Goal: Task Accomplishment & Management: Manage account settings

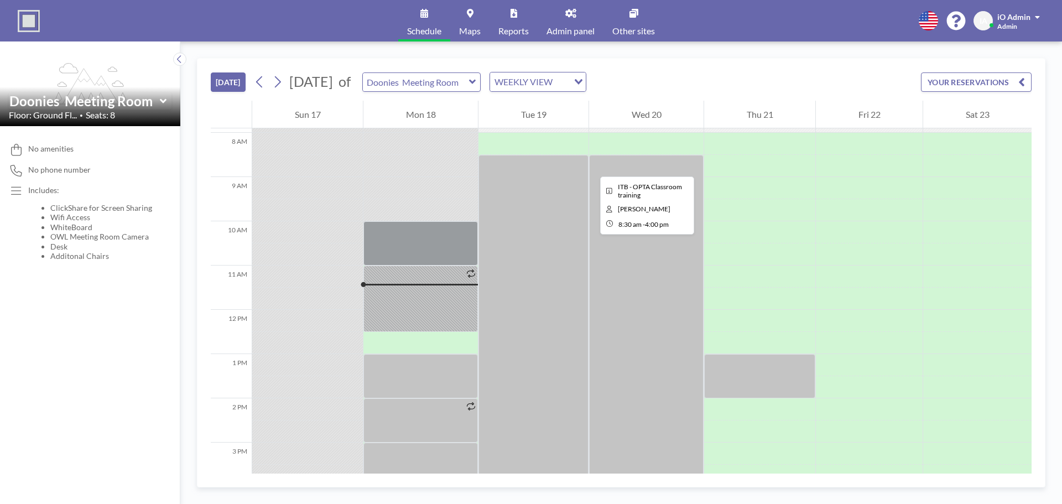
scroll to position [464, 0]
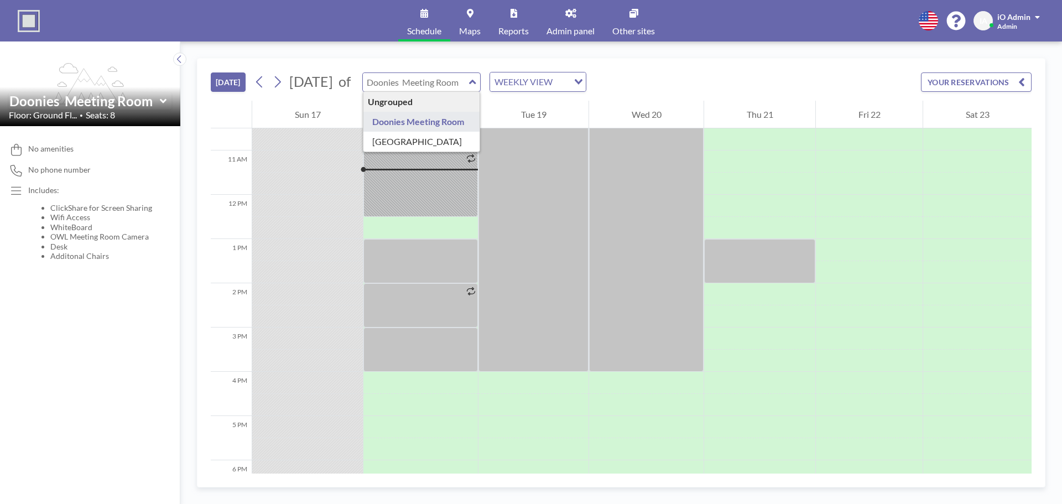
click at [469, 90] on input "text" at bounding box center [416, 82] width 106 height 18
click at [462, 85] on input "text" at bounding box center [416, 82] width 106 height 18
type input "Doonies Meeting Room"
click at [341, 54] on div "TODAY August 2025 of Doonies Meeting Room WEEKLY VIEW Loading... YOUR RESERVATI…" at bounding box center [620, 272] width 881 height 462
click at [575, 23] on link "Admin panel" at bounding box center [570, 20] width 66 height 41
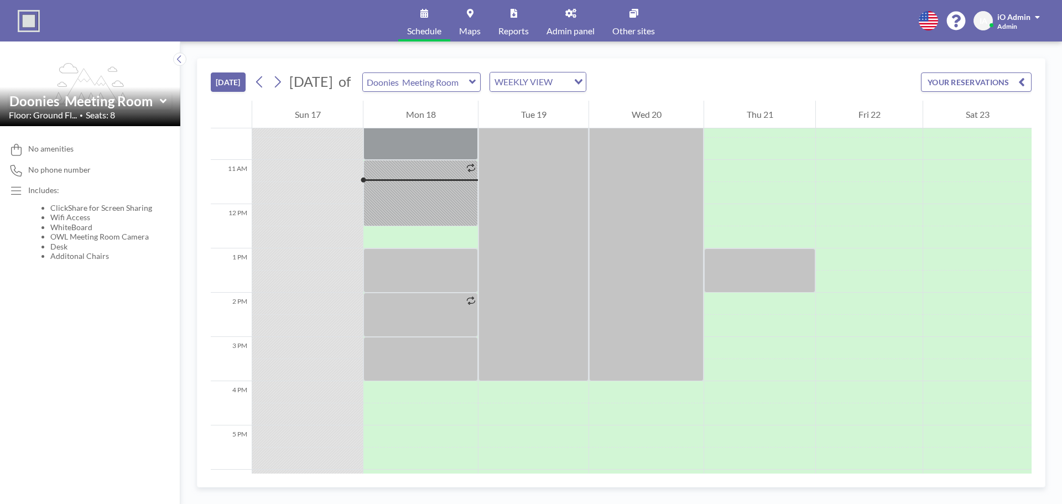
scroll to position [464, 0]
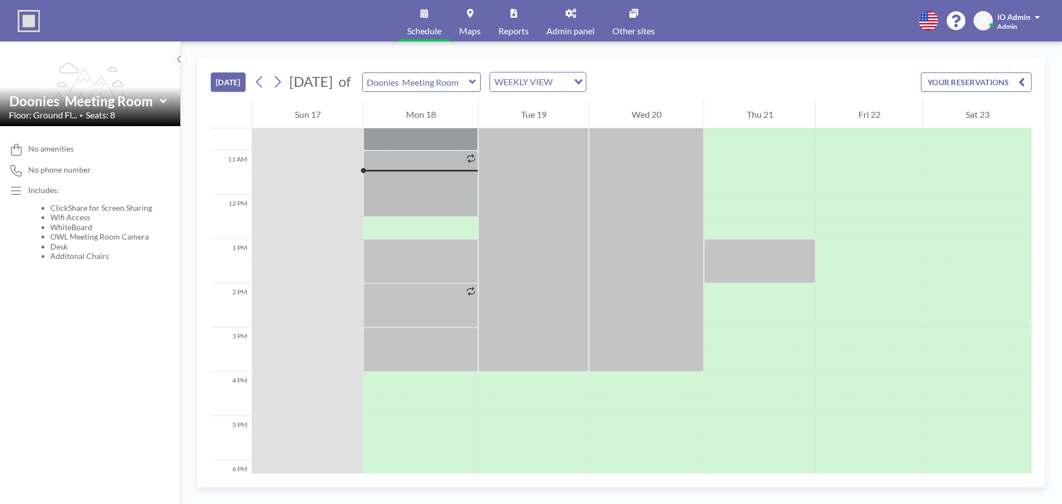
click at [560, 21] on link "Admin panel" at bounding box center [570, 20] width 66 height 41
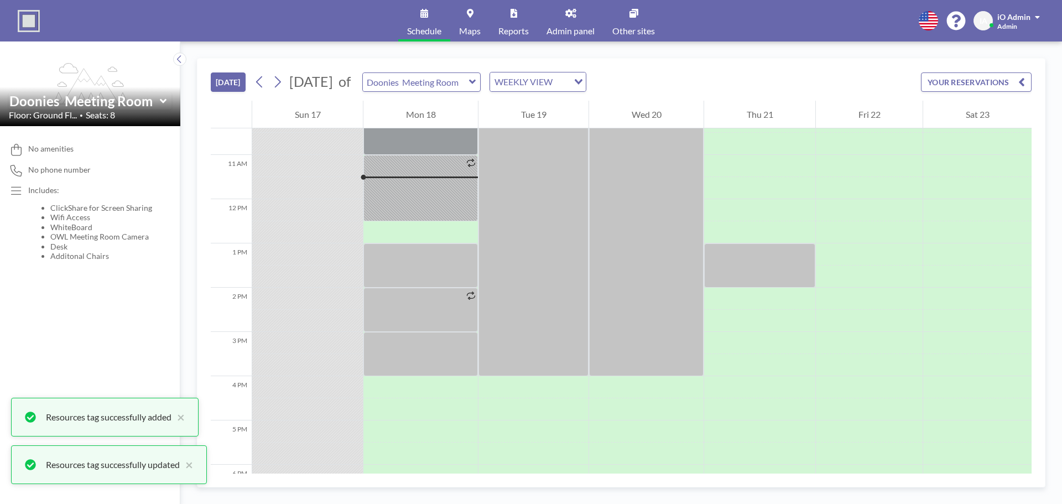
scroll to position [464, 0]
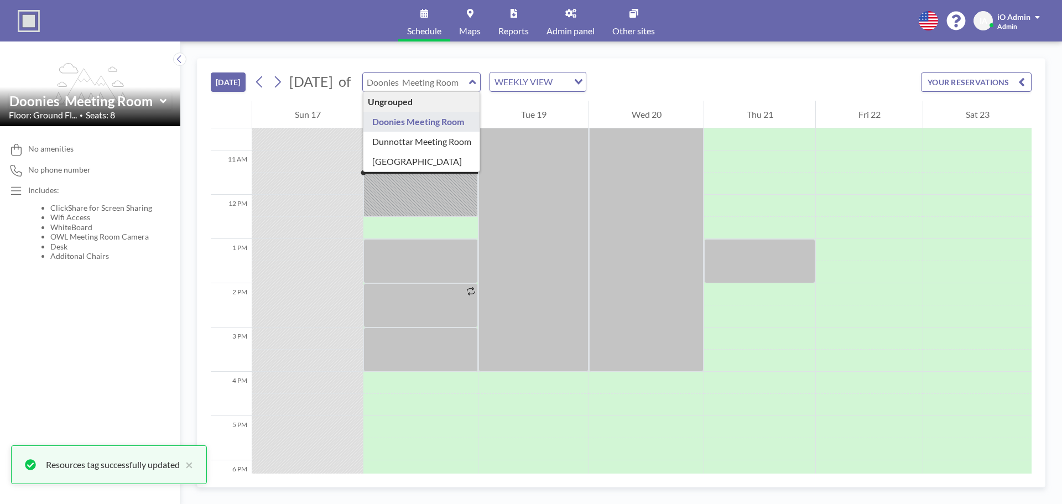
click at [464, 80] on input "text" at bounding box center [416, 82] width 106 height 18
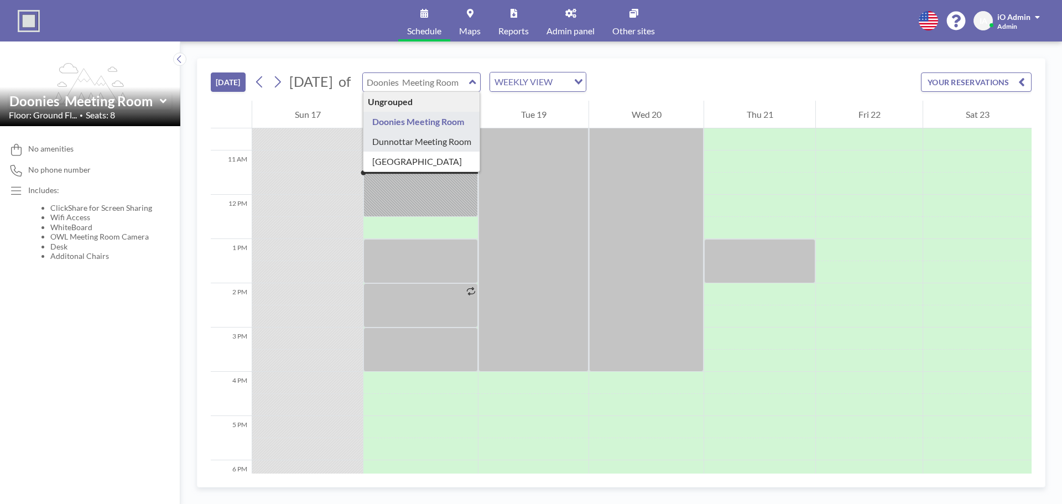
type input "Dunnottar Meeting Room"
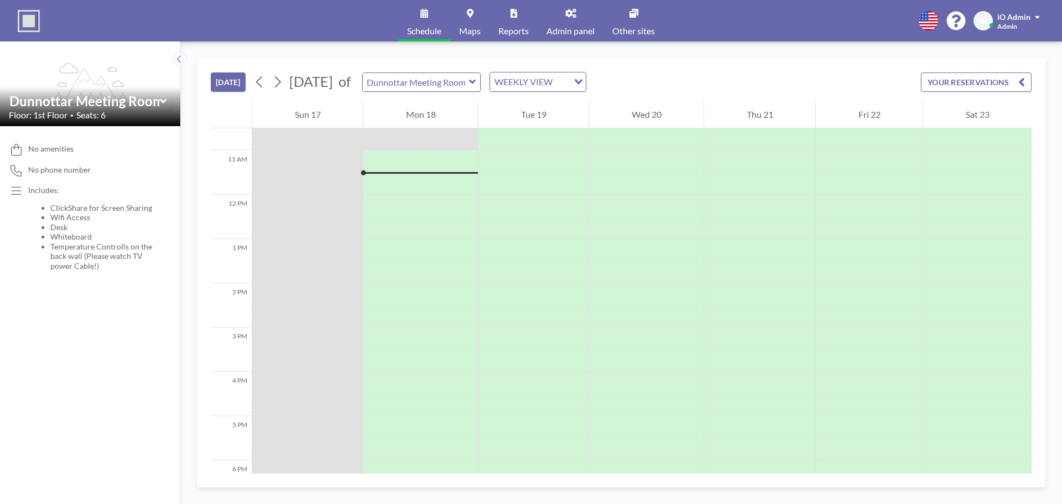
click at [474, 17] on link "Maps" at bounding box center [469, 20] width 39 height 41
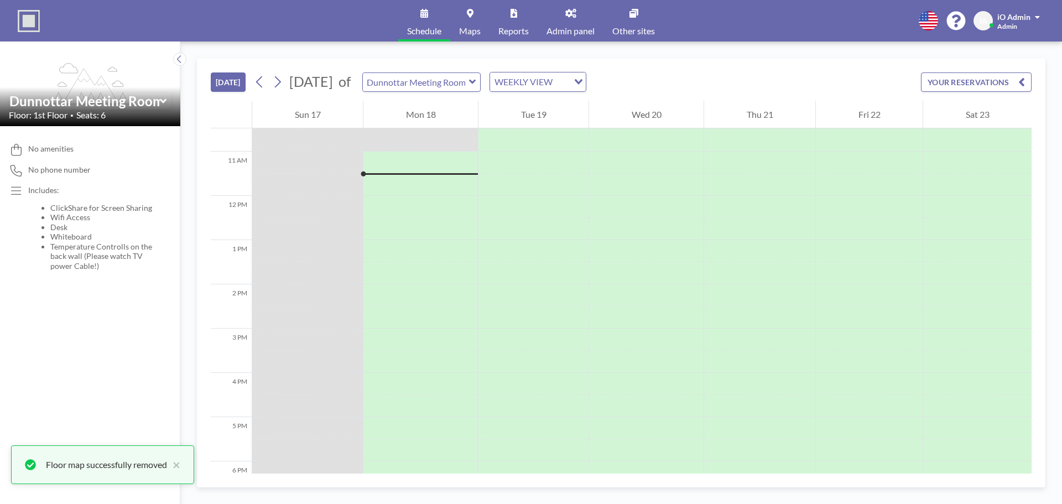
scroll to position [464, 0]
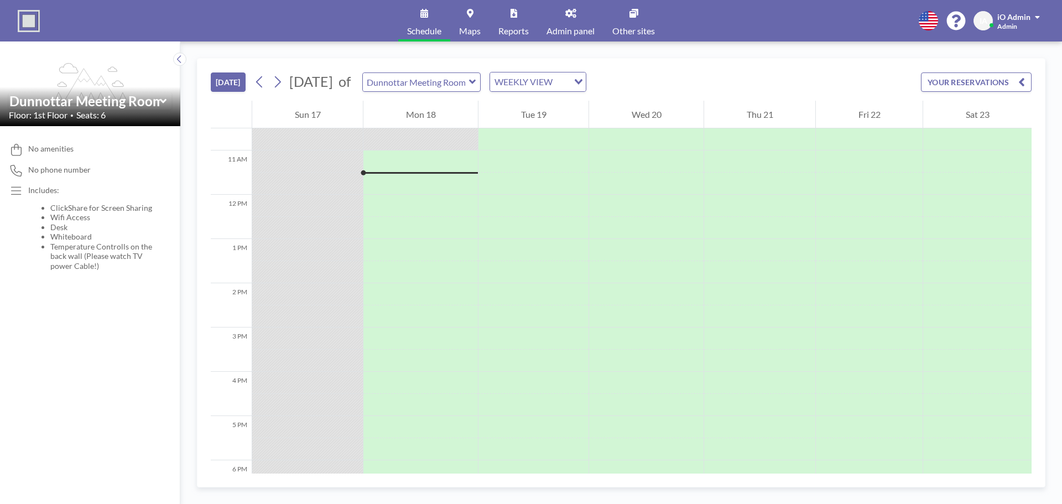
click at [574, 27] on span "Admin panel" at bounding box center [570, 31] width 48 height 9
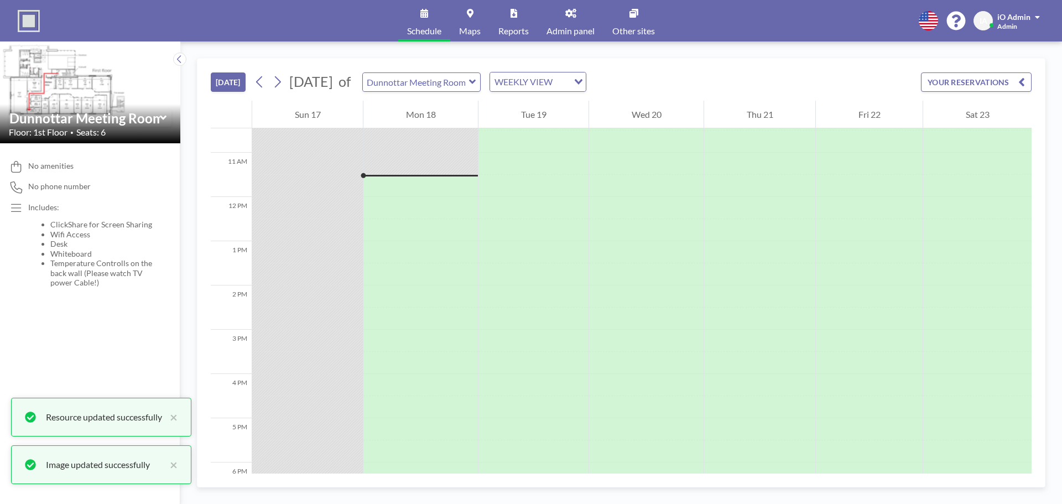
scroll to position [487, 0]
click at [50, 84] on img at bounding box center [90, 92] width 180 height 102
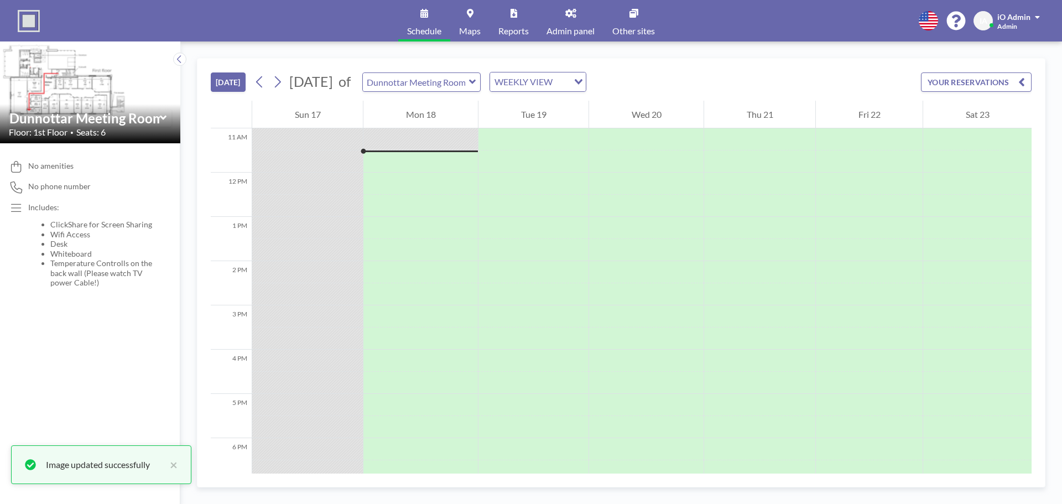
click at [441, 22] on link "Schedule" at bounding box center [424, 20] width 52 height 41
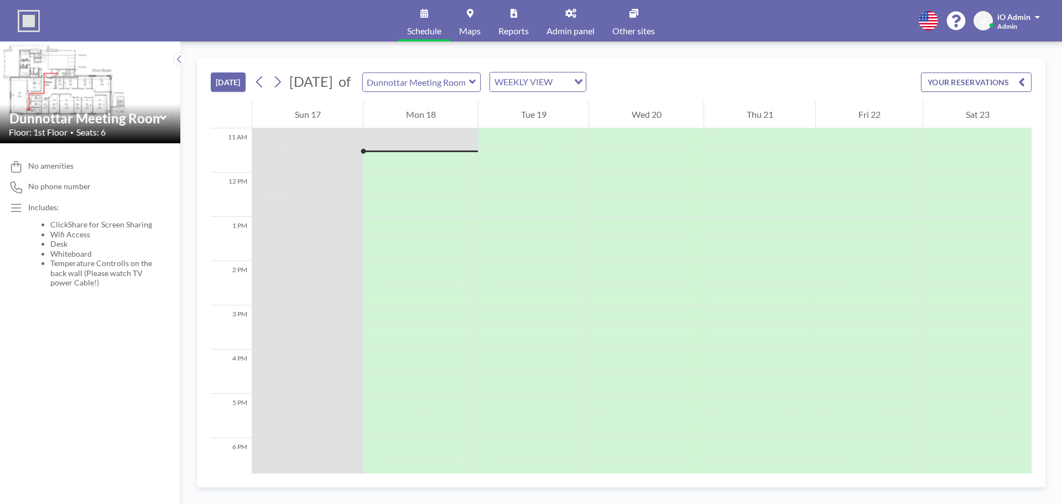
click at [477, 27] on span "Maps" at bounding box center [470, 31] width 22 height 9
click at [50, 80] on img at bounding box center [90, 92] width 180 height 102
click at [80, 80] on img at bounding box center [90, 92] width 180 height 102
click at [85, 102] on img at bounding box center [90, 92] width 180 height 102
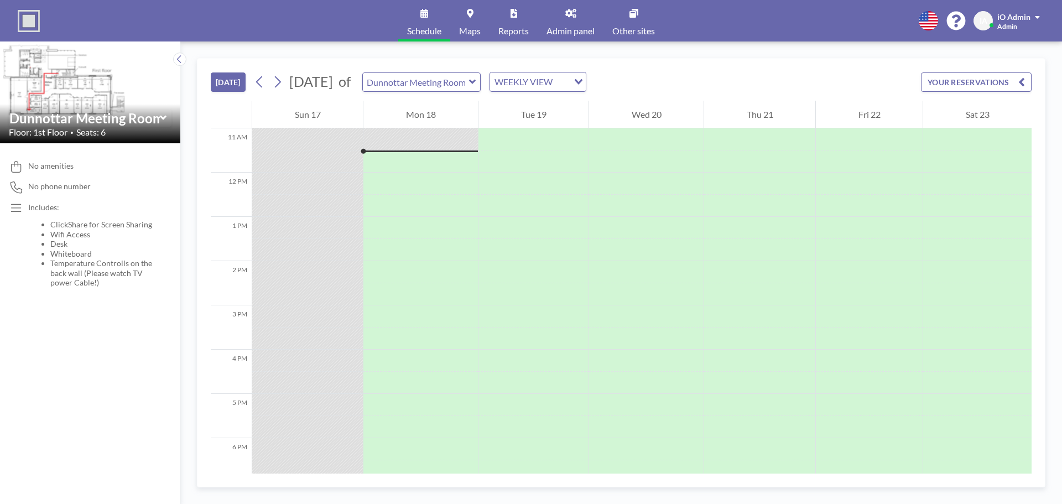
click at [55, 221] on li "ClickShare for Screen Sharing" at bounding box center [104, 224] width 108 height 10
click at [577, 22] on link "Admin panel" at bounding box center [570, 20] width 66 height 41
drag, startPoint x: 151, startPoint y: 71, endPoint x: 66, endPoint y: 102, distance: 90.1
click at [66, 102] on img at bounding box center [90, 92] width 180 height 102
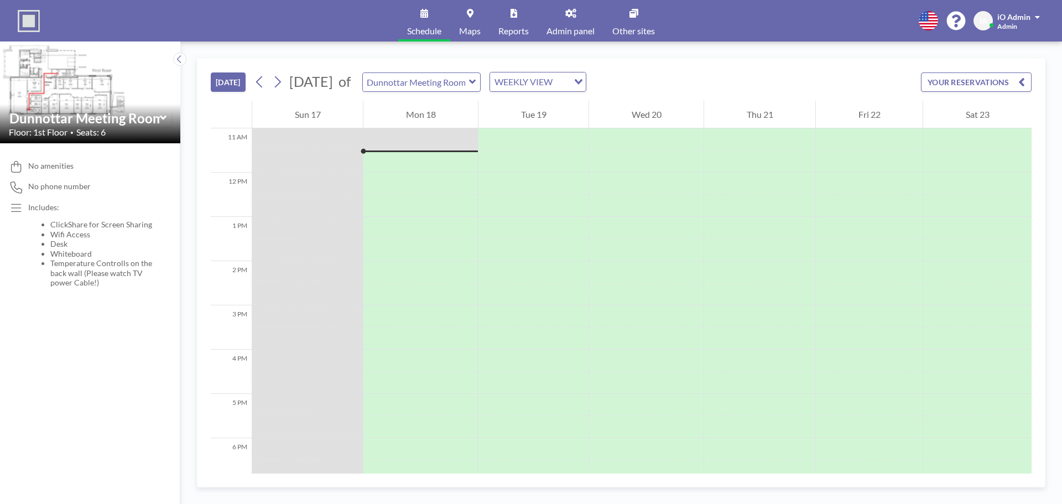
click at [161, 120] on icon at bounding box center [163, 117] width 7 height 11
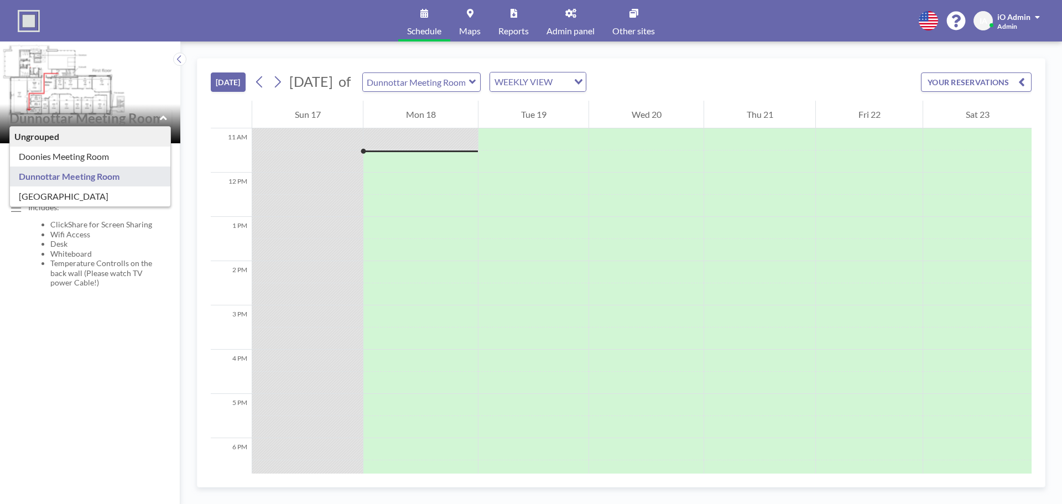
click at [161, 120] on icon at bounding box center [163, 117] width 7 height 11
type input "Dunnottar Meeting Room"
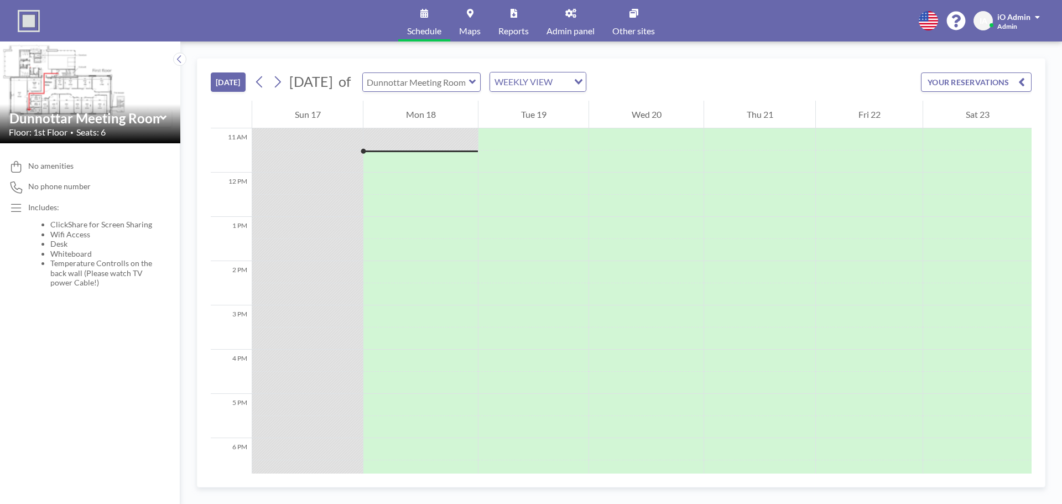
click at [420, 73] on input "text" at bounding box center [416, 82] width 106 height 18
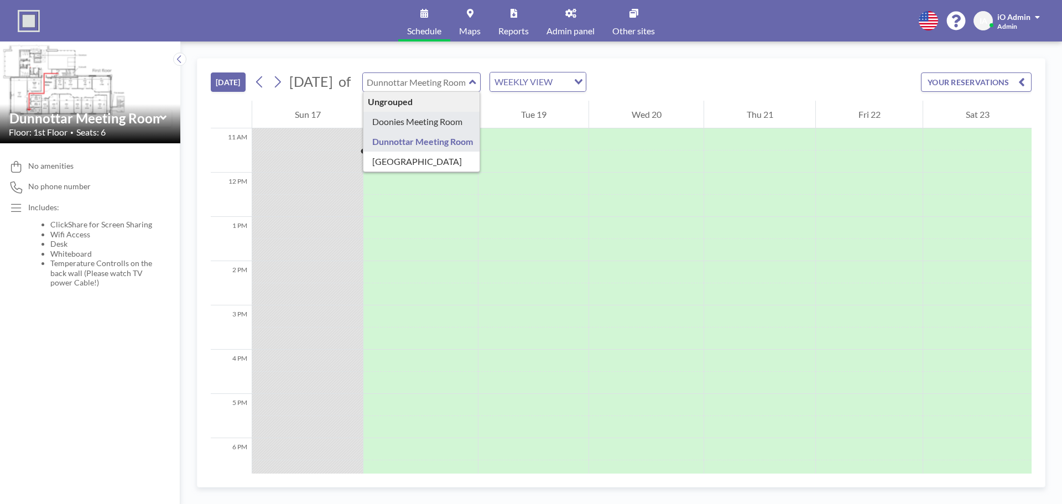
type input "Doonies Meeting Room"
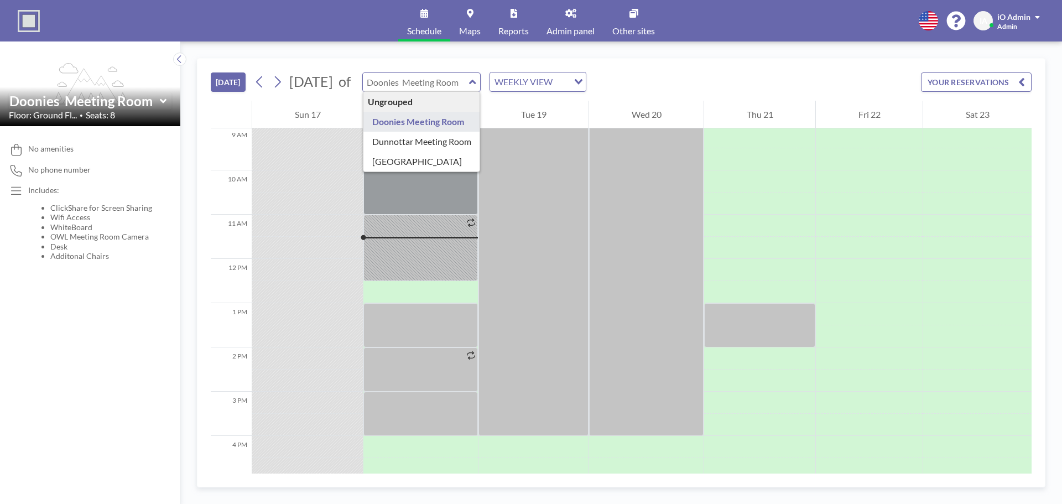
click at [439, 75] on input "text" at bounding box center [416, 82] width 106 height 18
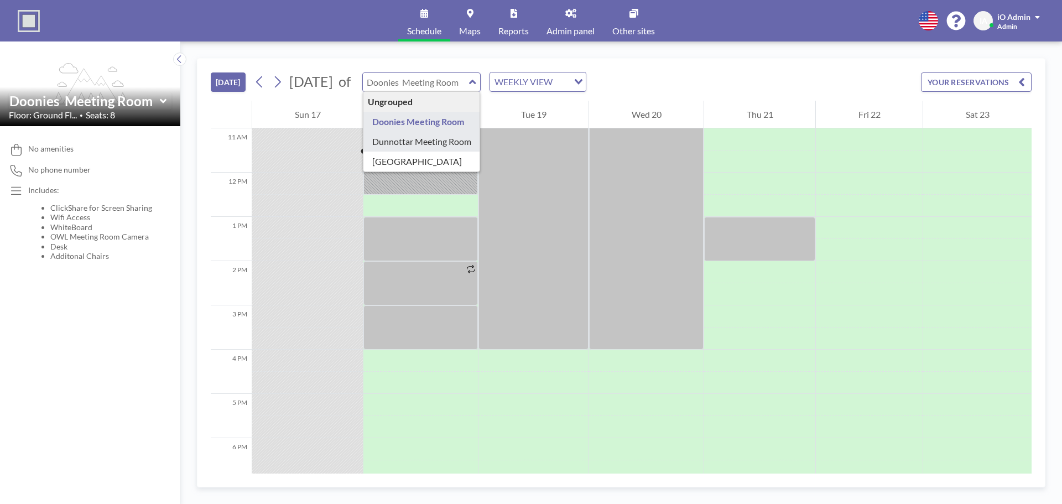
type input "Dunnottar Meeting Room"
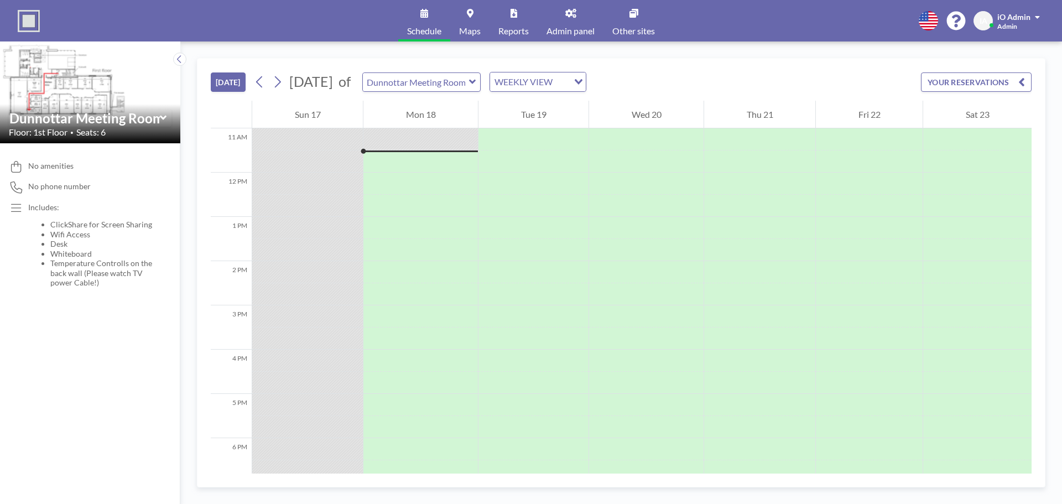
click at [546, 27] on span "Admin panel" at bounding box center [570, 31] width 48 height 9
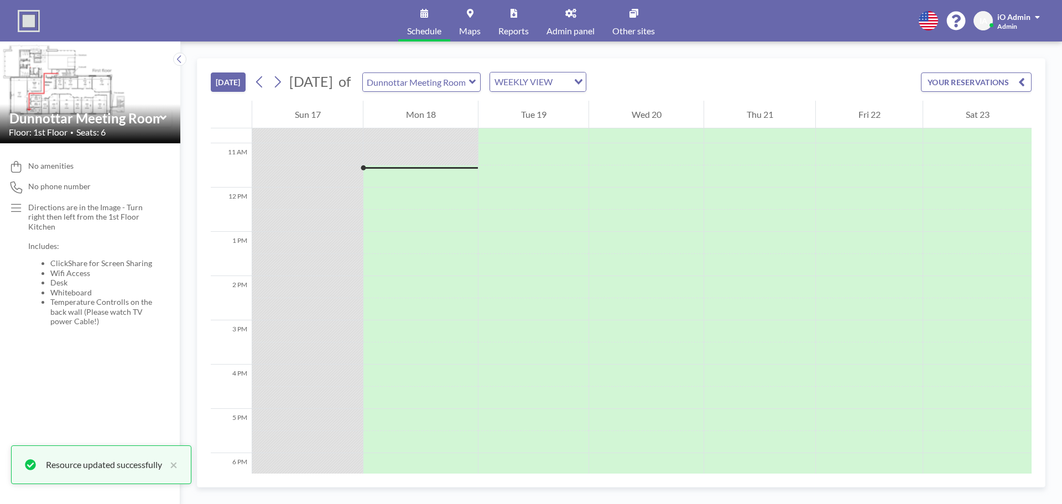
scroll to position [487, 0]
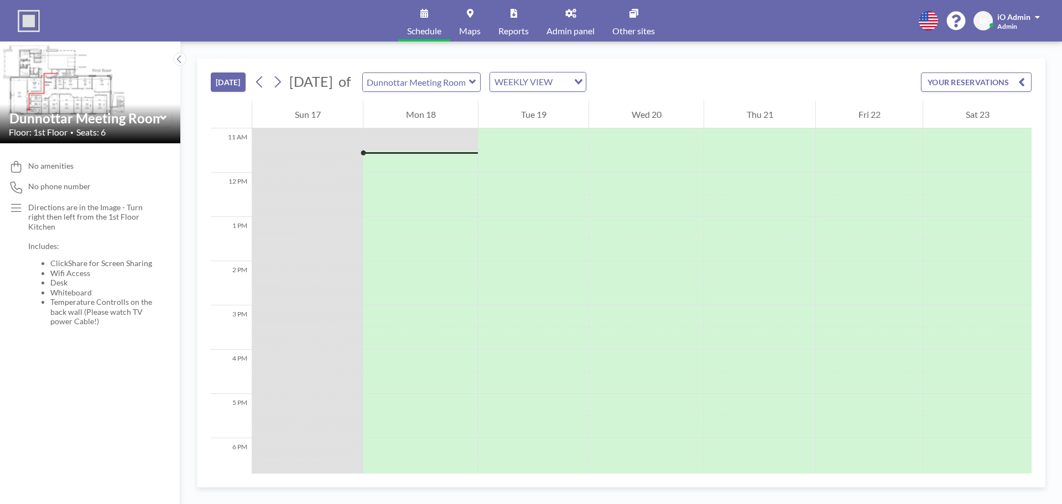
click at [475, 31] on span "Maps" at bounding box center [470, 31] width 22 height 9
click at [92, 96] on img at bounding box center [90, 92] width 180 height 102
click at [553, 15] on link "Admin panel" at bounding box center [570, 20] width 66 height 41
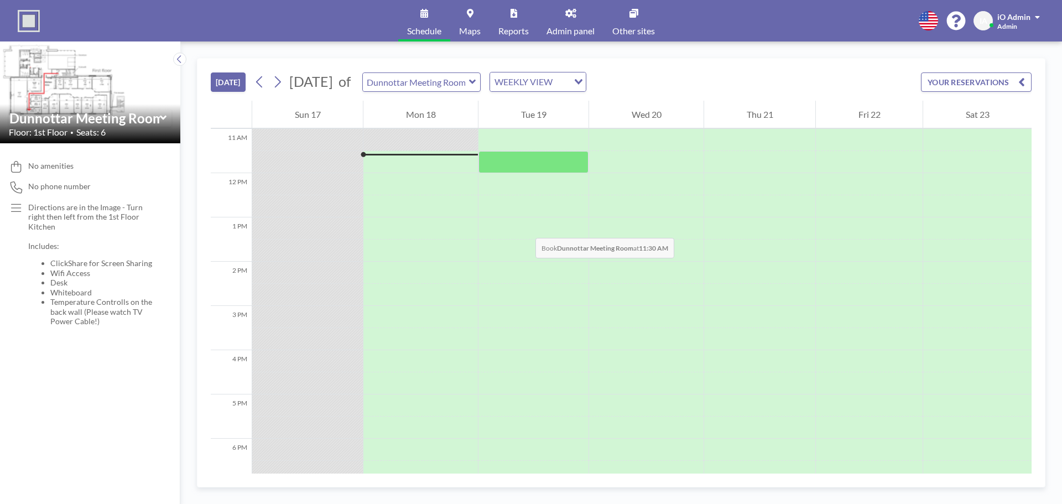
scroll to position [487, 0]
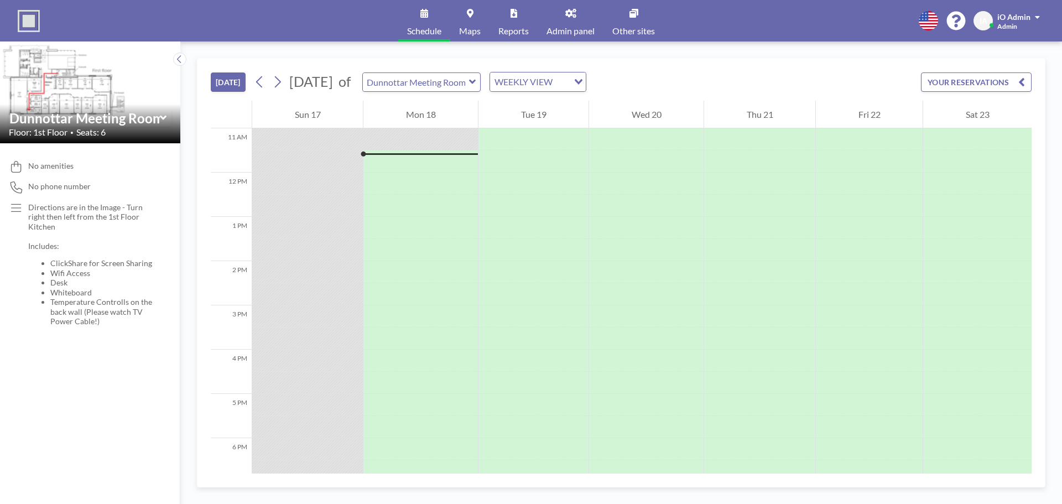
click at [488, 19] on link "Maps" at bounding box center [469, 20] width 39 height 41
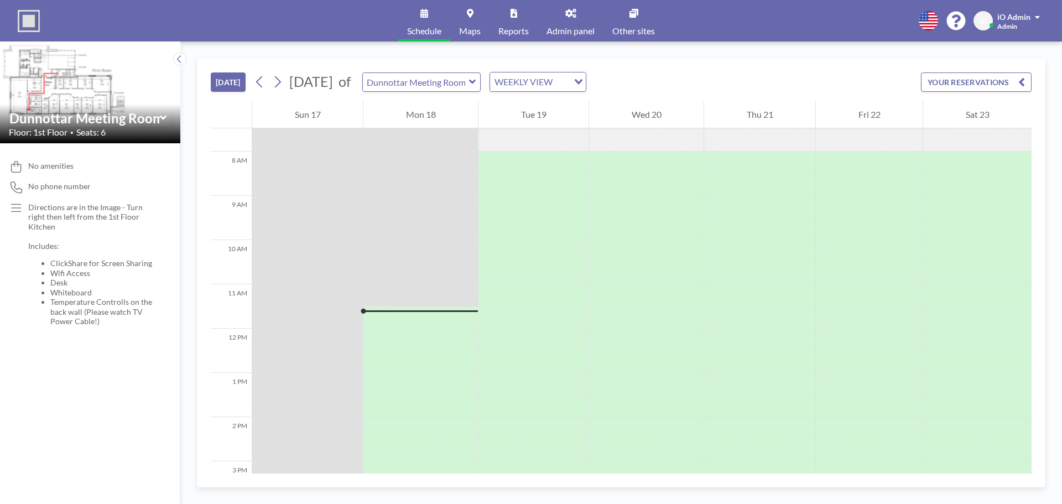
scroll to position [487, 0]
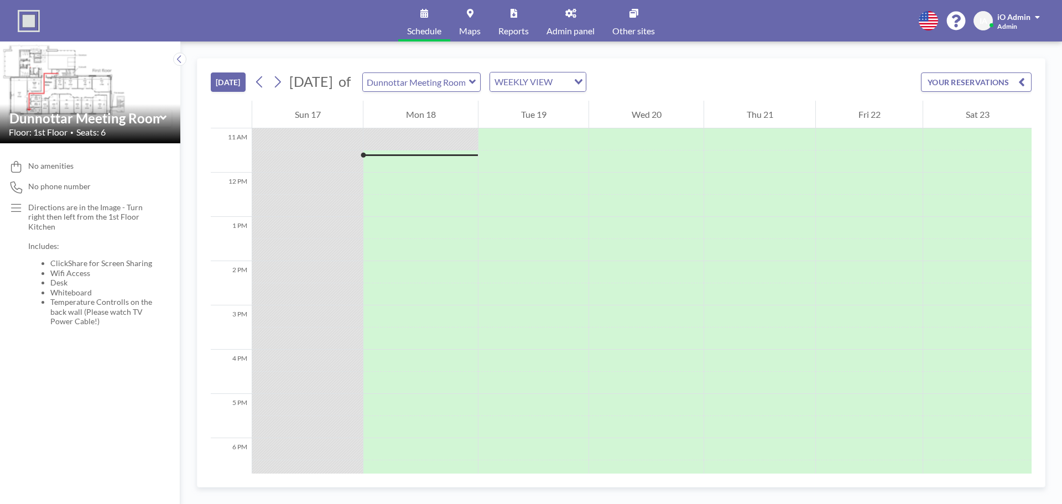
click at [464, 28] on span "Maps" at bounding box center [470, 31] width 22 height 9
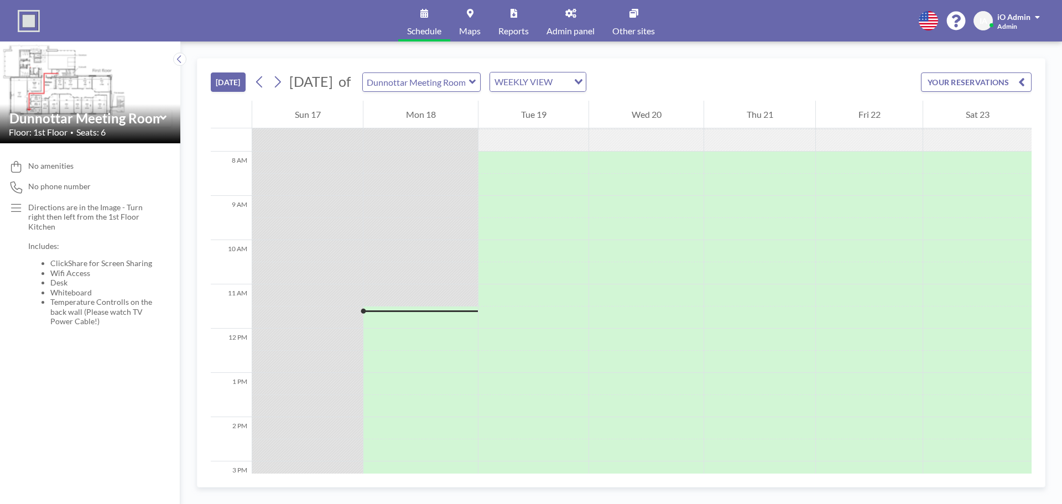
scroll to position [487, 0]
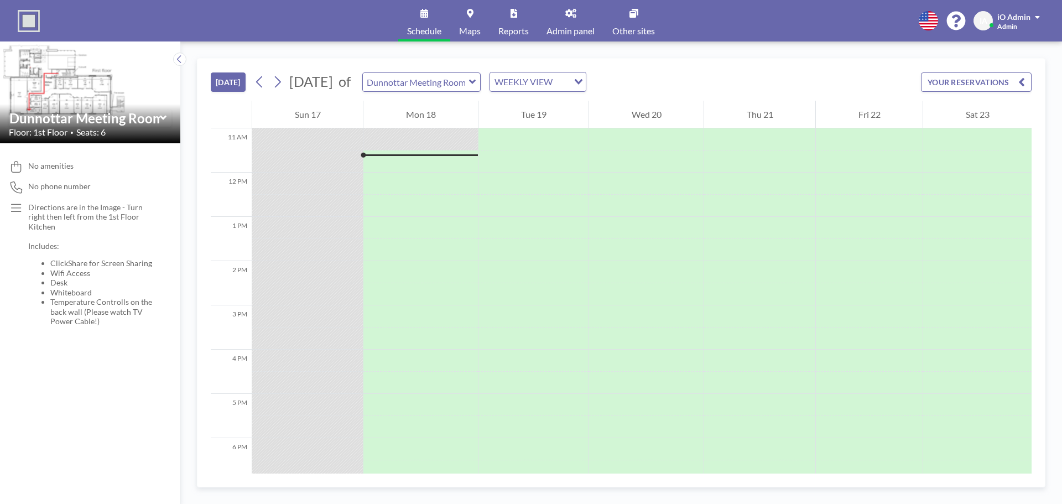
click at [468, 24] on link "Maps" at bounding box center [469, 20] width 39 height 41
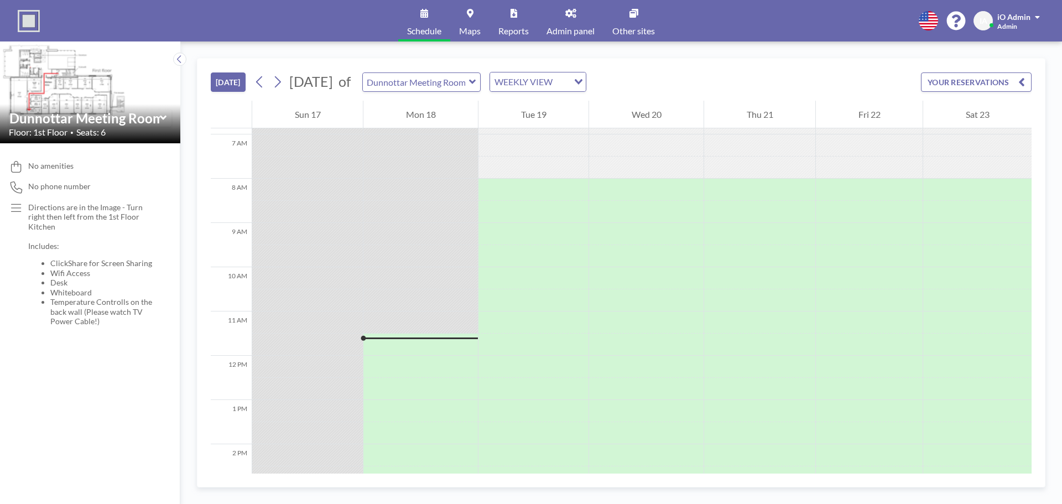
scroll to position [487, 0]
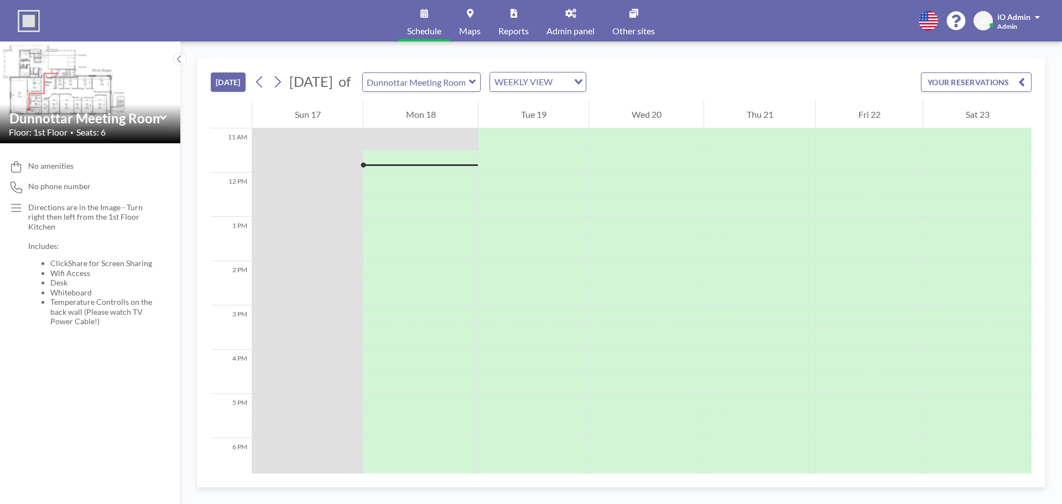
click at [515, 23] on link "Reports" at bounding box center [513, 20] width 48 height 41
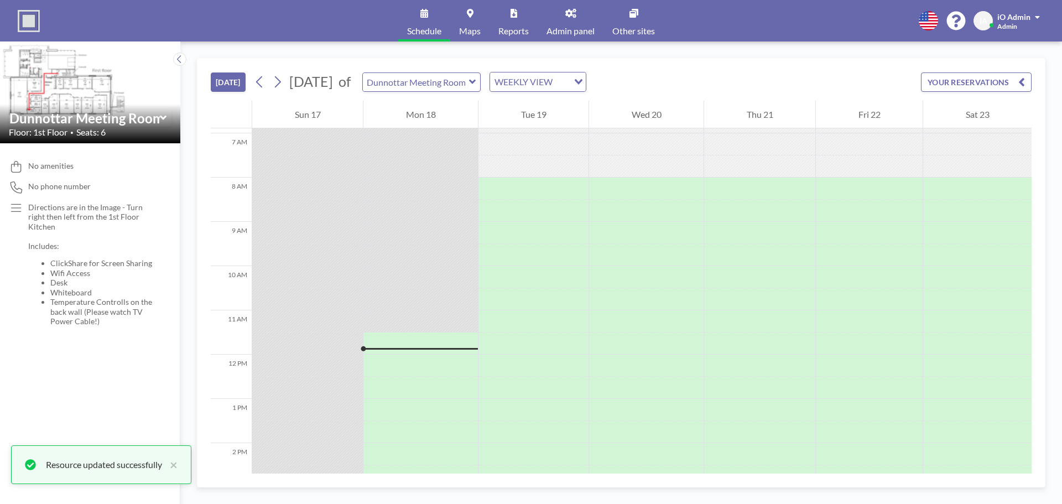
scroll to position [487, 0]
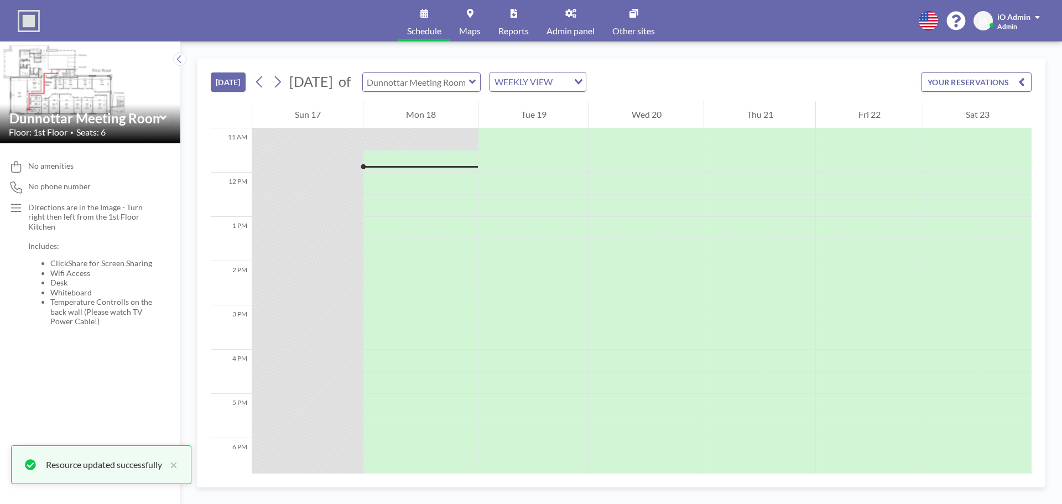
click at [469, 85] on input "text" at bounding box center [416, 82] width 106 height 18
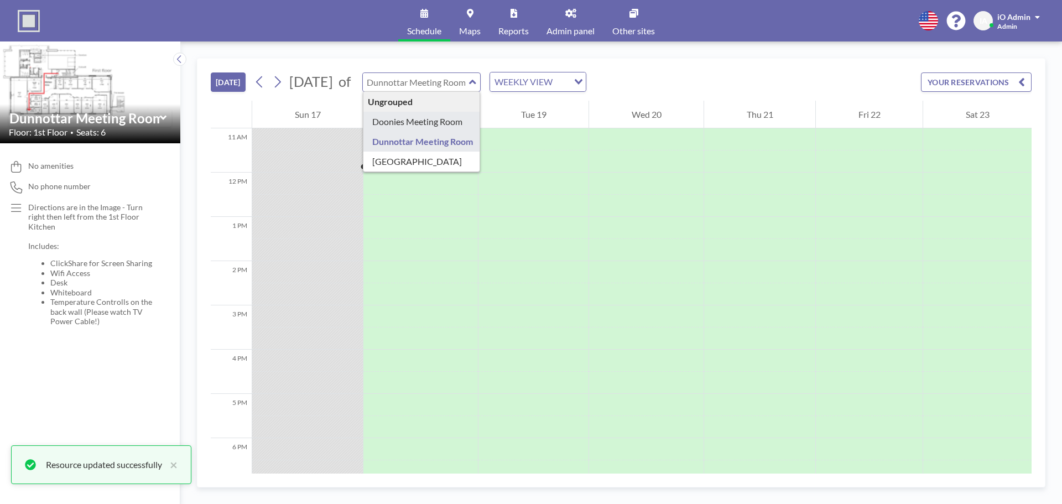
type input "Doonies Meeting Room"
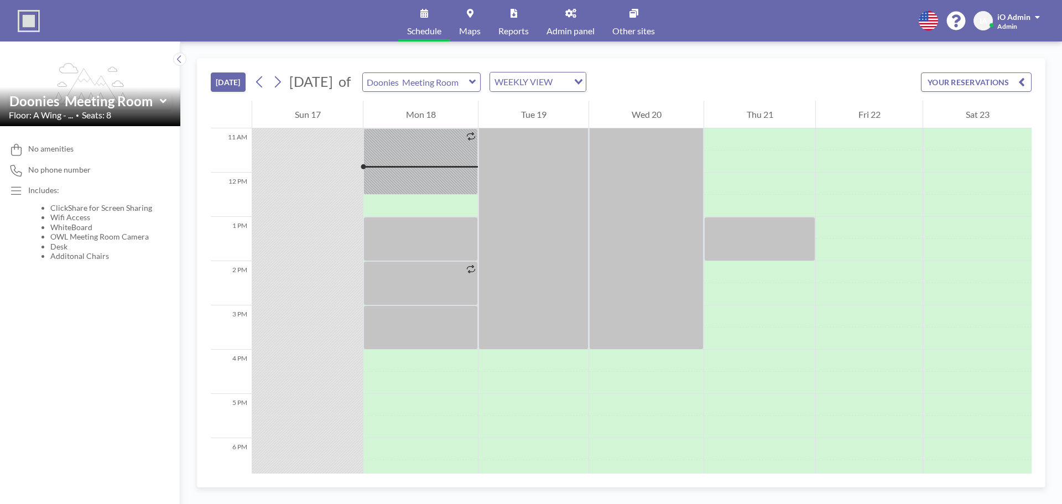
drag, startPoint x: 74, startPoint y: 117, endPoint x: 82, endPoint y: 117, distance: 8.3
click at [82, 117] on div "Floor: A Wing - ... • Seats: 8" at bounding box center [90, 114] width 163 height 11
click at [165, 103] on icon at bounding box center [163, 101] width 7 height 11
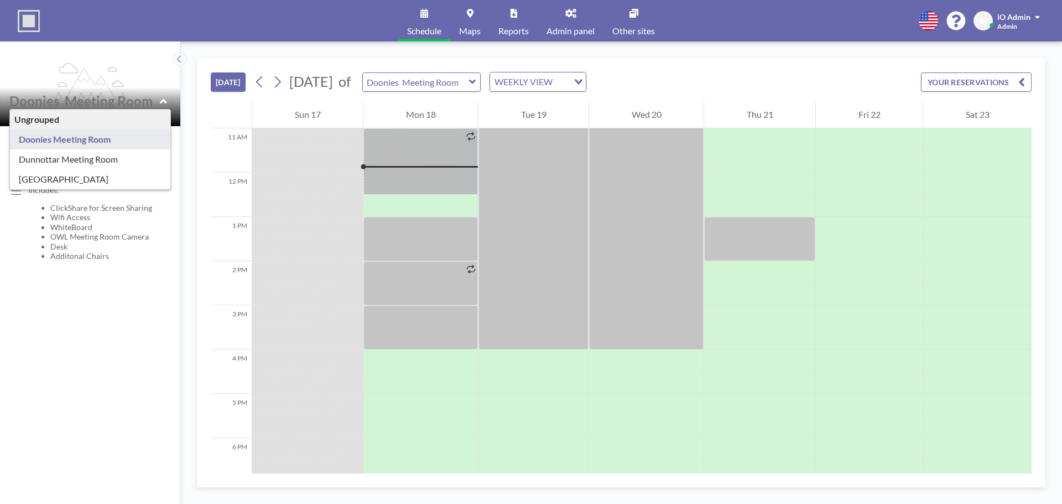
click at [165, 103] on icon at bounding box center [163, 101] width 7 height 11
type input "Doonies Meeting Room"
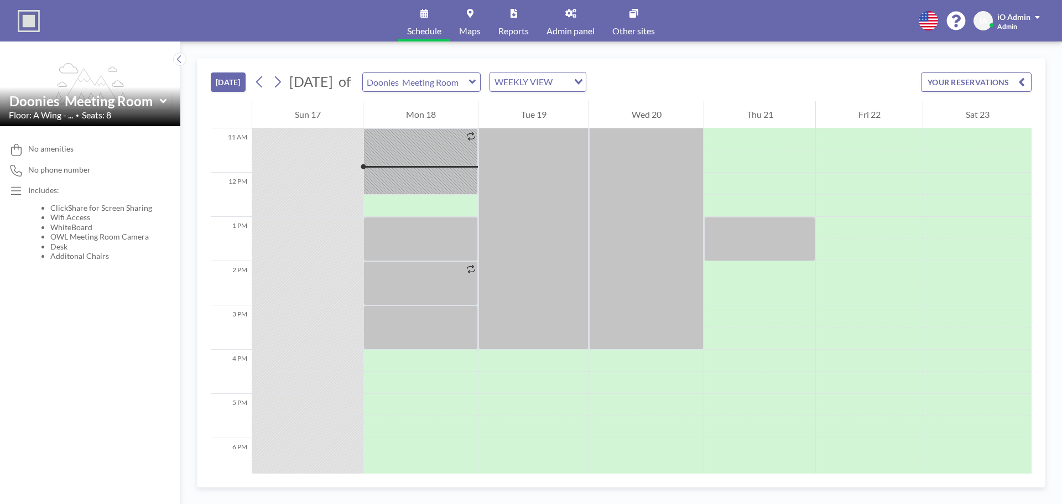
click at [563, 22] on link "Admin panel" at bounding box center [570, 20] width 66 height 41
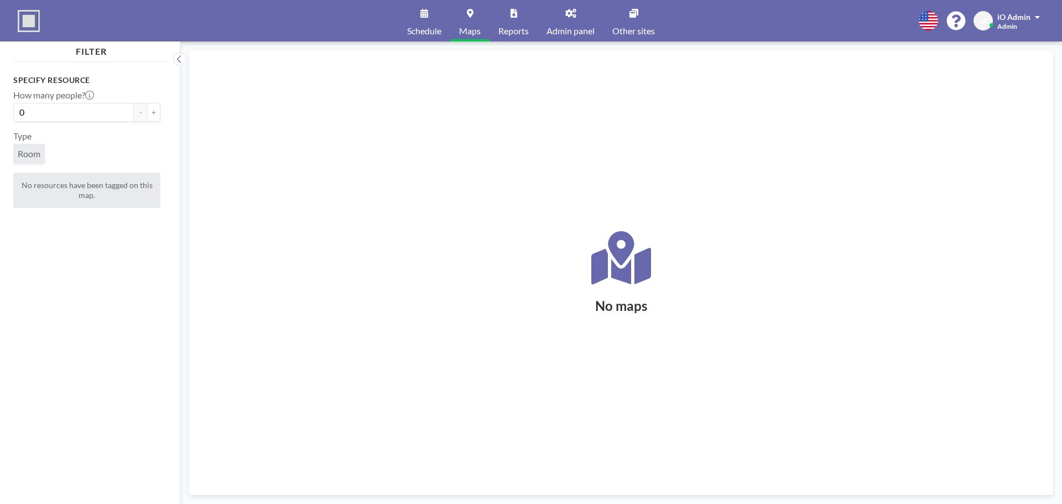
click at [437, 177] on div "No maps" at bounding box center [621, 272] width 836 height 417
click at [582, 22] on link "Admin panel" at bounding box center [570, 20] width 66 height 41
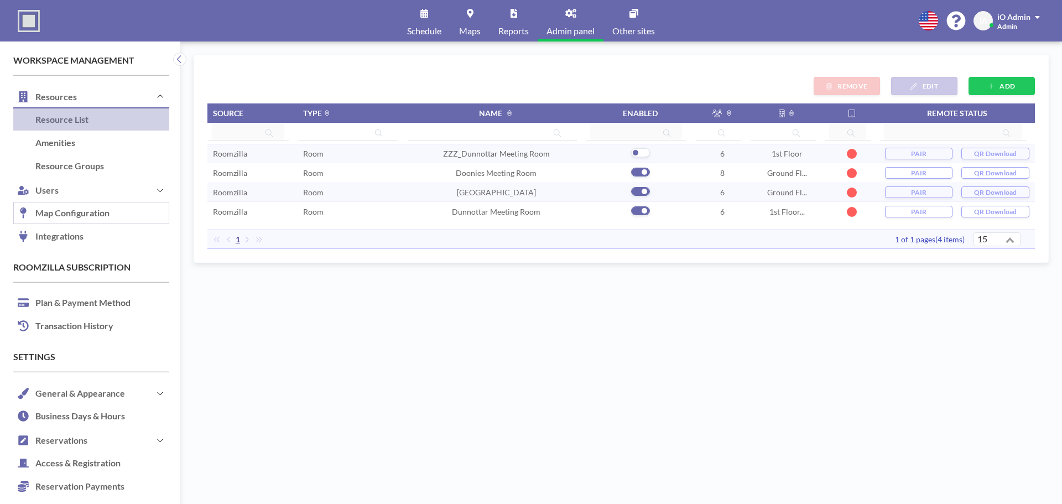
click at [63, 221] on link "Map Configuration" at bounding box center [91, 213] width 156 height 23
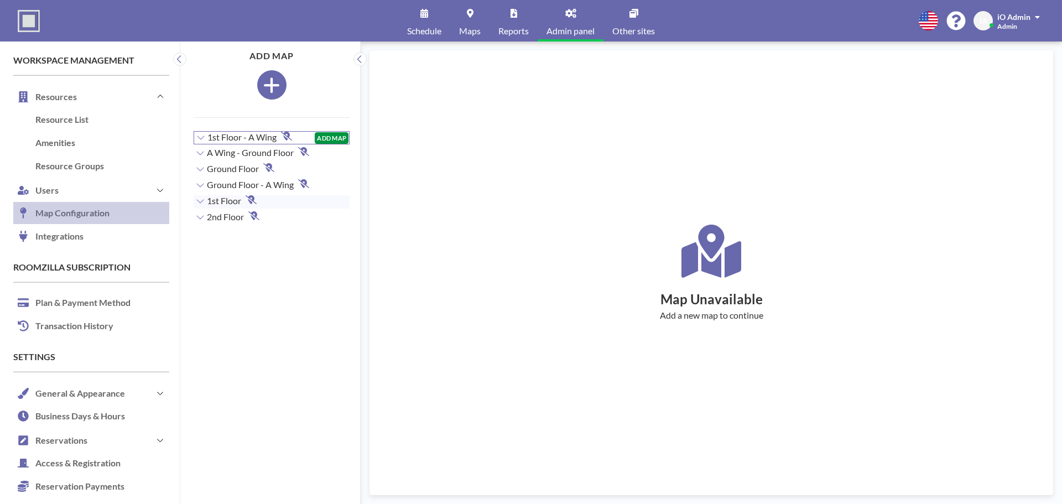
click at [327, 139] on button "ADD MAP" at bounding box center [332, 138] width 34 height 12
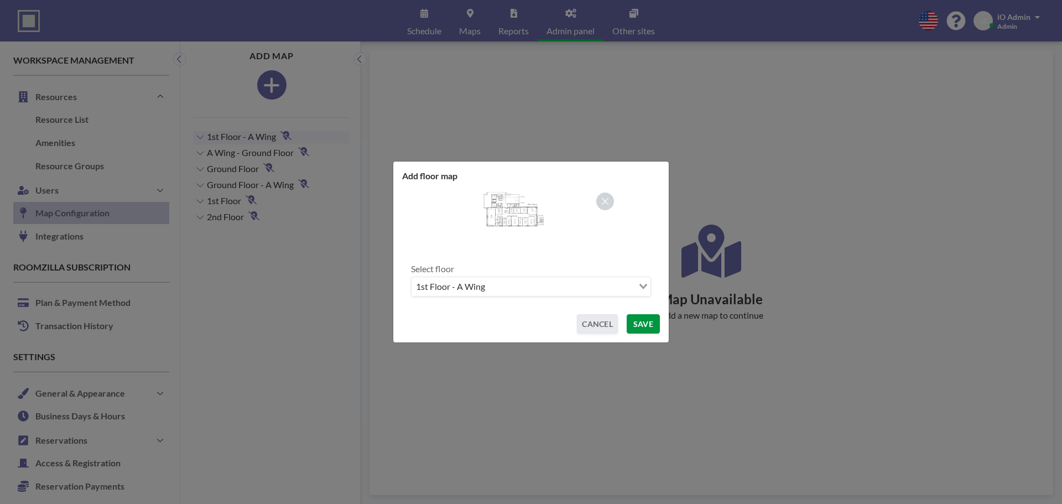
click at [646, 327] on button "SAVE" at bounding box center [642, 323] width 33 height 19
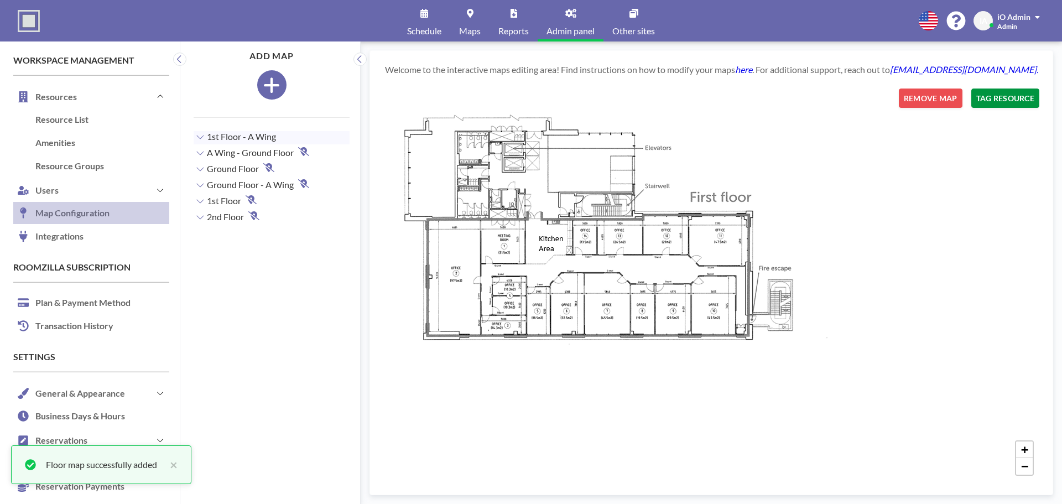
click at [999, 101] on button "TAG RESOURCE" at bounding box center [1005, 97] width 68 height 19
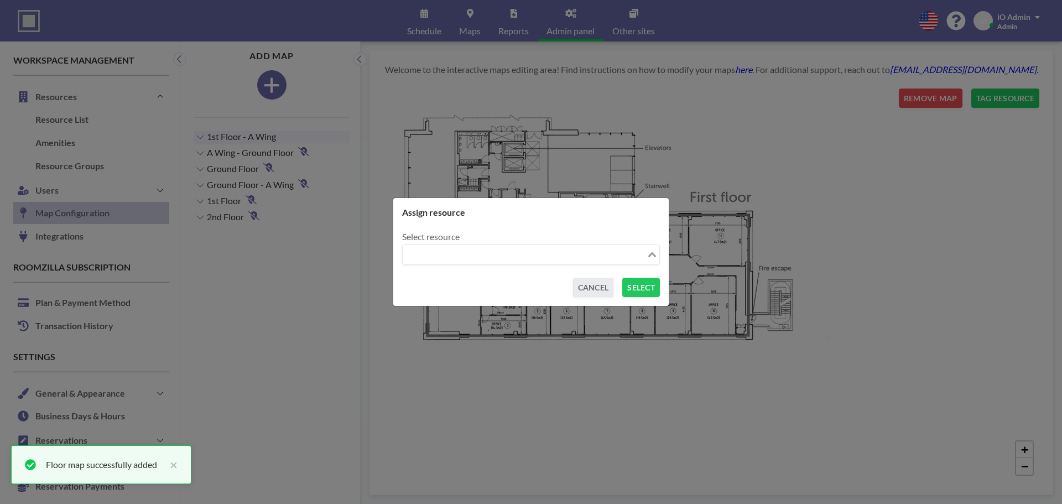
click at [477, 250] on input "Search for option" at bounding box center [525, 254] width 242 height 14
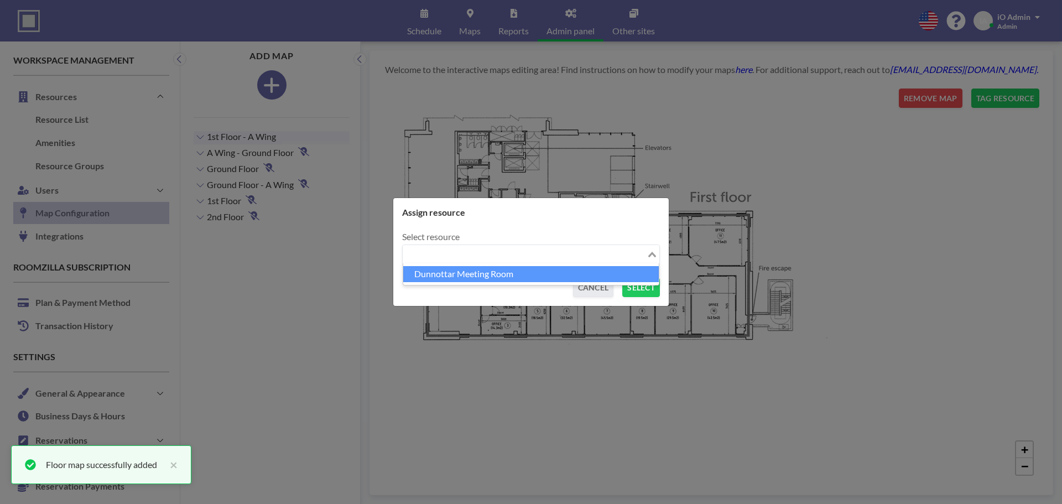
click at [474, 275] on li "Dunnottar Meeting Room" at bounding box center [530, 274] width 255 height 16
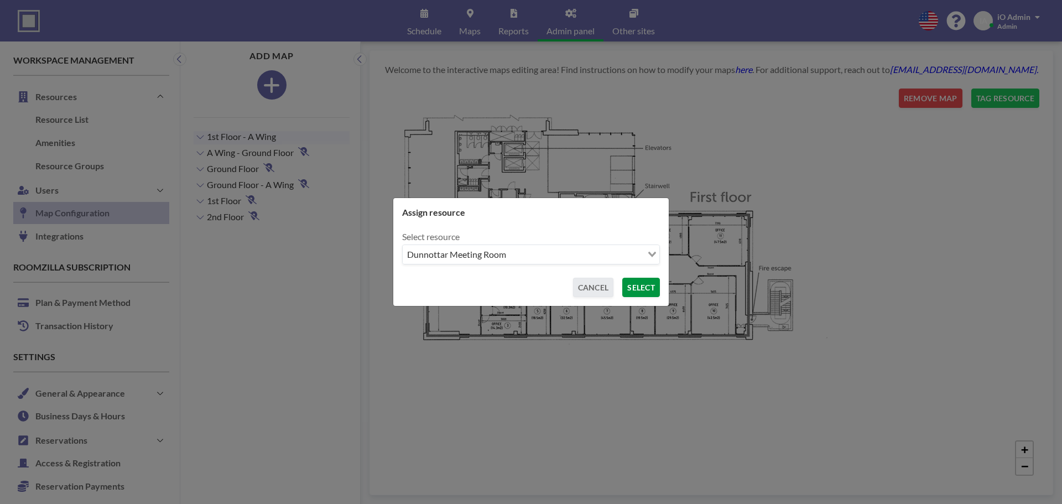
click at [657, 287] on button "SELECT" at bounding box center [641, 287] width 38 height 19
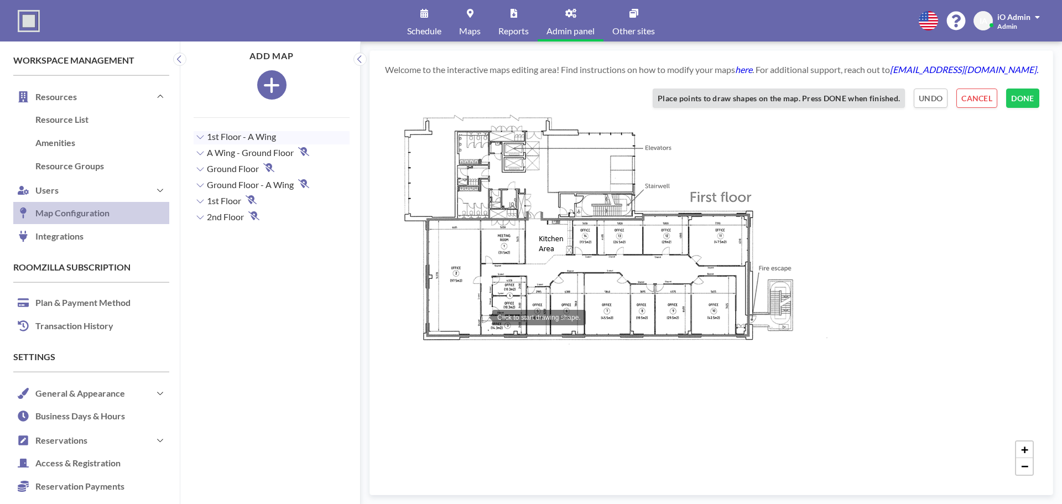
click at [481, 316] on div at bounding box center [481, 316] width 22 height 22
click at [525, 316] on div at bounding box center [525, 316] width 22 height 22
click at [527, 333] on div at bounding box center [527, 333] width 22 height 22
click at [482, 334] on div at bounding box center [482, 334] width 22 height 22
click at [938, 102] on button "UNDO" at bounding box center [930, 97] width 34 height 19
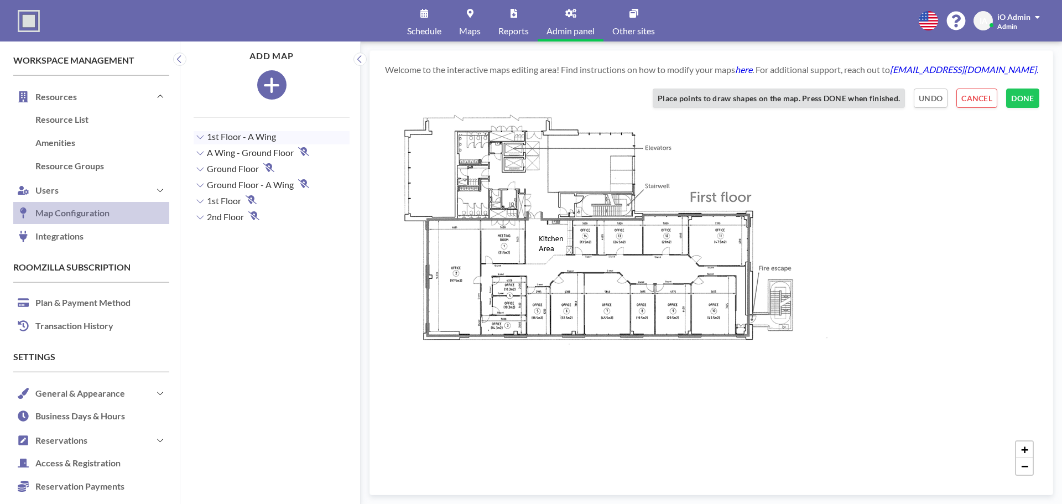
click at [482, 317] on div "+ −" at bounding box center [711, 284] width 656 height 393
click at [984, 96] on button "CANCEL" at bounding box center [976, 97] width 41 height 19
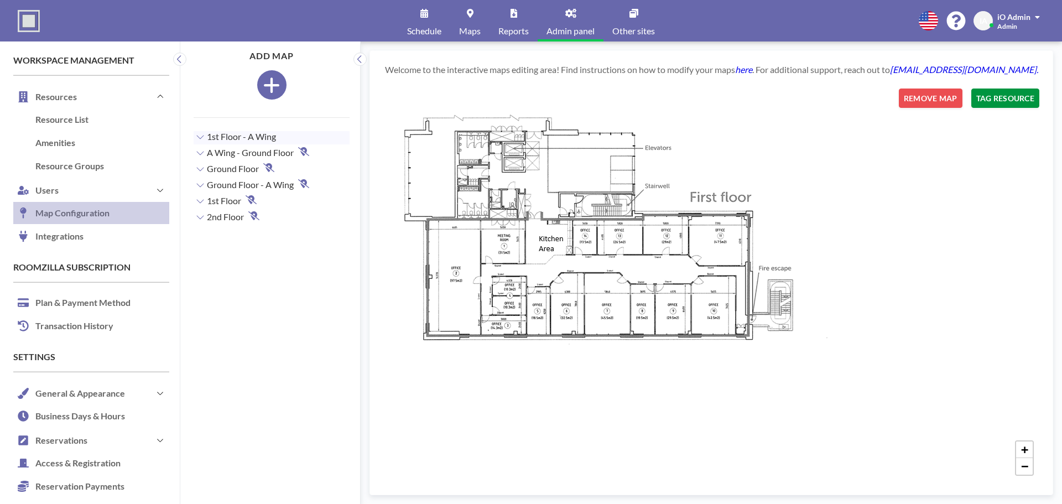
click at [985, 98] on button "TAG RESOURCE" at bounding box center [1005, 97] width 68 height 19
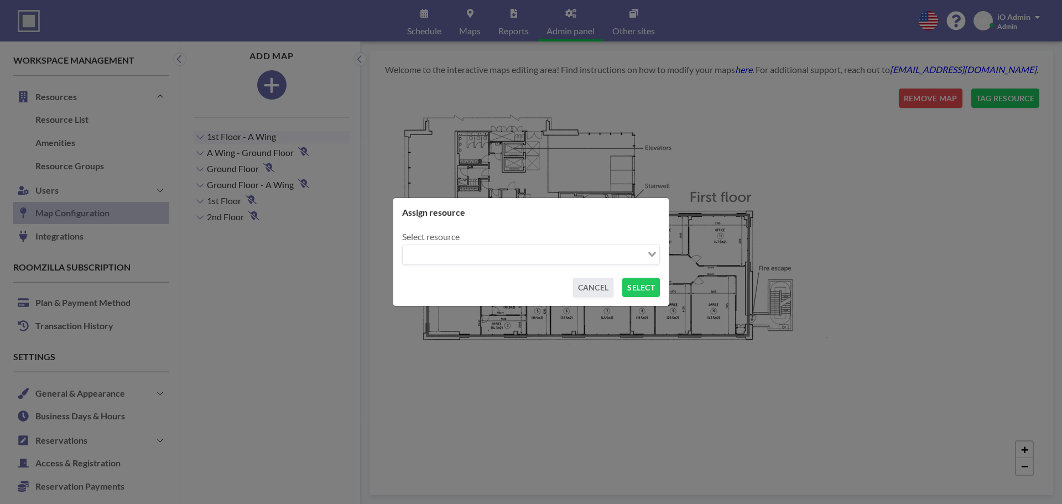
click at [603, 251] on input "Search for option" at bounding box center [525, 254] width 242 height 14
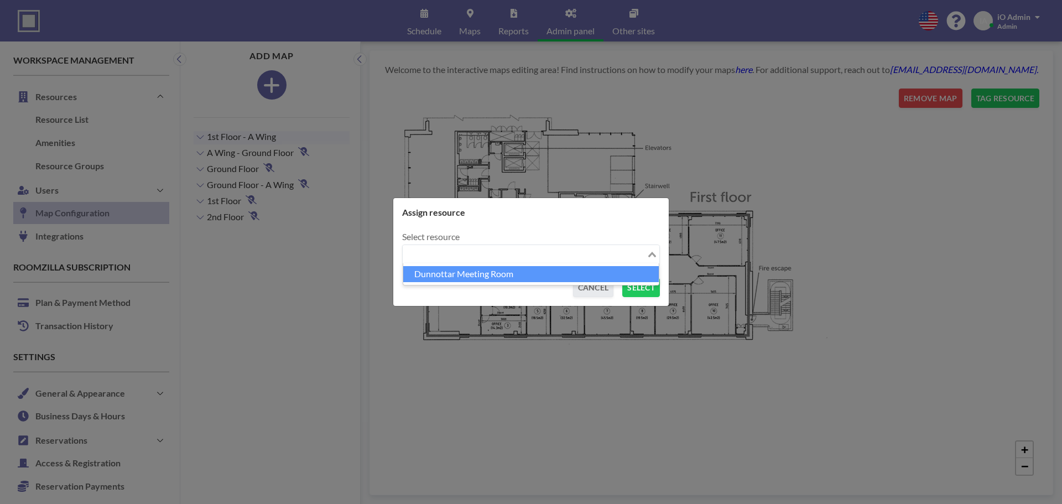
click at [478, 271] on li "Dunnottar Meeting Room" at bounding box center [530, 274] width 255 height 16
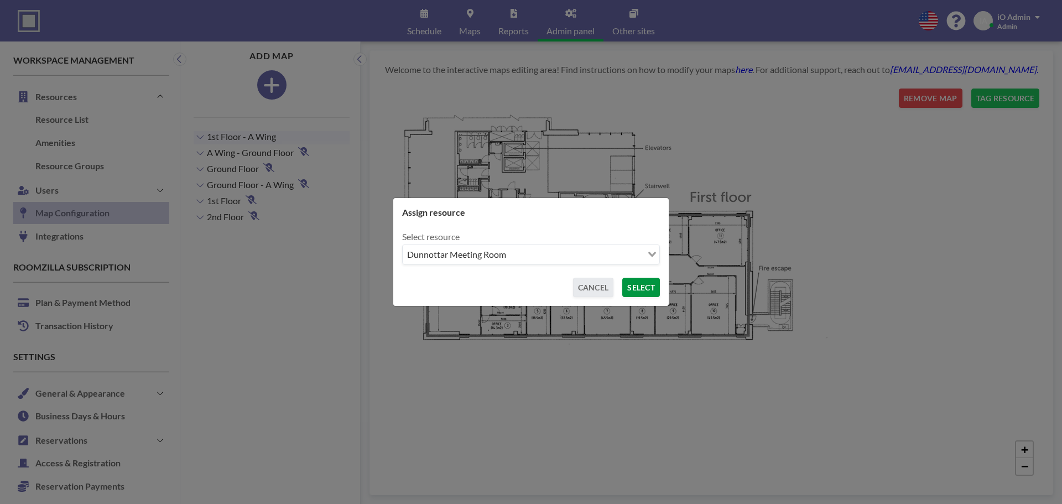
click at [622, 288] on button "SELECT" at bounding box center [641, 287] width 38 height 19
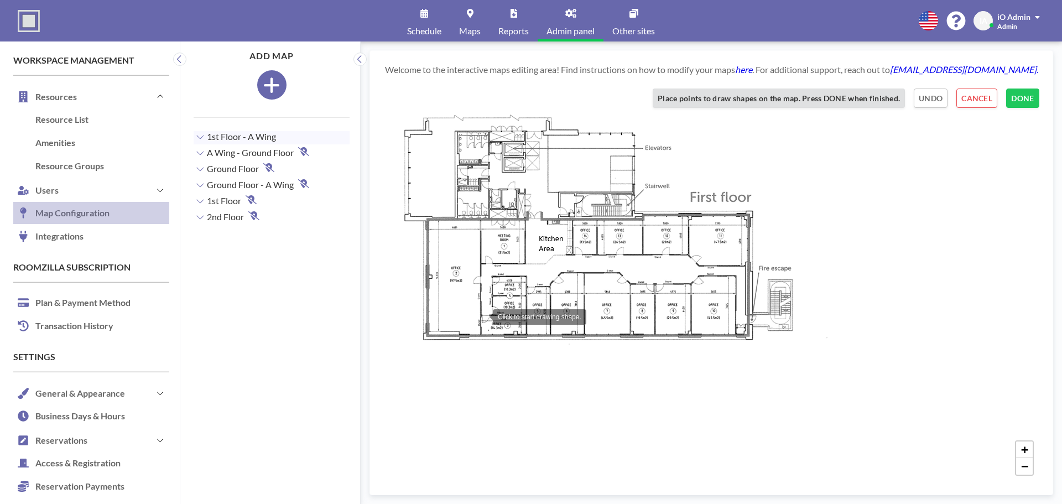
click at [482, 316] on div at bounding box center [482, 316] width 22 height 22
click at [526, 316] on div at bounding box center [526, 316] width 22 height 22
click at [526, 334] on div at bounding box center [526, 334] width 22 height 22
click at [479, 334] on div at bounding box center [479, 334] width 22 height 22
click at [1018, 98] on button "DONE" at bounding box center [1022, 97] width 33 height 19
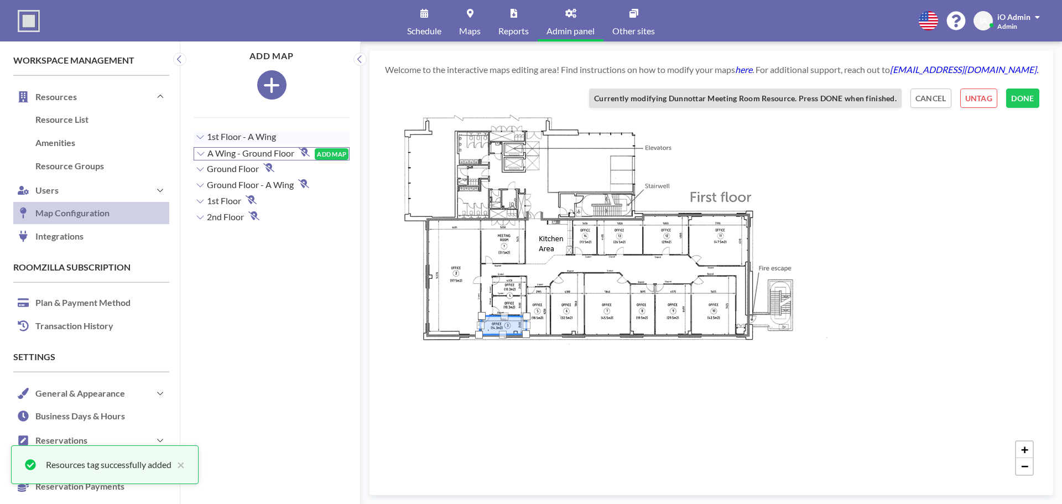
click at [242, 155] on span "A Wing - Ground Floor" at bounding box center [250, 153] width 87 height 11
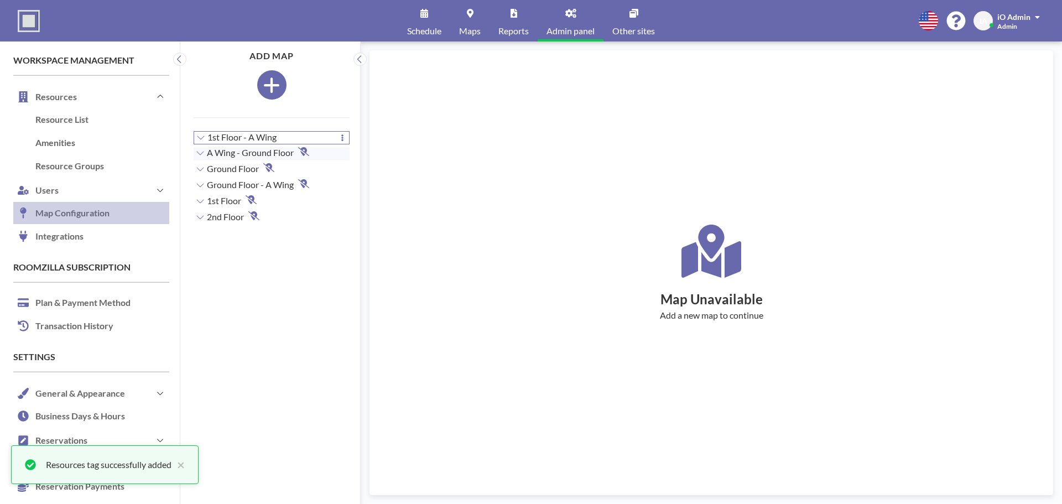
click at [249, 134] on span "1st Floor - A Wing" at bounding box center [241, 137] width 69 height 11
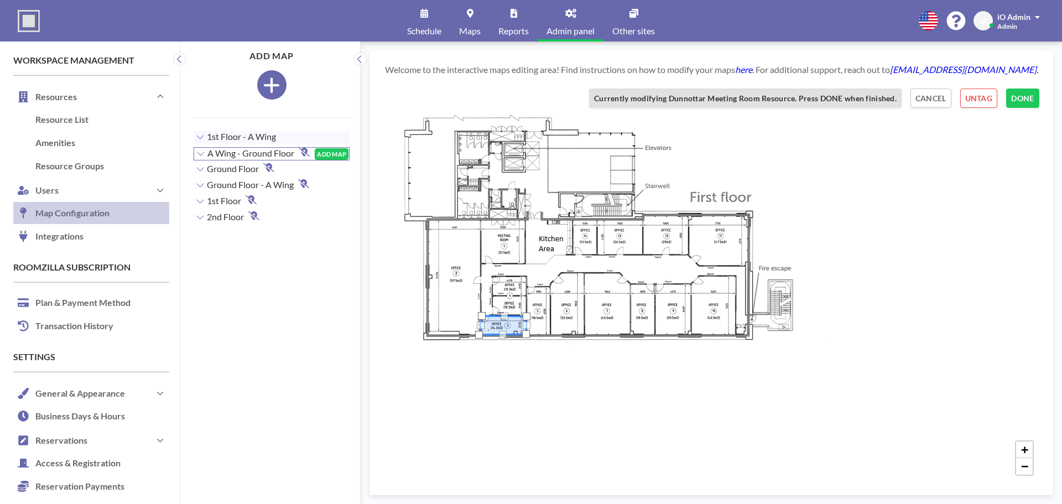
click at [253, 154] on span "A Wing - Ground Floor" at bounding box center [250, 153] width 87 height 11
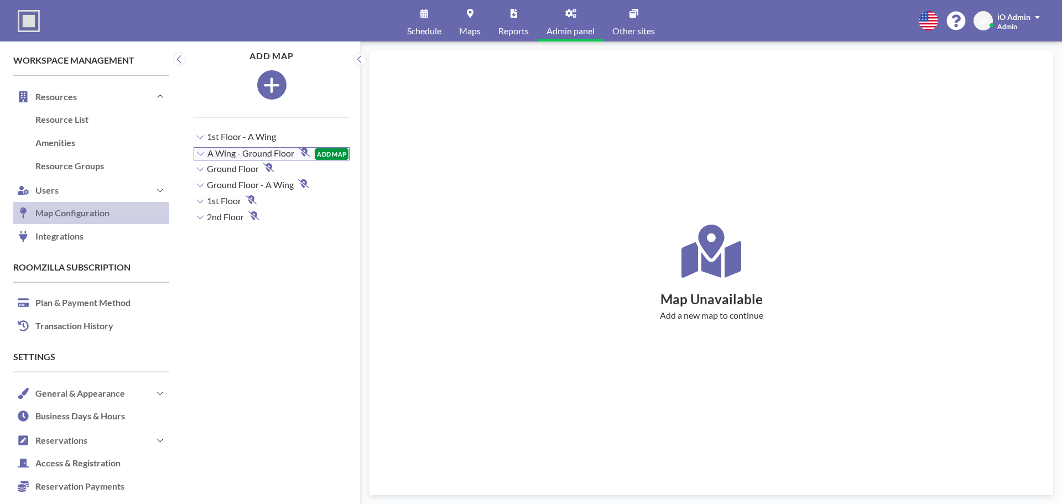
click at [322, 150] on button "ADD MAP" at bounding box center [332, 154] width 34 height 12
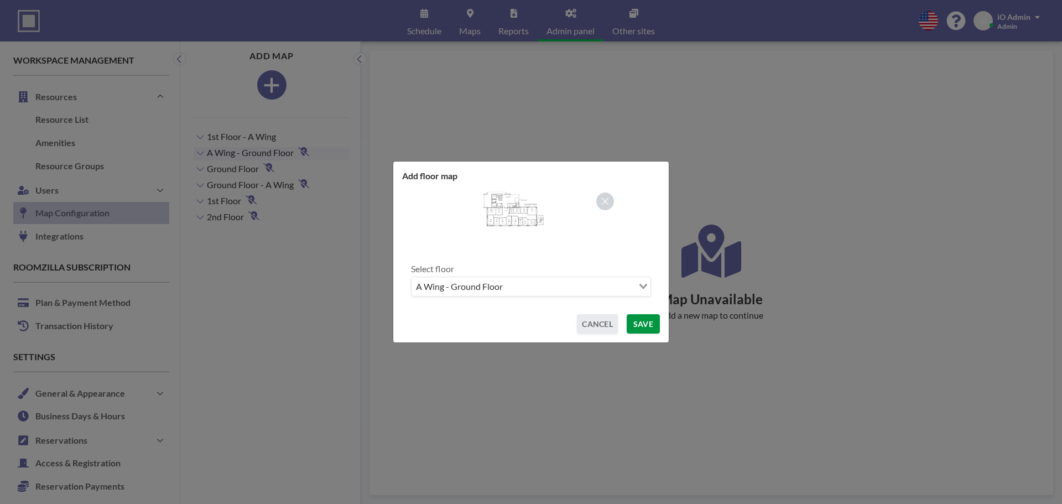
click at [639, 325] on button "SAVE" at bounding box center [642, 323] width 33 height 19
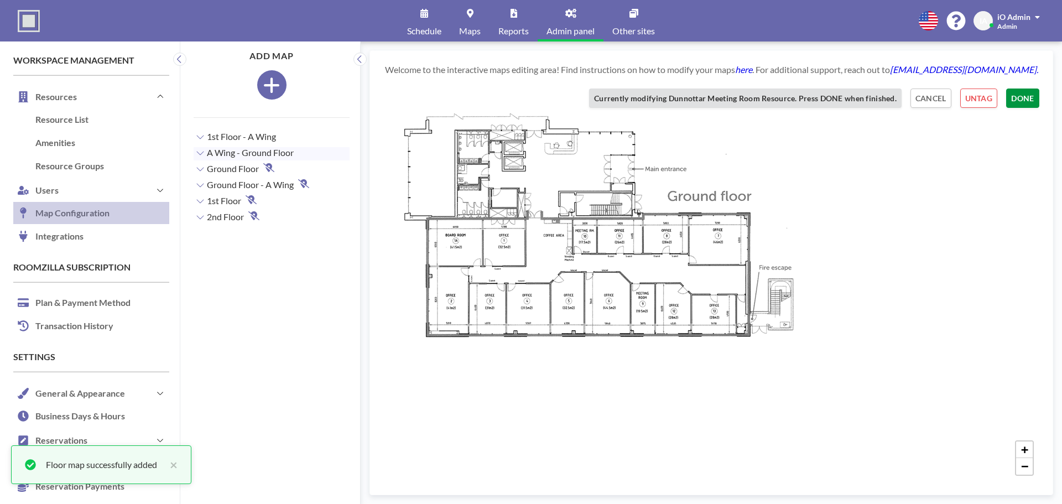
click at [1024, 103] on button "DONE" at bounding box center [1022, 97] width 33 height 19
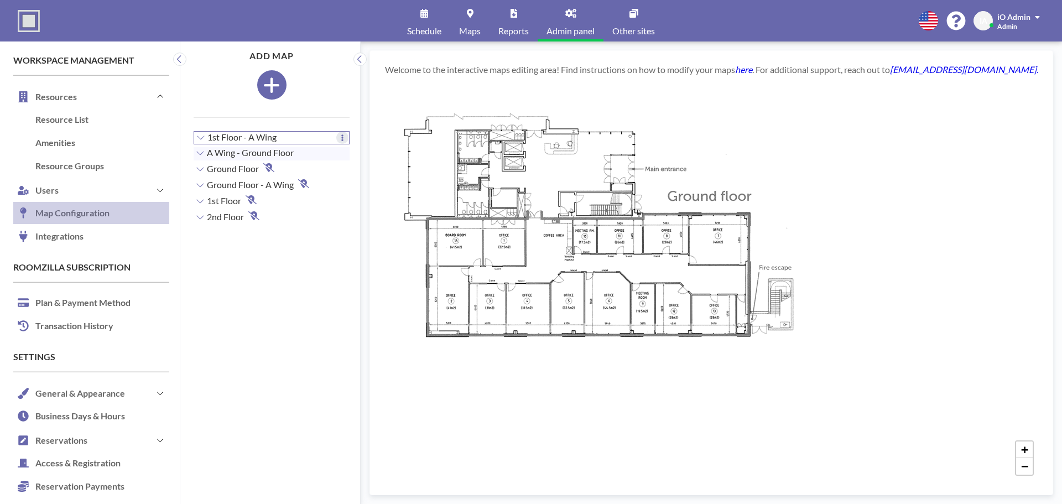
click at [339, 137] on button at bounding box center [342, 138] width 12 height 12
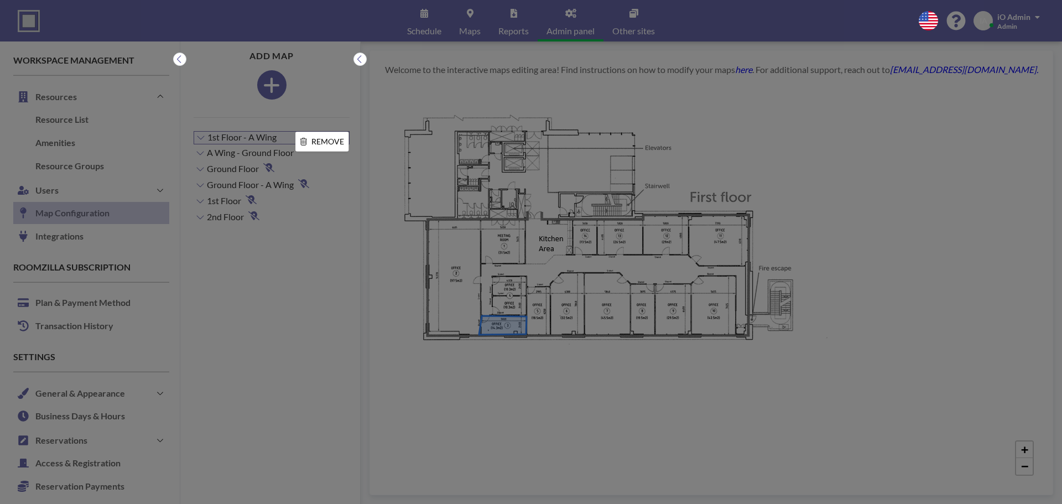
click at [216, 121] on div at bounding box center [531, 252] width 1062 height 504
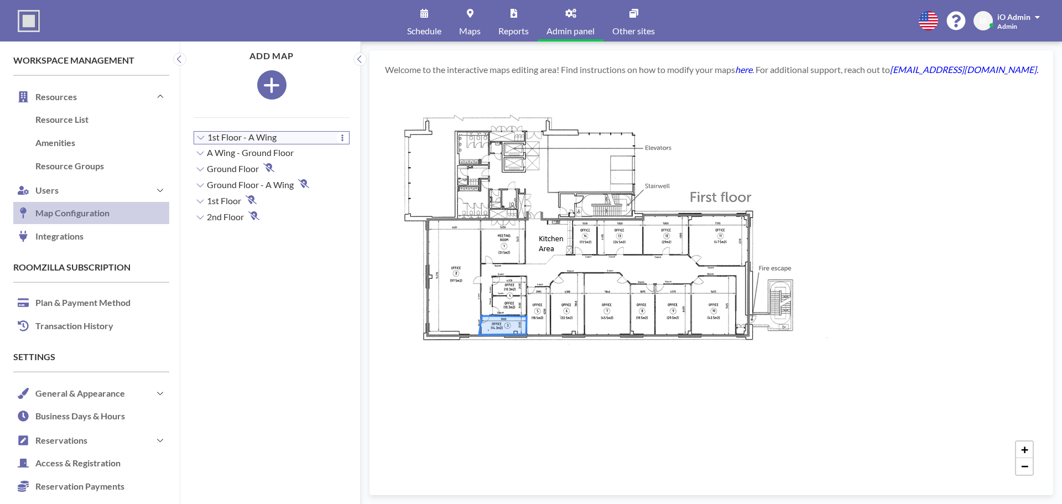
click at [414, 27] on span "Schedule" at bounding box center [424, 31] width 34 height 9
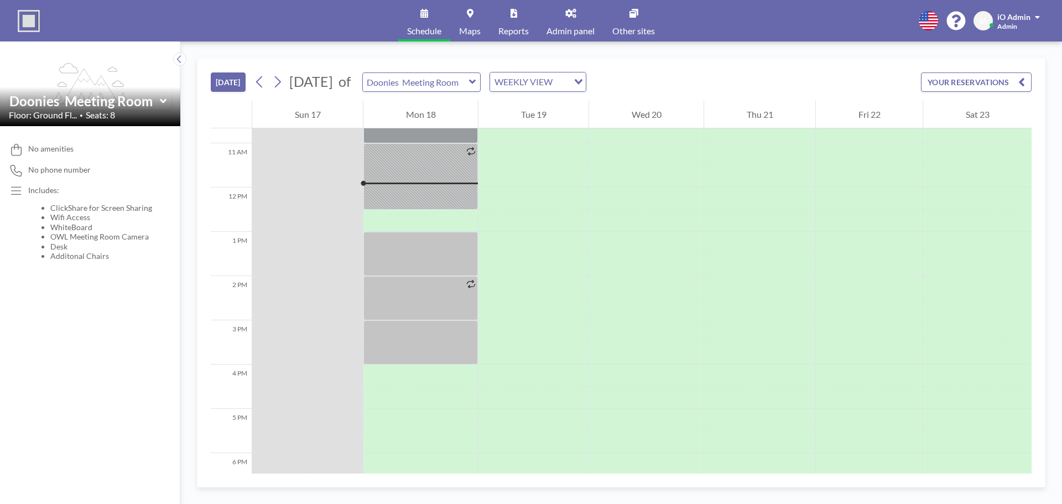
scroll to position [487, 0]
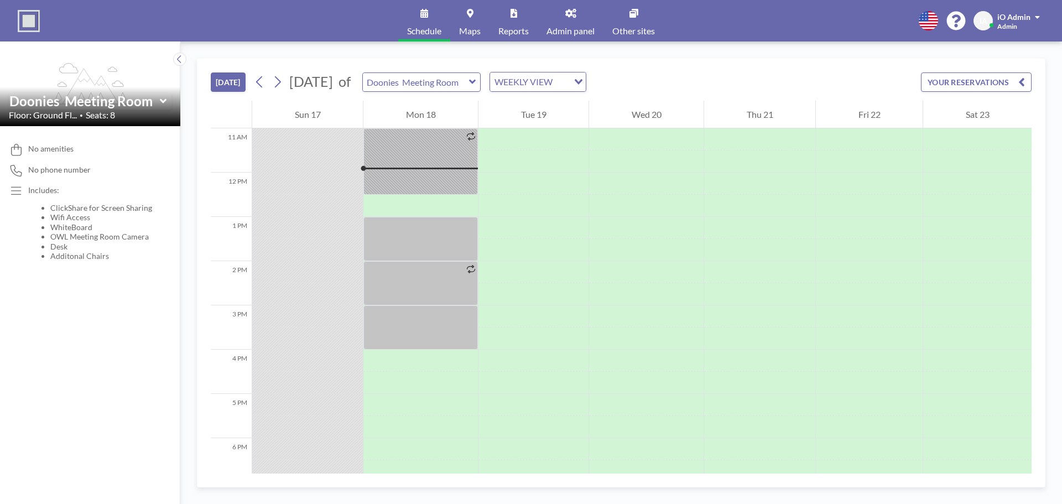
click at [577, 27] on span "Admin panel" at bounding box center [570, 31] width 48 height 9
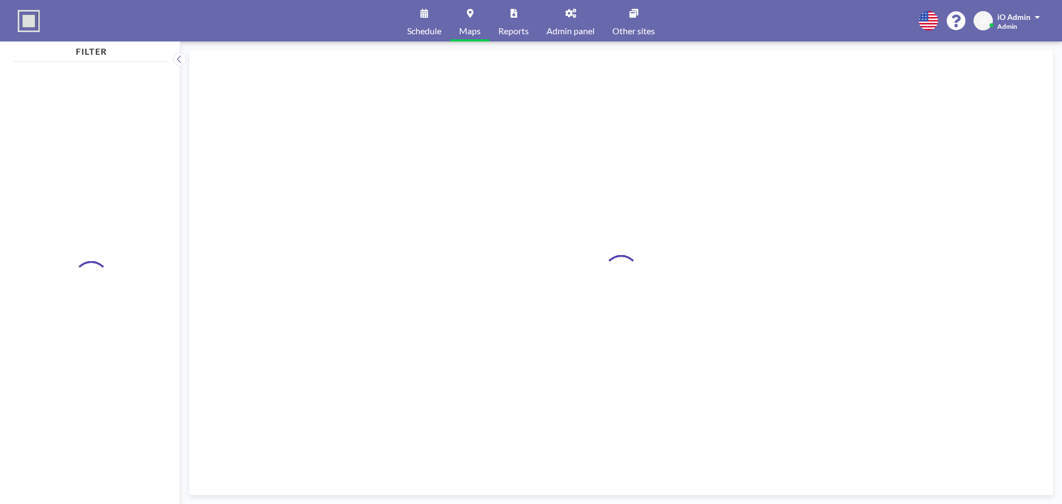
click at [567, 22] on link "Admin panel" at bounding box center [570, 20] width 66 height 41
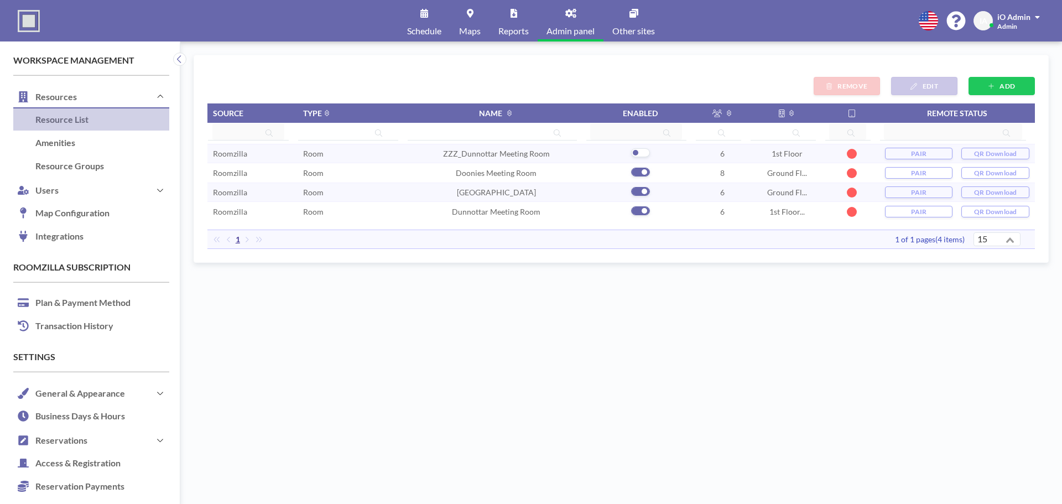
click at [778, 210] on td "1st Floor..." at bounding box center [787, 211] width 75 height 19
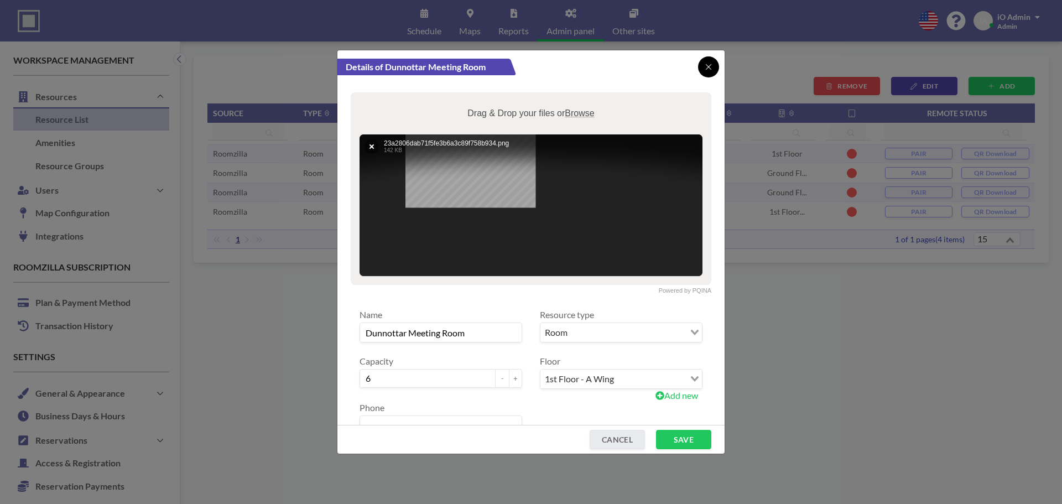
click at [711, 76] on div at bounding box center [708, 66] width 21 height 21
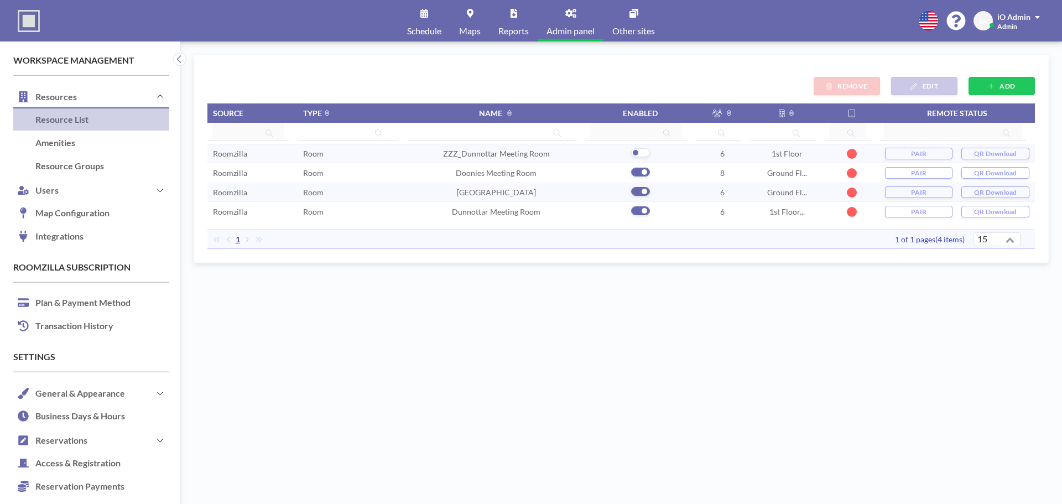
click at [782, 215] on td "1st Floor..." at bounding box center [787, 211] width 75 height 19
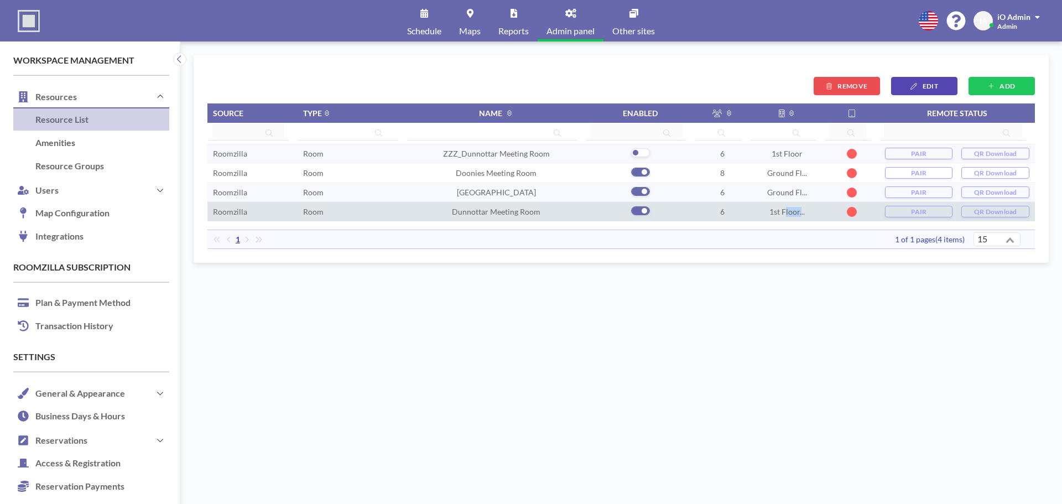
click at [782, 215] on td "1st Floor..." at bounding box center [787, 211] width 75 height 19
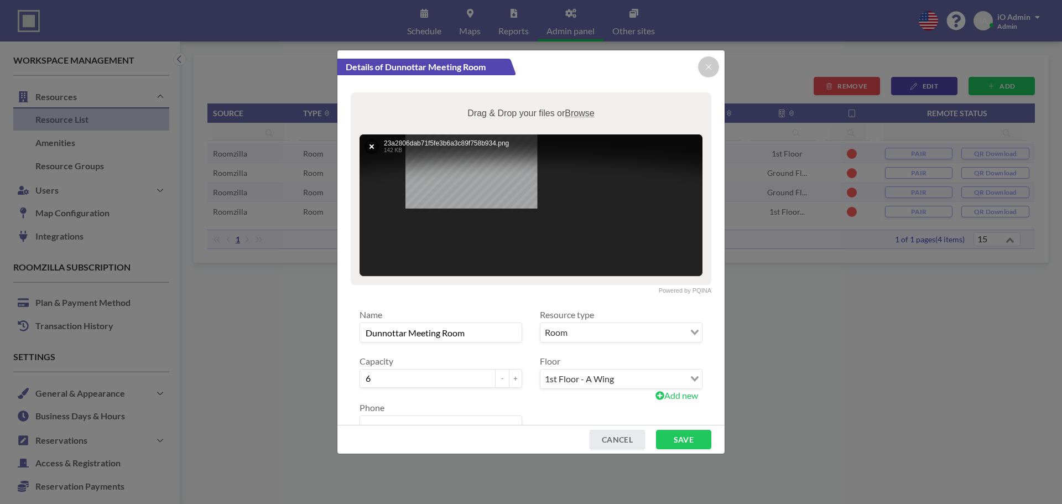
click at [672, 400] on span "Add new" at bounding box center [676, 395] width 43 height 11
click at [588, 378] on input "1st Floor - A Wing" at bounding box center [620, 378] width 161 height 19
type input "1st Floor - B Wing"
click at [675, 440] on button "SAVE" at bounding box center [683, 439] width 55 height 19
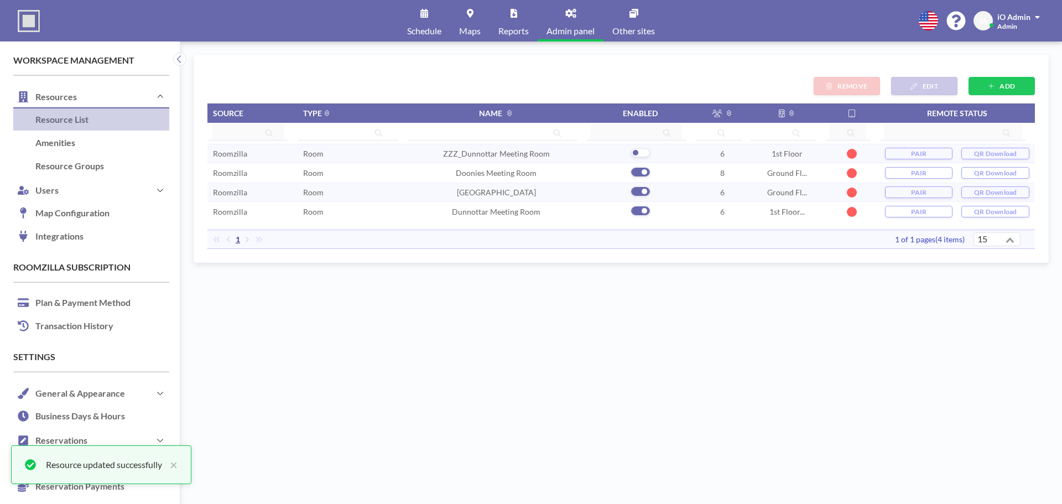
click at [789, 208] on td "1st Floor..." at bounding box center [787, 211] width 75 height 19
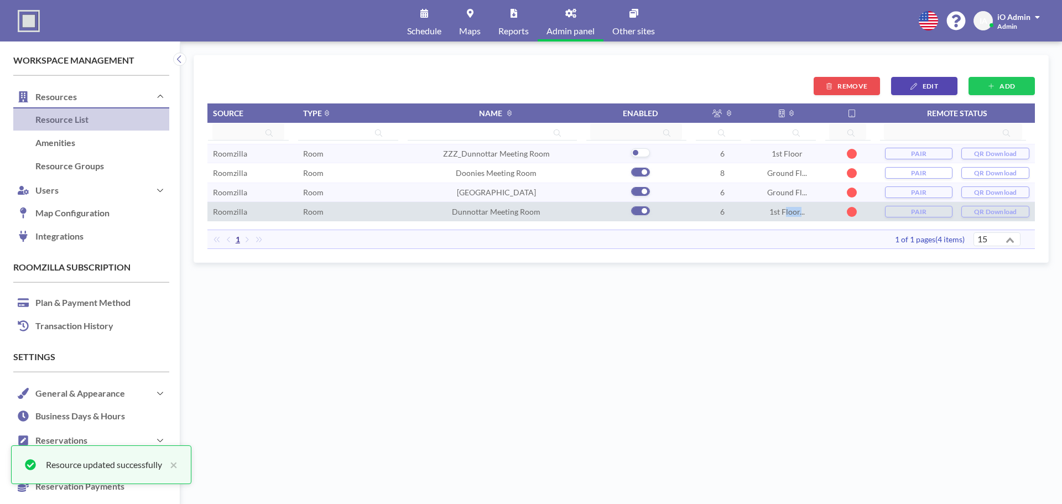
click at [789, 208] on td "1st Floor..." at bounding box center [787, 211] width 75 height 19
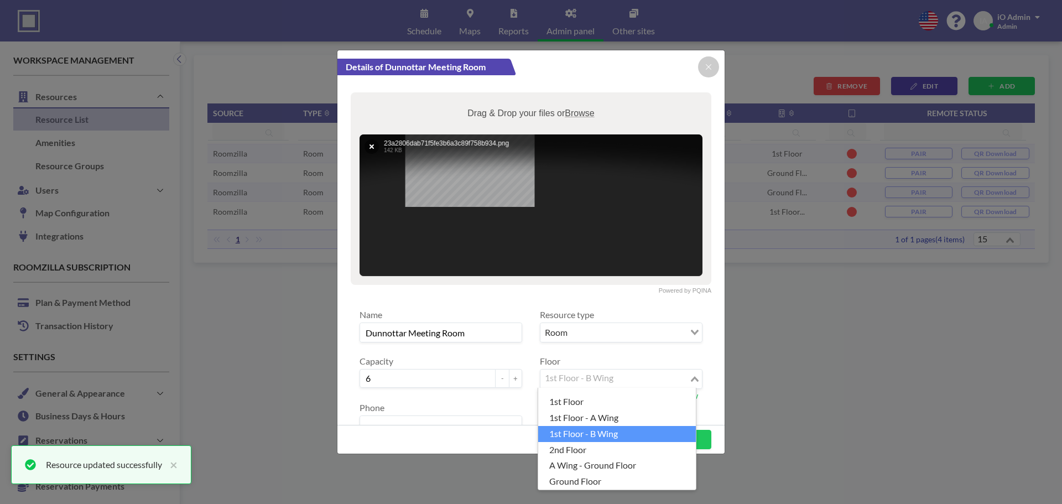
click at [682, 380] on div "1st Floor - B Wing Loading..." at bounding box center [620, 378] width 161 height 19
click at [602, 420] on li "1st Floor - A Wing" at bounding box center [617, 418] width 158 height 16
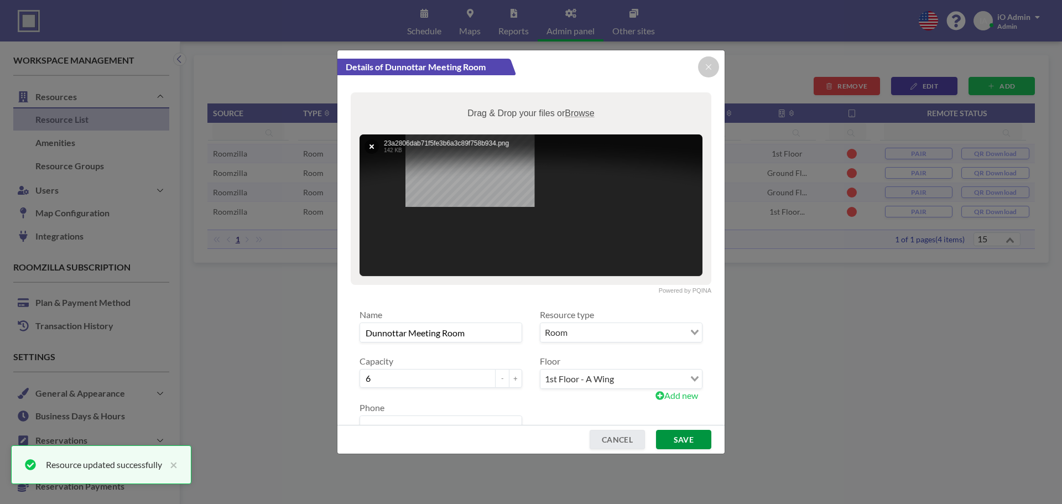
click at [686, 443] on button "SAVE" at bounding box center [683, 439] width 55 height 19
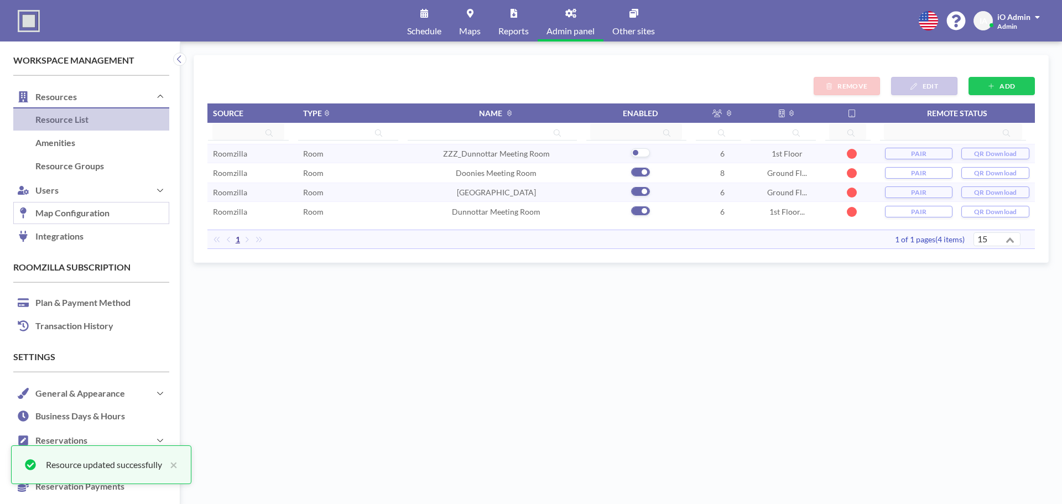
click at [54, 218] on link "Map Configuration" at bounding box center [91, 213] width 156 height 23
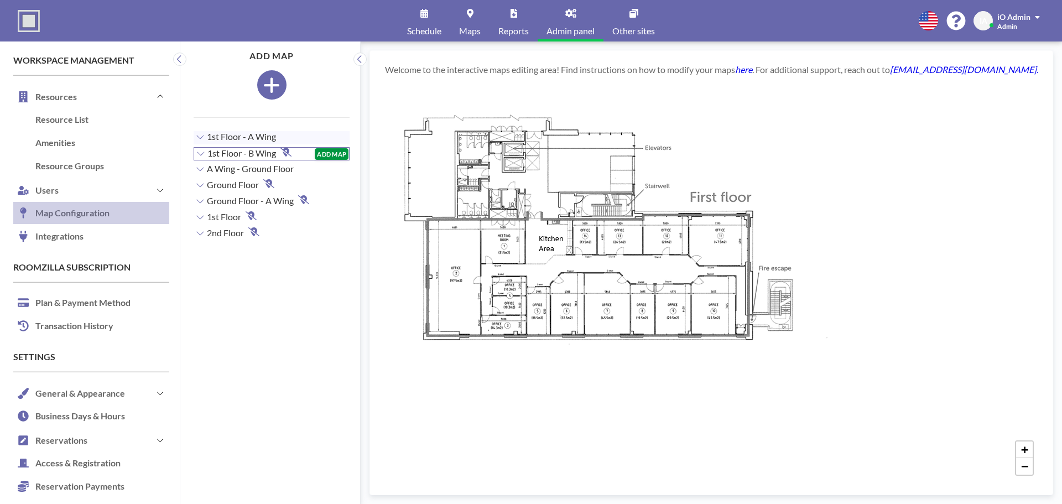
click at [317, 152] on button "ADD MAP" at bounding box center [332, 154] width 34 height 12
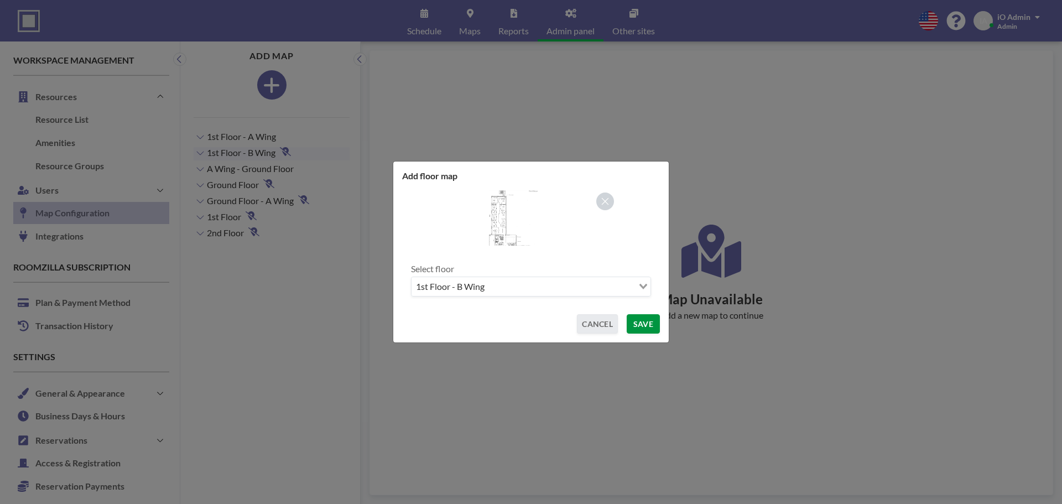
click at [640, 324] on button "SAVE" at bounding box center [642, 323] width 33 height 19
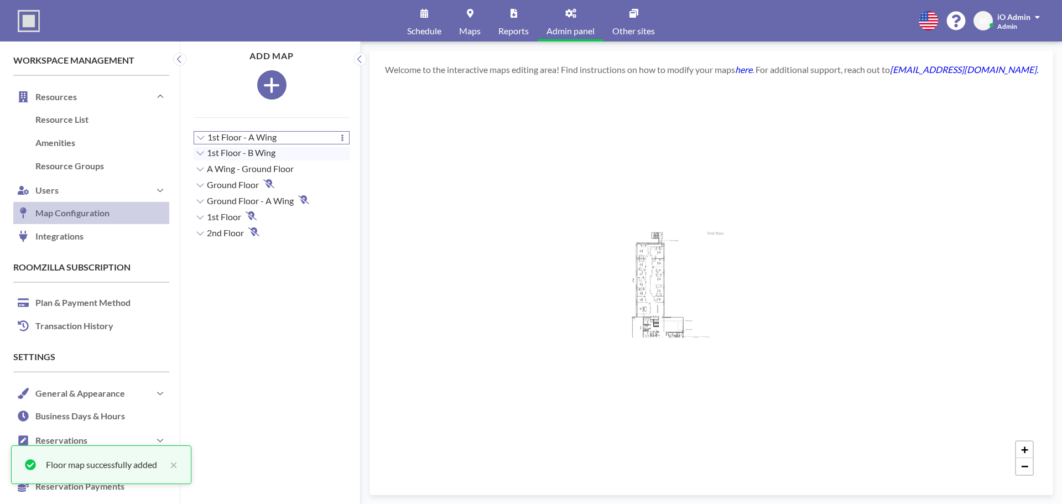
click at [264, 138] on span "1st Floor - A Wing" at bounding box center [241, 137] width 69 height 11
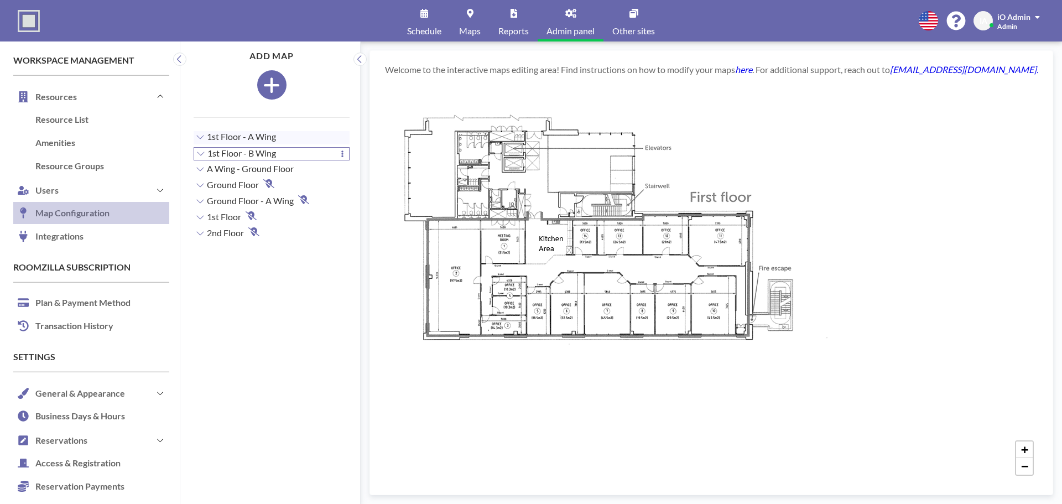
click at [263, 156] on span "1st Floor - B Wing" at bounding box center [241, 153] width 69 height 11
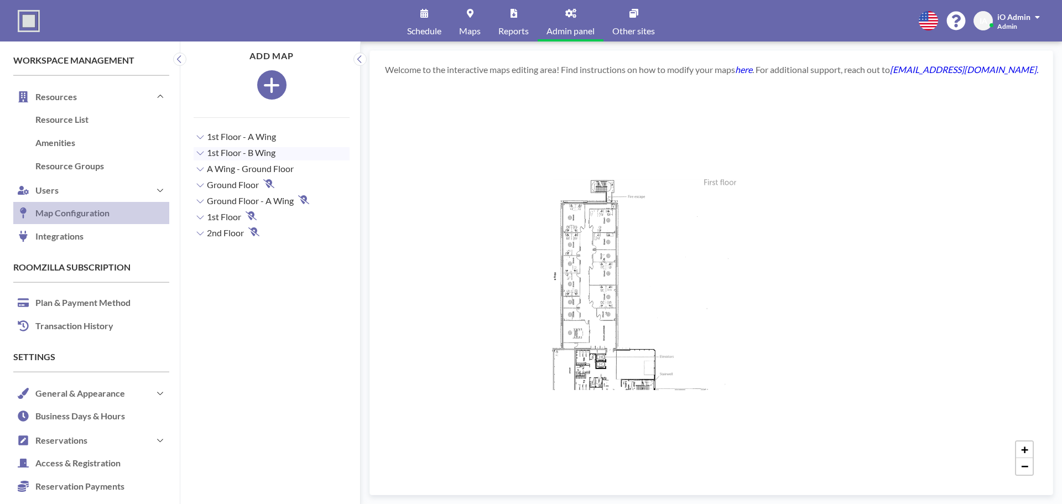
click at [603, 295] on div "+ −" at bounding box center [711, 284] width 656 height 393
click at [256, 169] on span "A Wing - Ground Floor" at bounding box center [250, 169] width 87 height 11
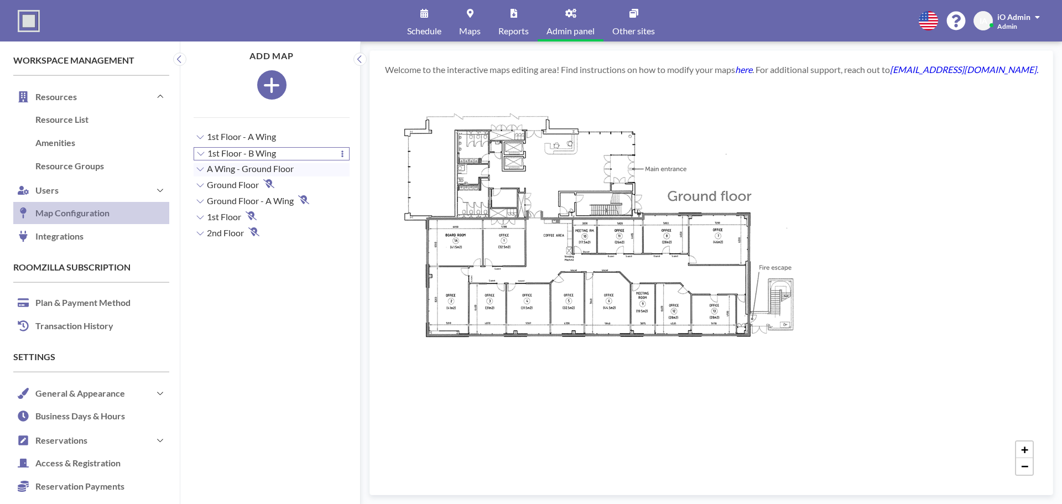
click at [262, 157] on span "1st Floor - B Wing" at bounding box center [241, 153] width 69 height 11
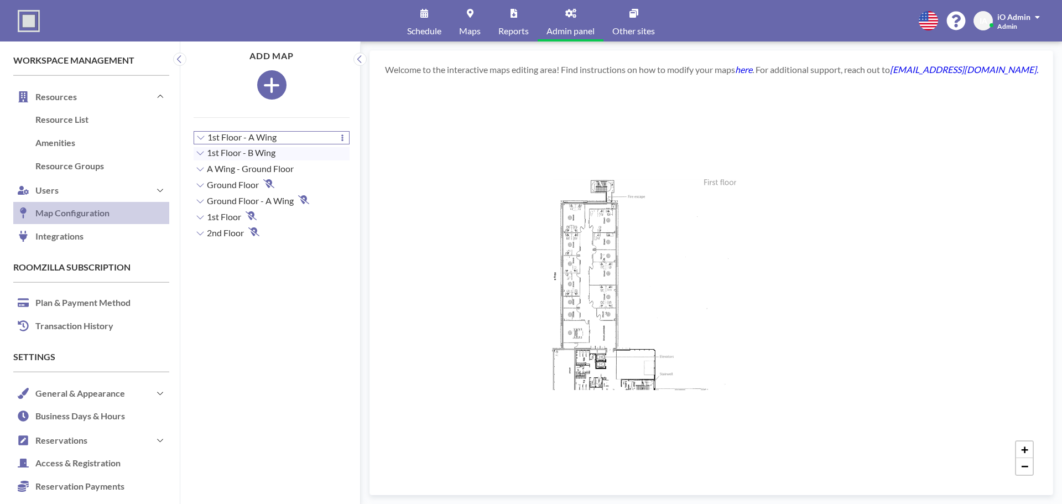
click at [263, 141] on span "1st Floor - A Wing" at bounding box center [241, 137] width 69 height 11
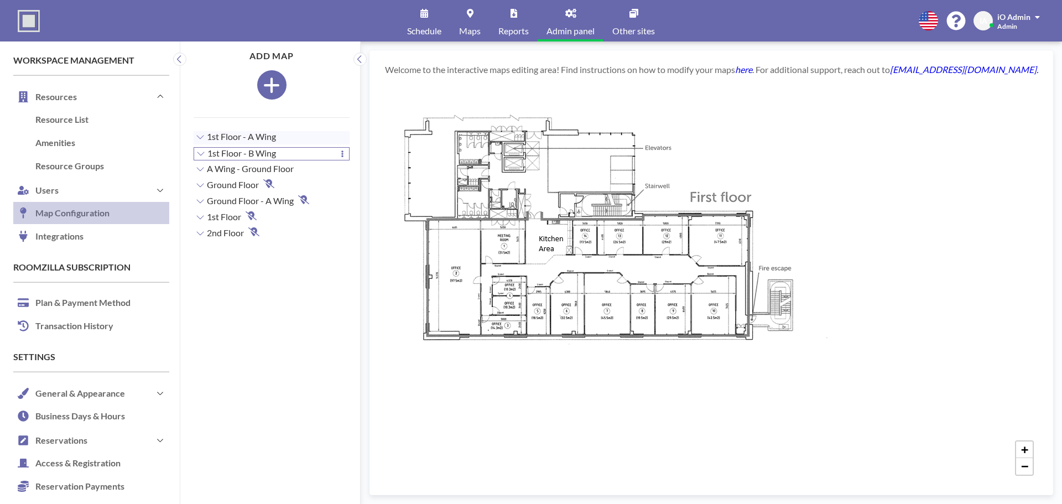
click at [261, 155] on span "1st Floor - B Wing" at bounding box center [241, 153] width 69 height 11
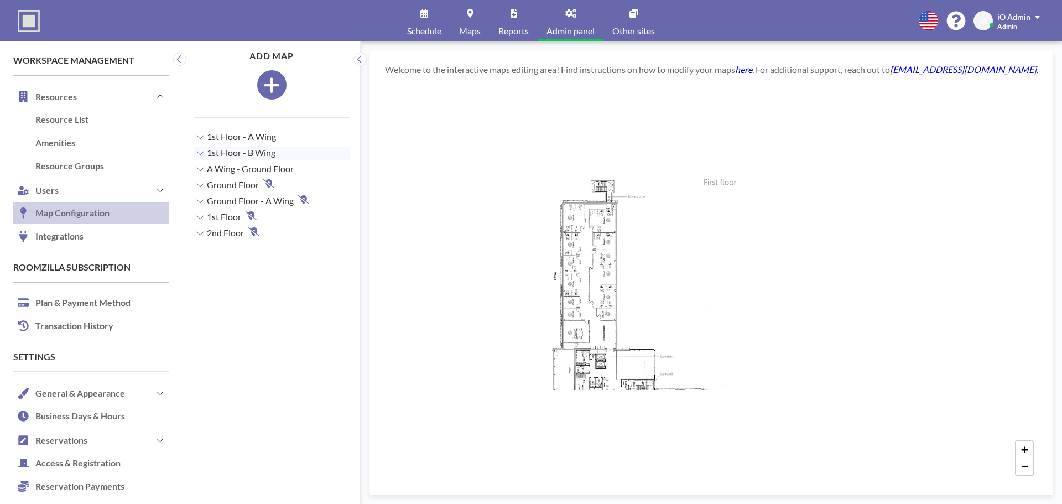
click at [602, 251] on div "+ −" at bounding box center [711, 284] width 656 height 393
click at [341, 153] on icon at bounding box center [342, 153] width 3 height 7
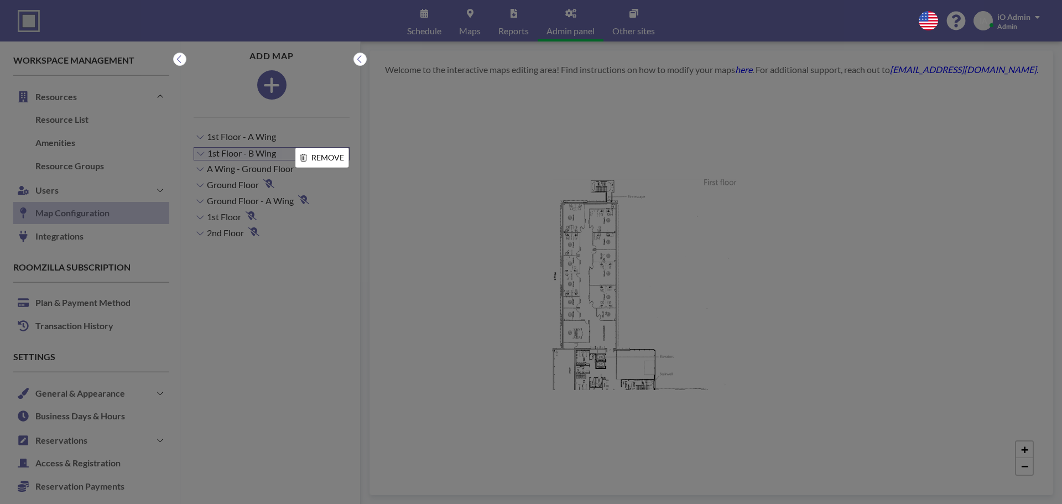
click at [235, 153] on div at bounding box center [531, 252] width 1062 height 504
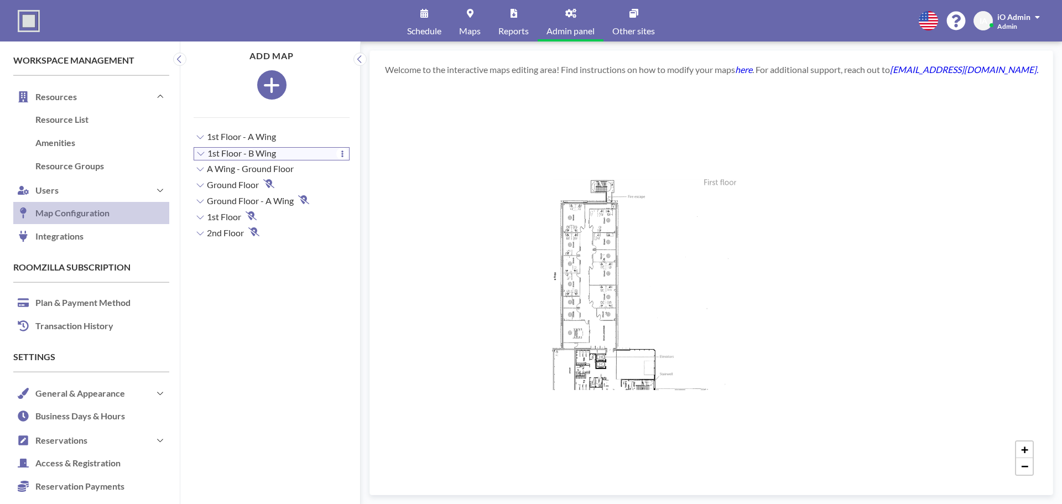
click at [194, 153] on div "1st Floor - B Wing" at bounding box center [272, 153] width 156 height 13
click at [198, 153] on icon at bounding box center [200, 152] width 9 height 9
click at [201, 155] on icon at bounding box center [200, 152] width 9 height 9
click at [626, 187] on div "+ −" at bounding box center [711, 284] width 656 height 393
click at [692, 247] on div "+ −" at bounding box center [711, 284] width 656 height 393
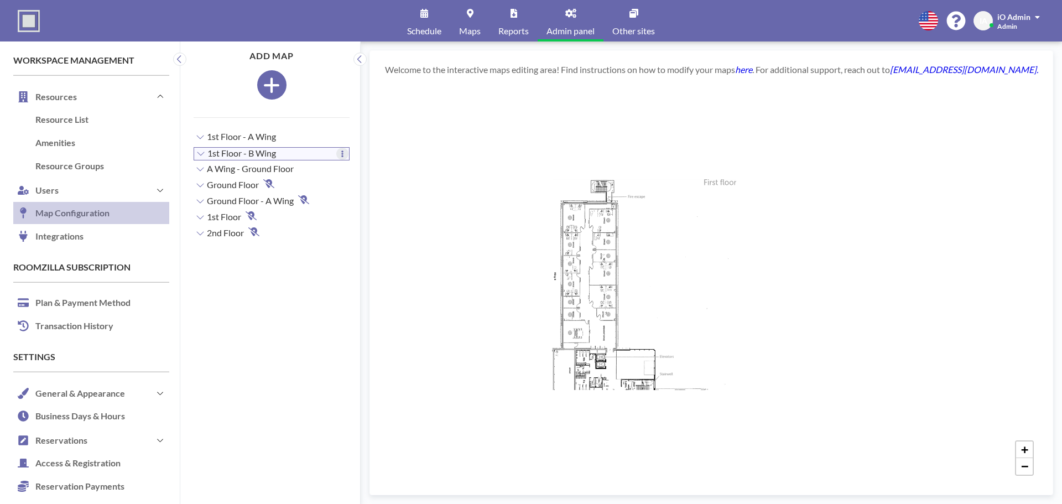
click at [341, 154] on icon at bounding box center [342, 153] width 2 height 7
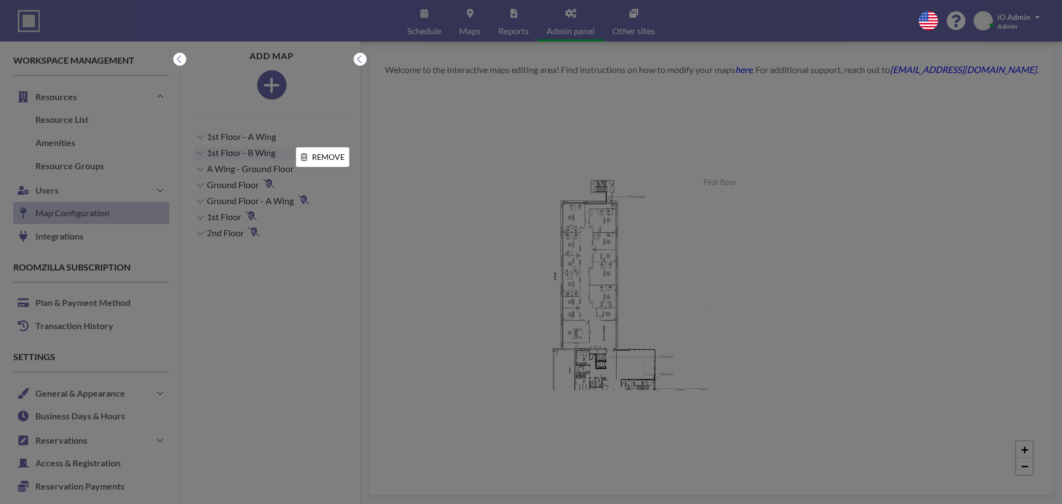
click at [330, 162] on li "REMOVE" at bounding box center [322, 157] width 53 height 19
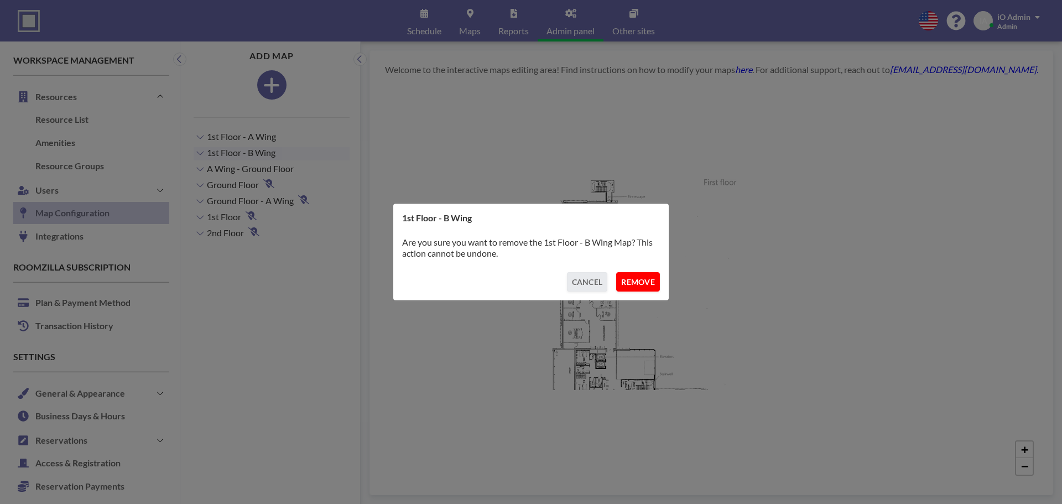
click at [630, 279] on button "REMOVE" at bounding box center [638, 281] width 44 height 19
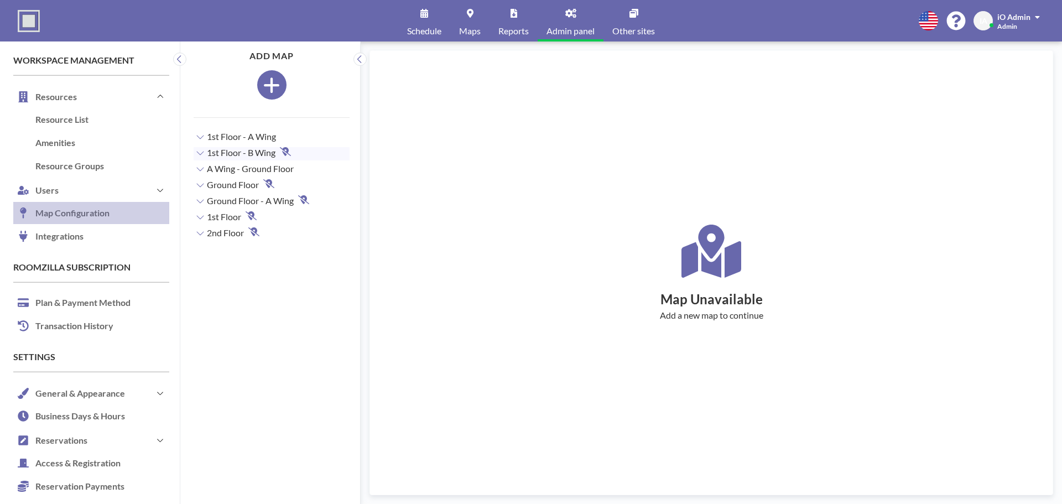
click at [264, 82] on icon "button" at bounding box center [271, 85] width 17 height 19
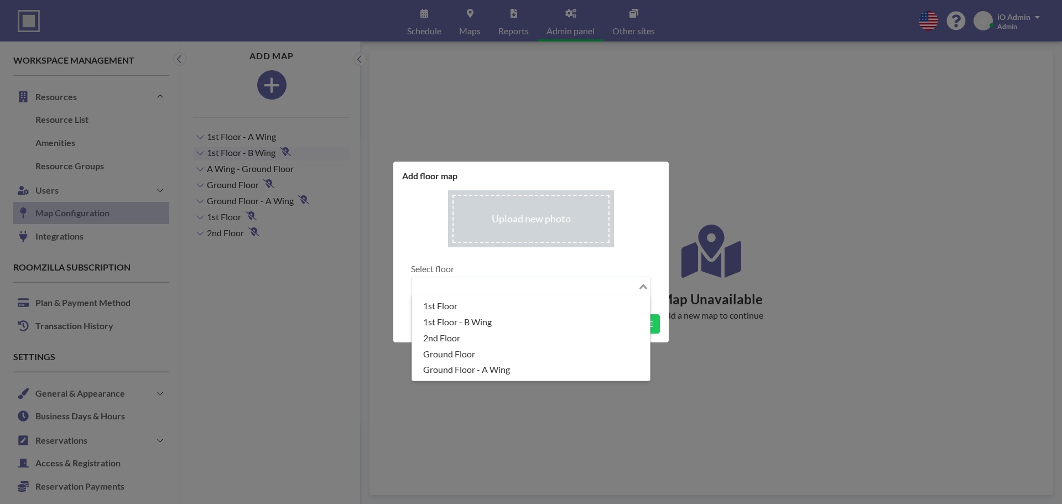
click at [476, 284] on input "Search for option" at bounding box center [524, 286] width 224 height 14
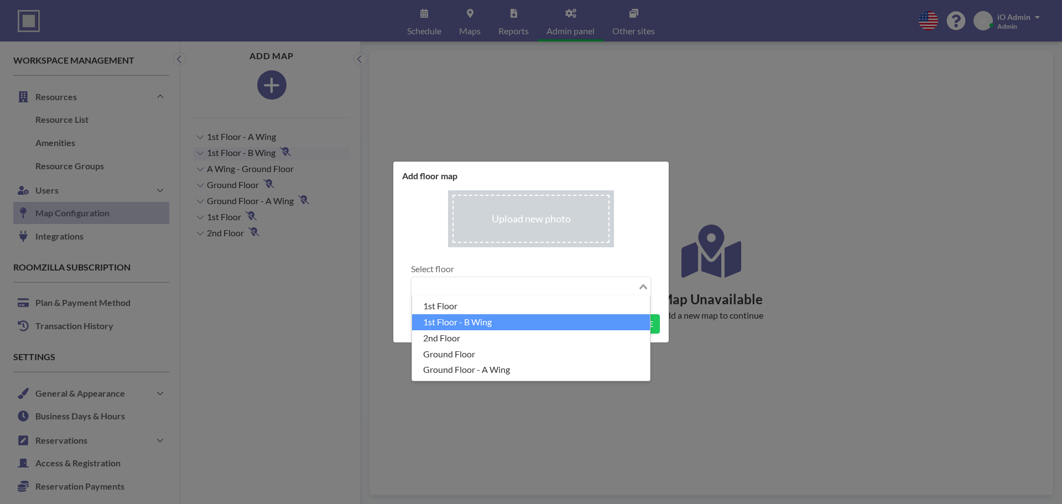
click at [492, 320] on li "1st Floor - B Wing" at bounding box center [531, 322] width 238 height 16
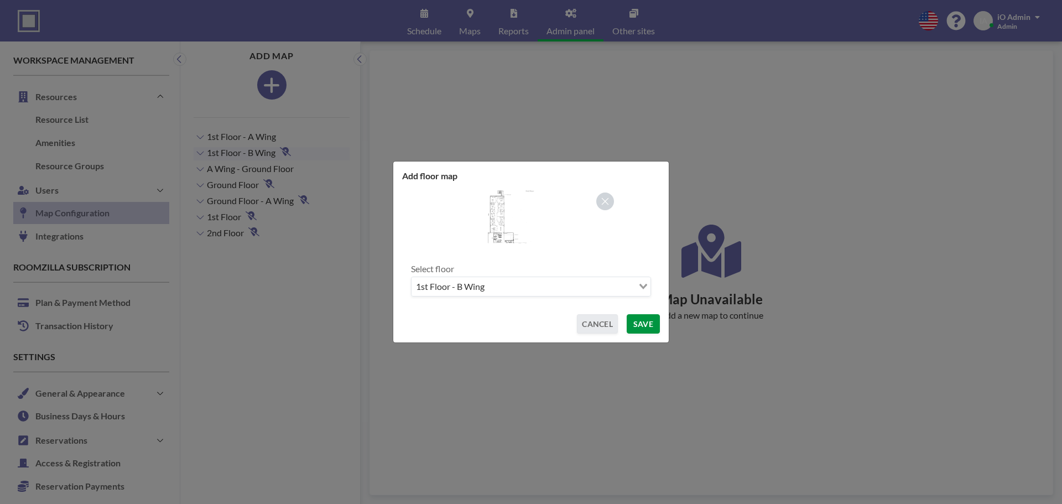
click at [642, 326] on button "SAVE" at bounding box center [642, 323] width 33 height 19
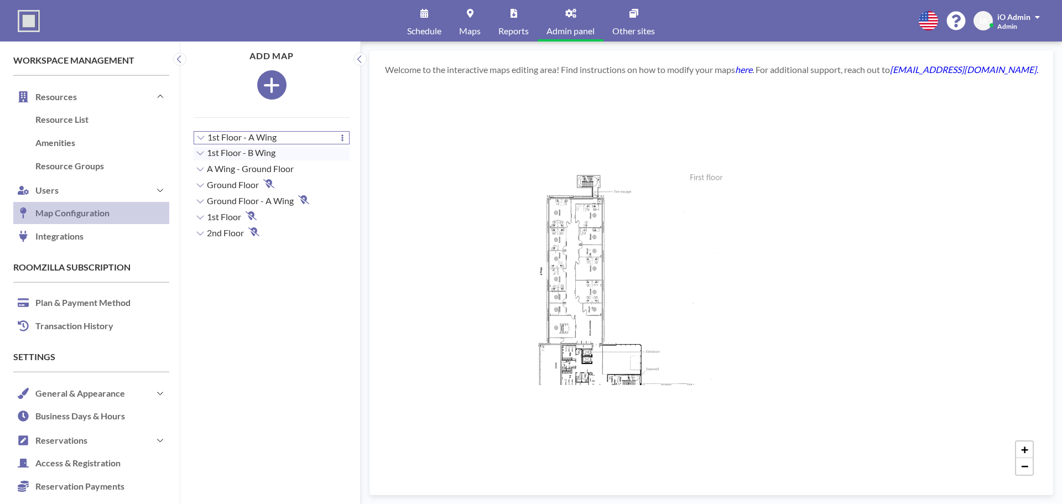
click at [261, 140] on span "1st Floor - A Wing" at bounding box center [241, 137] width 69 height 11
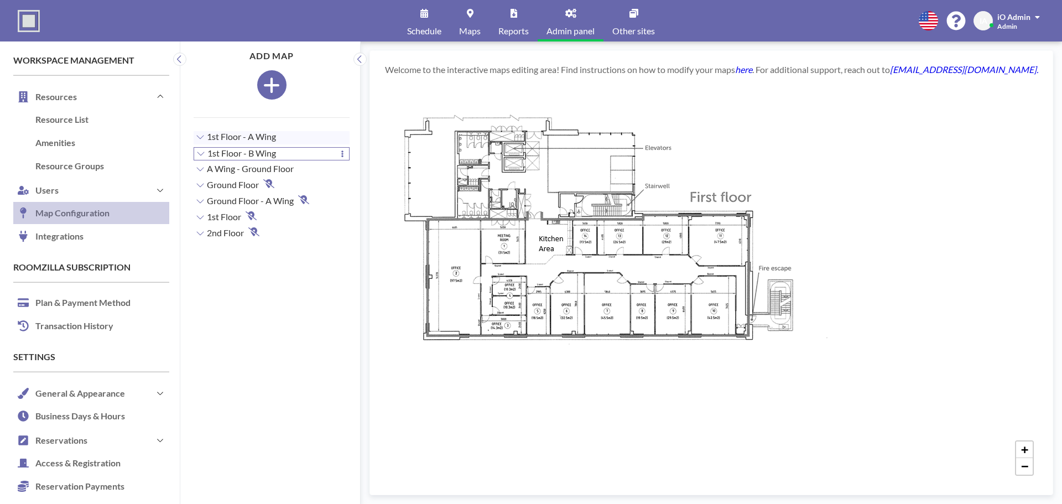
click at [261, 155] on span "1st Floor - B Wing" at bounding box center [241, 153] width 69 height 11
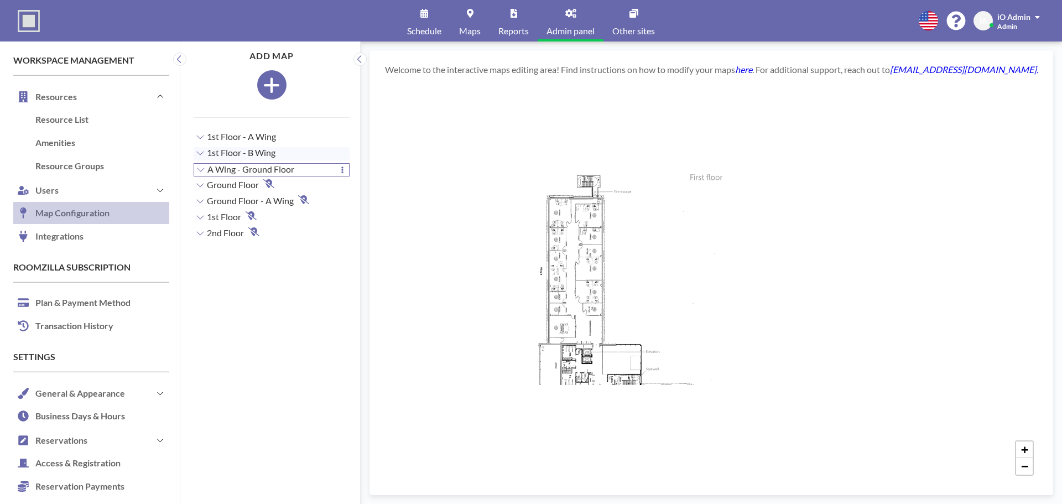
click at [263, 170] on span "A Wing - Ground Floor" at bounding box center [250, 169] width 87 height 11
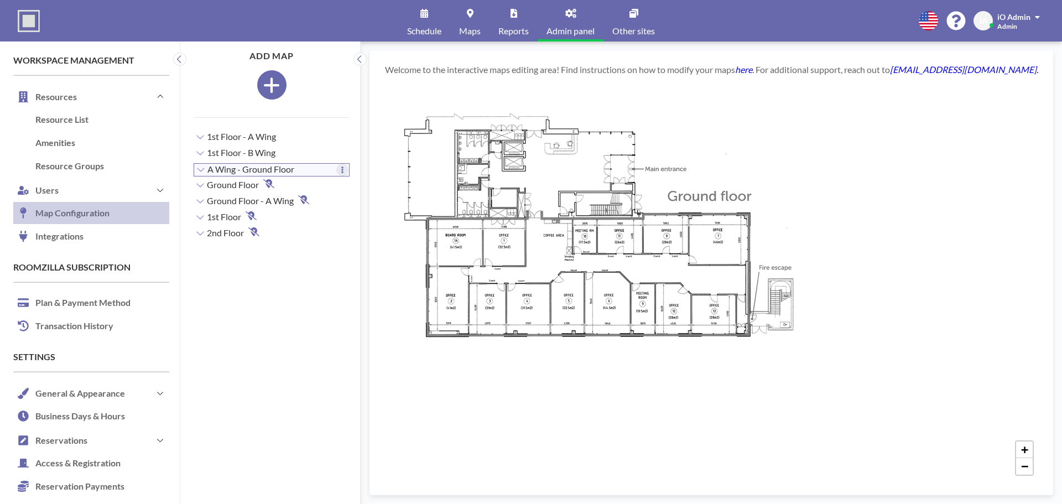
click at [341, 166] on icon at bounding box center [342, 169] width 3 height 7
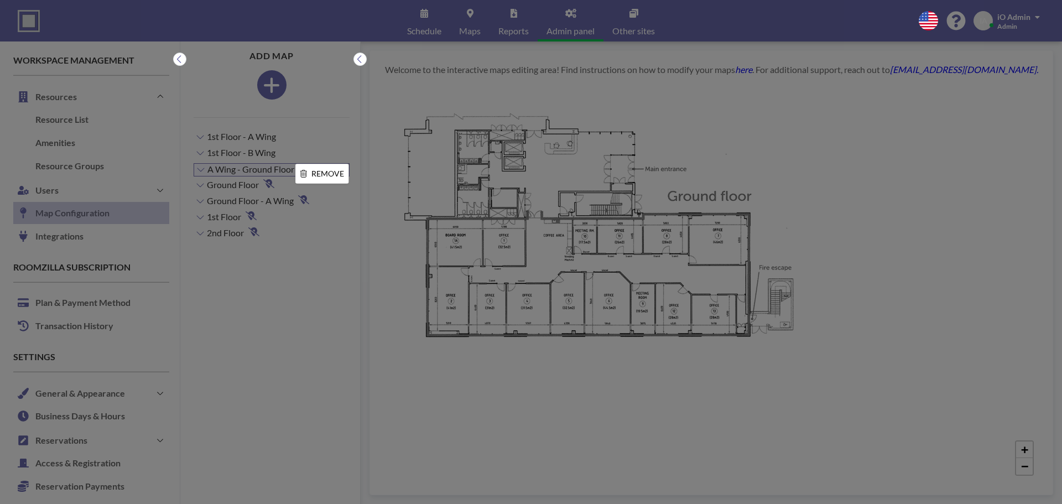
click at [315, 174] on li "REMOVE" at bounding box center [322, 173] width 53 height 19
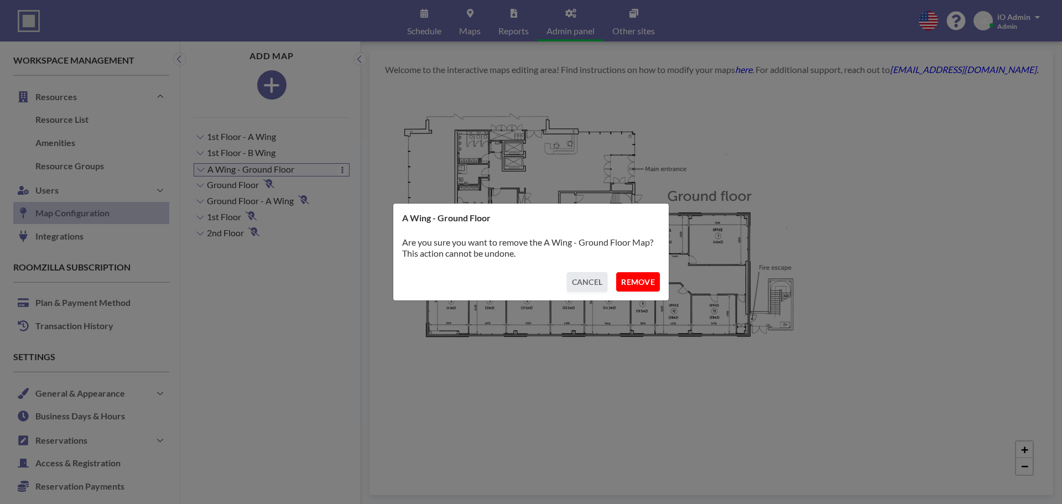
click at [639, 280] on button "REMOVE" at bounding box center [638, 281] width 44 height 19
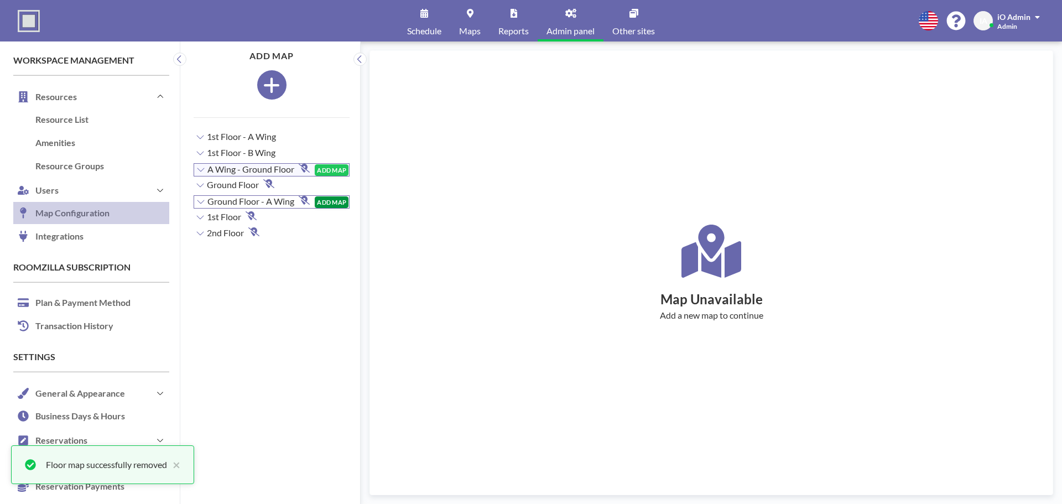
click at [325, 201] on button "ADD MAP" at bounding box center [332, 202] width 34 height 12
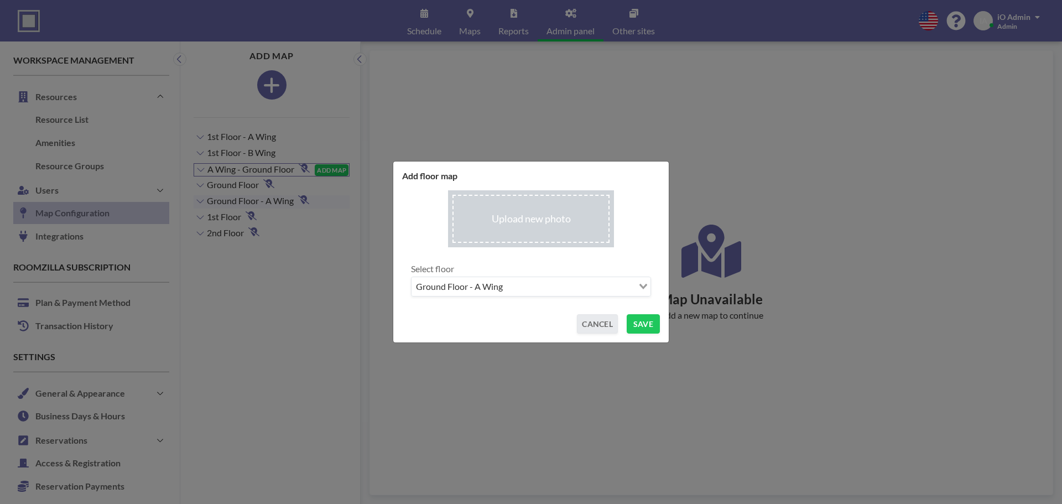
click at [531, 218] on input "file" at bounding box center [531, 218] width 166 height 57
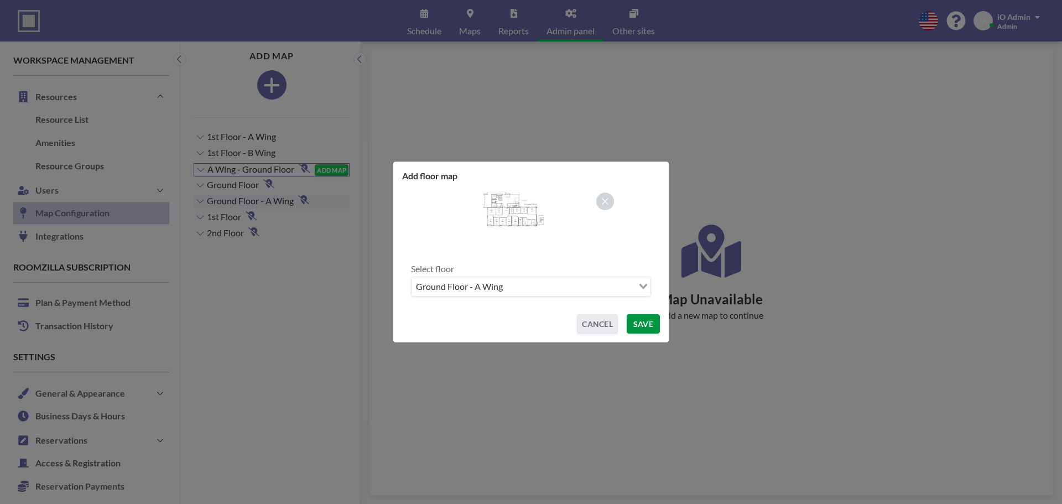
click at [641, 325] on button "SAVE" at bounding box center [642, 323] width 33 height 19
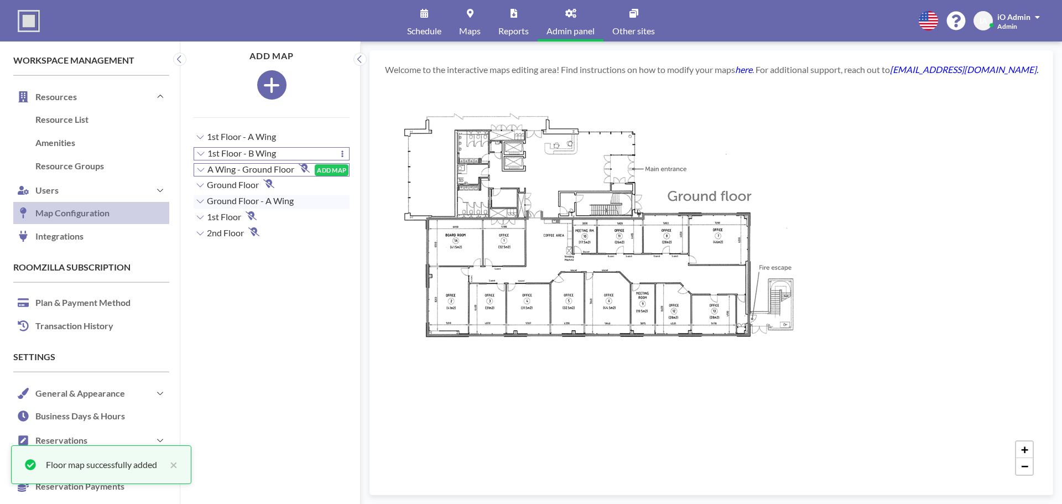
click at [278, 156] on div "1st Floor - B Wing" at bounding box center [271, 153] width 155 height 11
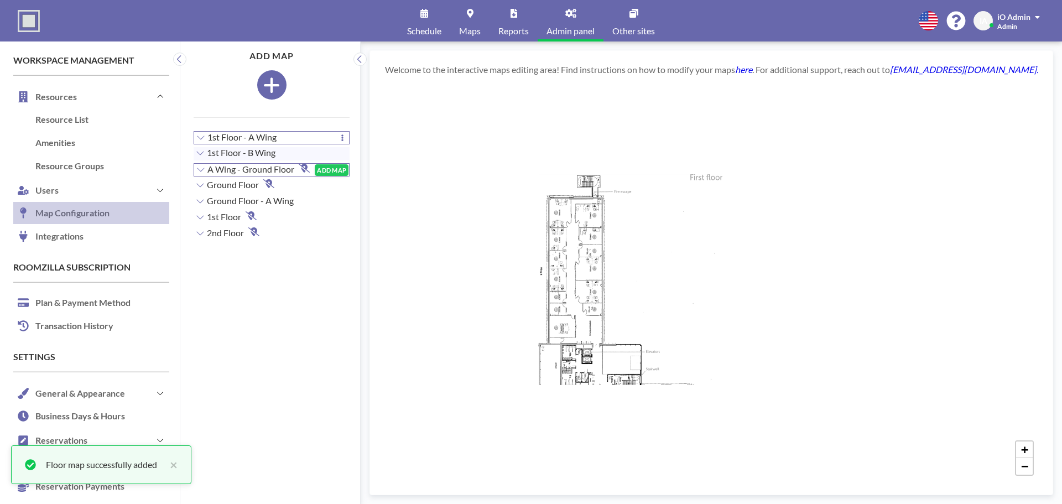
click at [269, 138] on span "1st Floor - A Wing" at bounding box center [241, 137] width 69 height 11
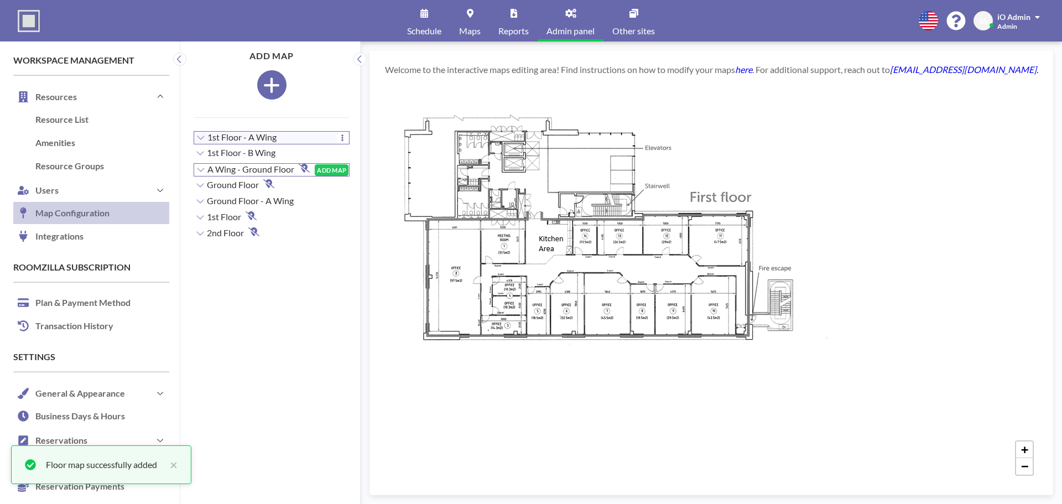
click at [267, 135] on span "1st Floor - A Wing" at bounding box center [241, 137] width 69 height 11
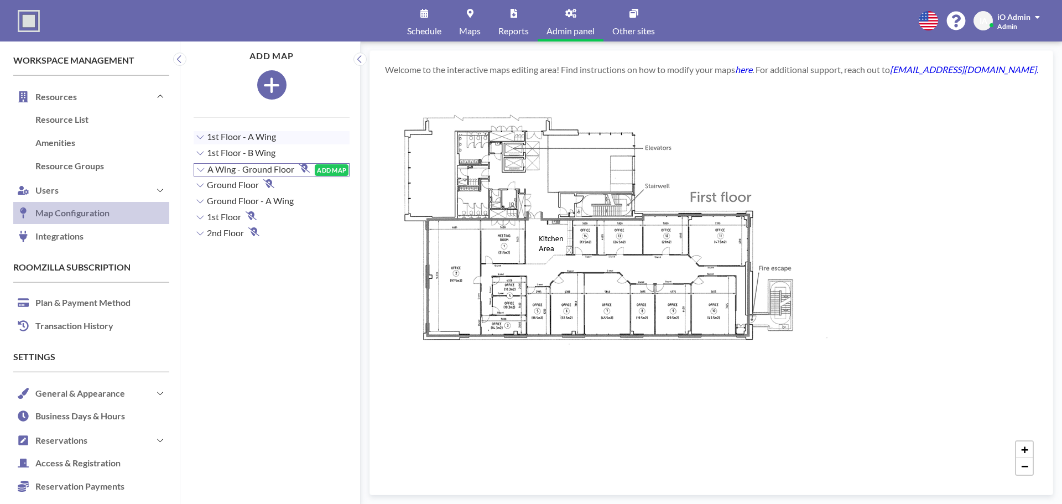
click at [543, 170] on div "+ −" at bounding box center [711, 284] width 656 height 393
click at [341, 138] on icon at bounding box center [342, 137] width 3 height 7
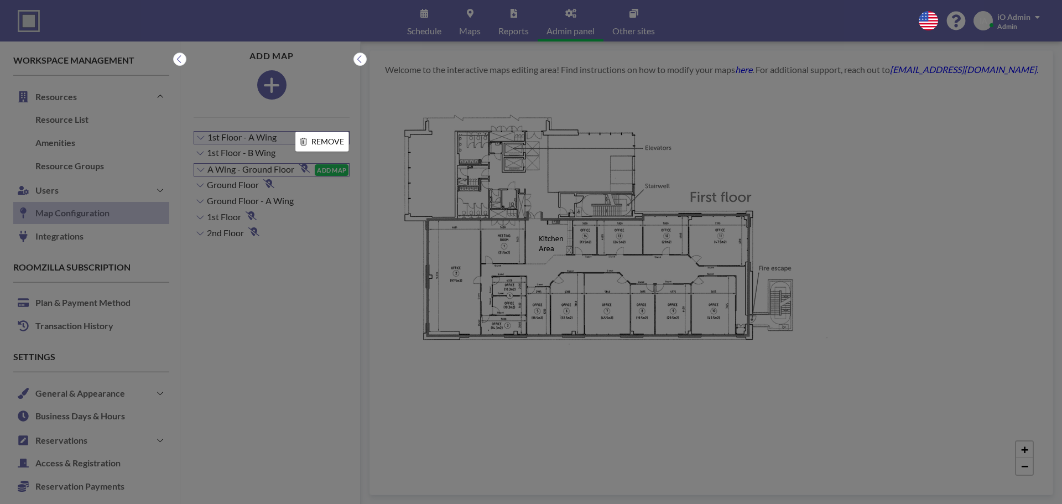
click at [312, 195] on div at bounding box center [531, 252] width 1062 height 504
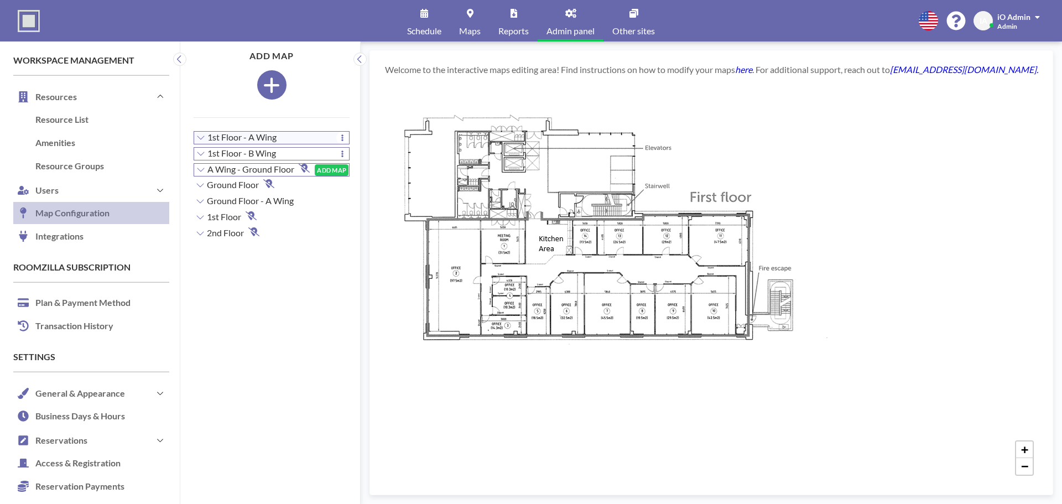
click at [252, 153] on span "1st Floor - B Wing" at bounding box center [241, 153] width 69 height 11
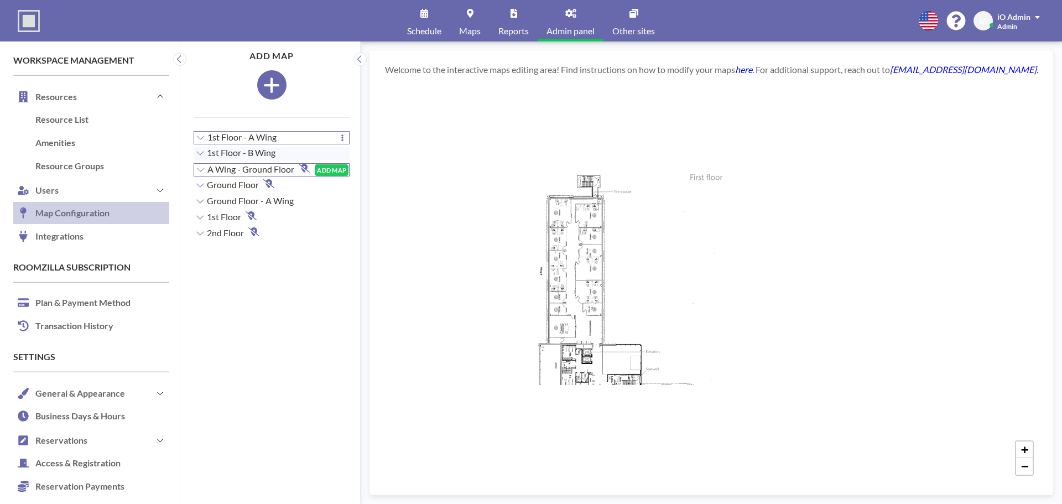
click at [270, 142] on span "1st Floor - A Wing" at bounding box center [241, 137] width 69 height 11
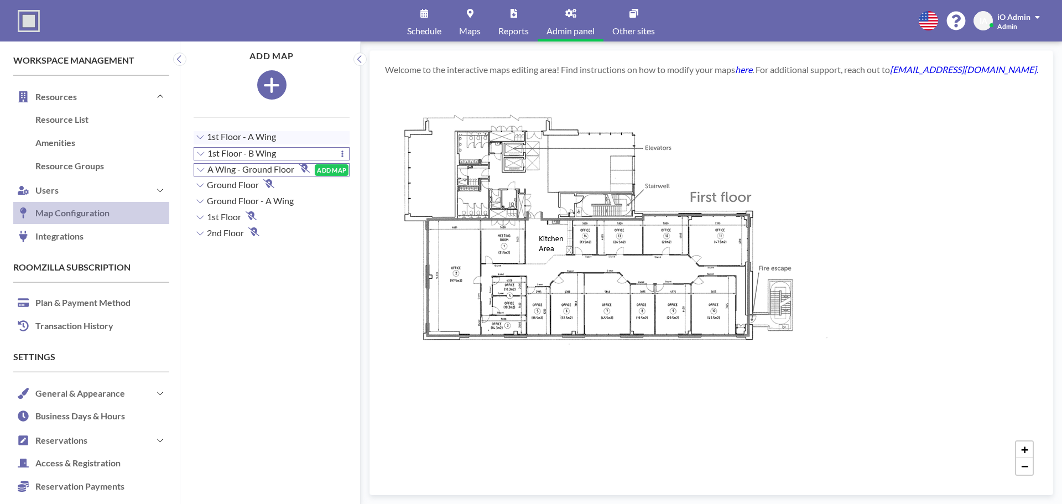
click at [265, 153] on span "1st Floor - B Wing" at bounding box center [241, 153] width 69 height 11
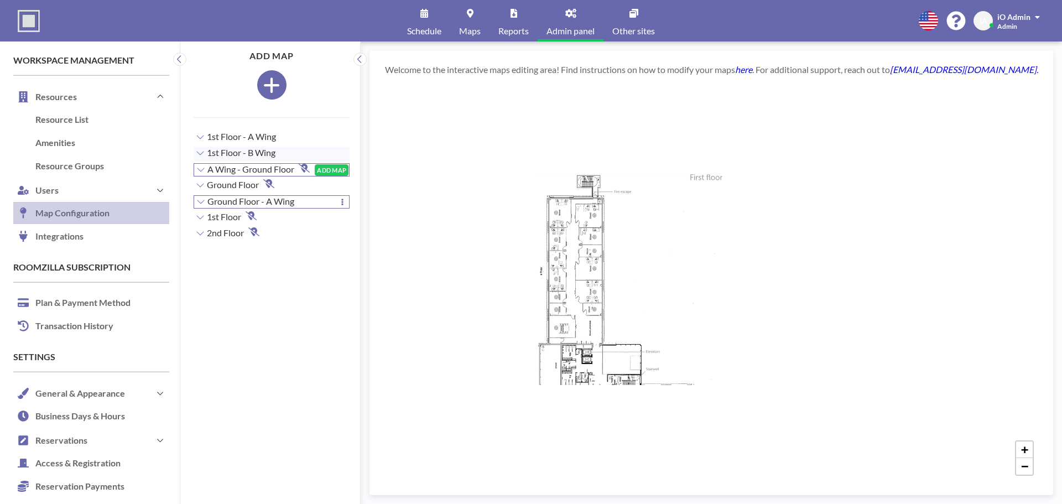
click at [271, 202] on span "Ground Floor - A Wing" at bounding box center [250, 201] width 87 height 11
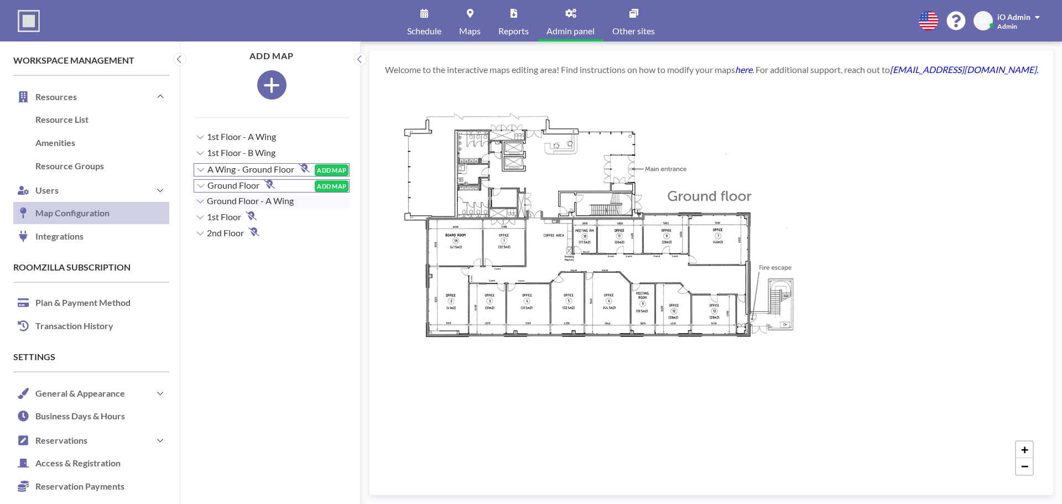
drag, startPoint x: 562, startPoint y: 208, endPoint x: 235, endPoint y: 184, distance: 328.2
drag, startPoint x: 235, startPoint y: 184, endPoint x: 213, endPoint y: 172, distance: 25.0
click at [218, 172] on span "A Wing - Ground Floor" at bounding box center [250, 169] width 87 height 11
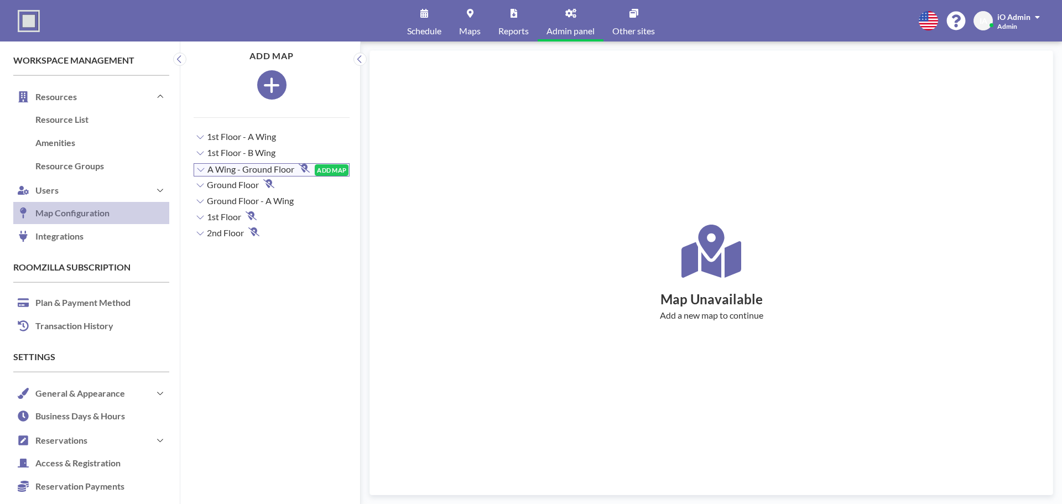
click at [201, 171] on icon at bounding box center [200, 170] width 7 height 4
click at [200, 170] on icon at bounding box center [200, 169] width 9 height 9
click at [252, 135] on span "1st Floor - A Wing" at bounding box center [241, 137] width 69 height 11
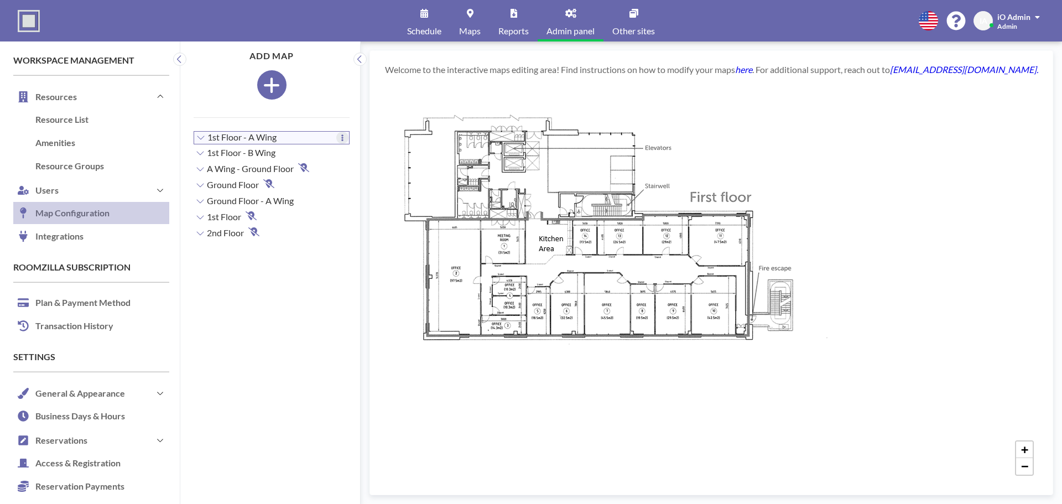
click at [339, 139] on button at bounding box center [342, 138] width 12 height 12
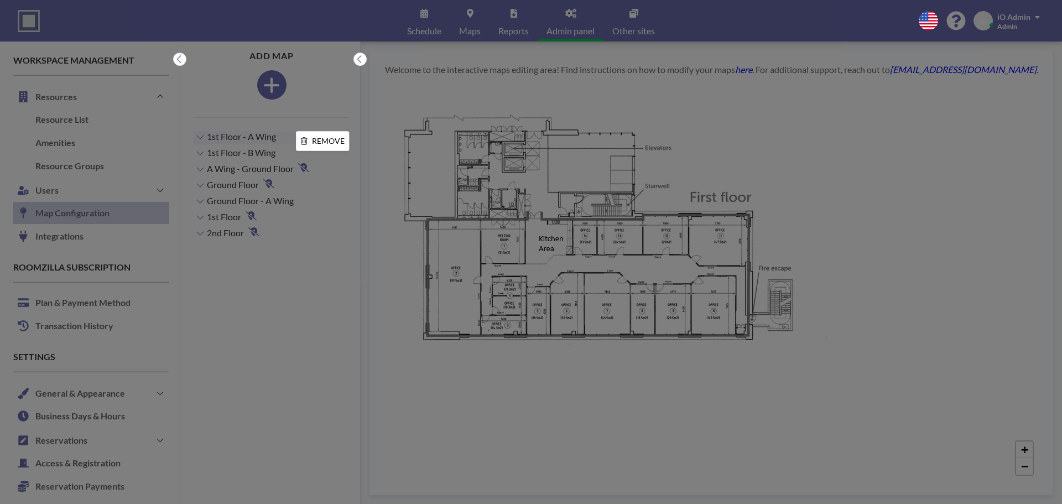
click at [584, 165] on div at bounding box center [531, 252] width 1062 height 504
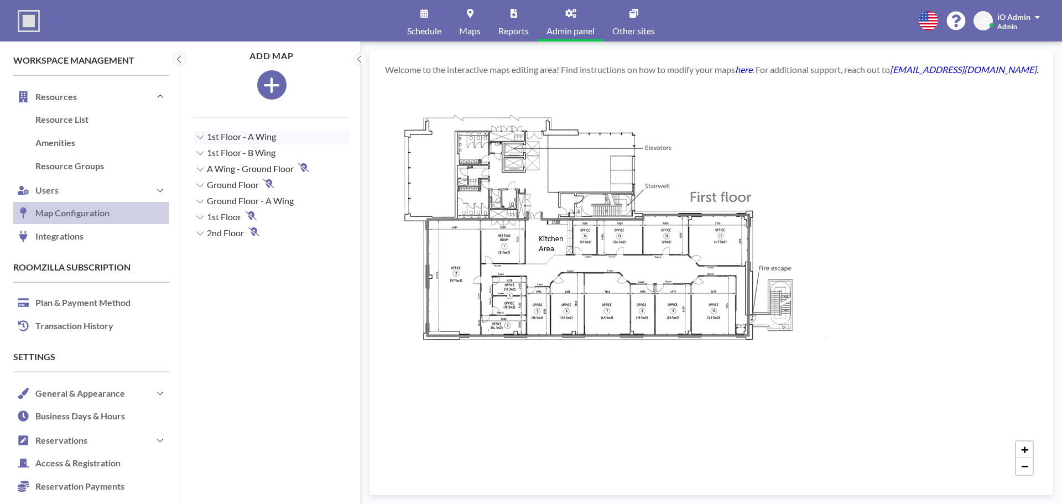
click at [507, 329] on div "+ −" at bounding box center [711, 284] width 656 height 393
click at [481, 29] on link "Maps" at bounding box center [469, 20] width 39 height 41
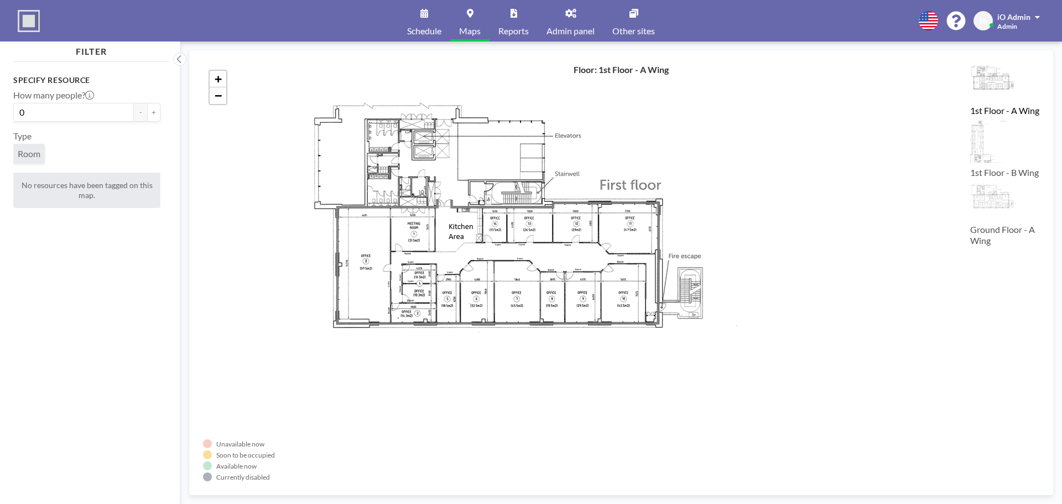
click at [996, 86] on img at bounding box center [1004, 83] width 69 height 39
click at [981, 155] on img at bounding box center [1004, 143] width 69 height 44
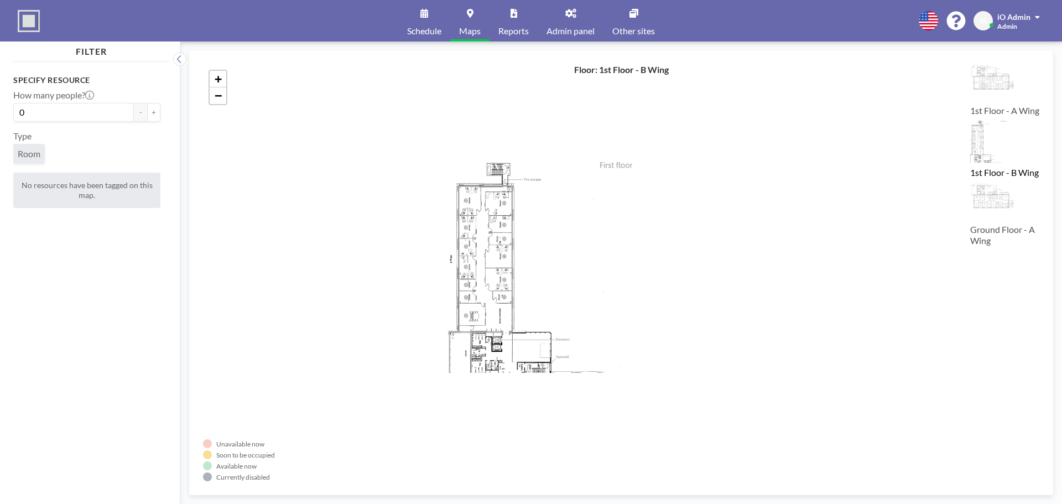
click at [987, 221] on img at bounding box center [1004, 201] width 69 height 39
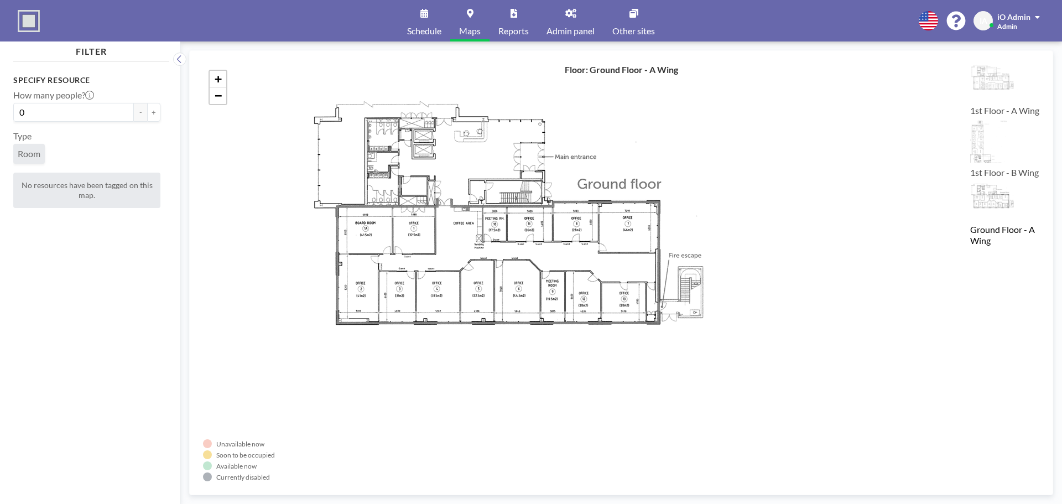
click at [407, 296] on div "+ −" at bounding box center [621, 272] width 836 height 417
click at [570, 33] on span "Admin panel" at bounding box center [570, 31] width 48 height 9
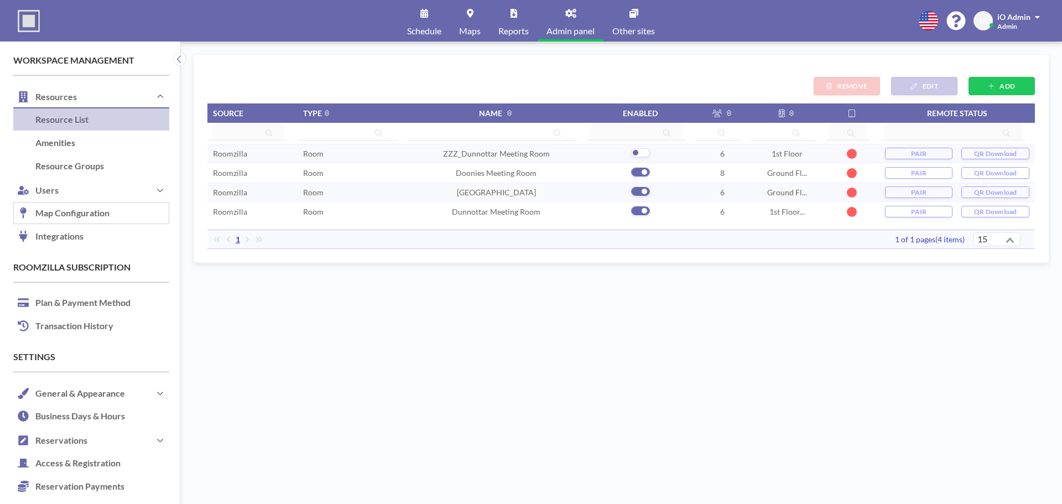
click at [104, 208] on link "Map Configuration" at bounding box center [91, 213] width 156 height 23
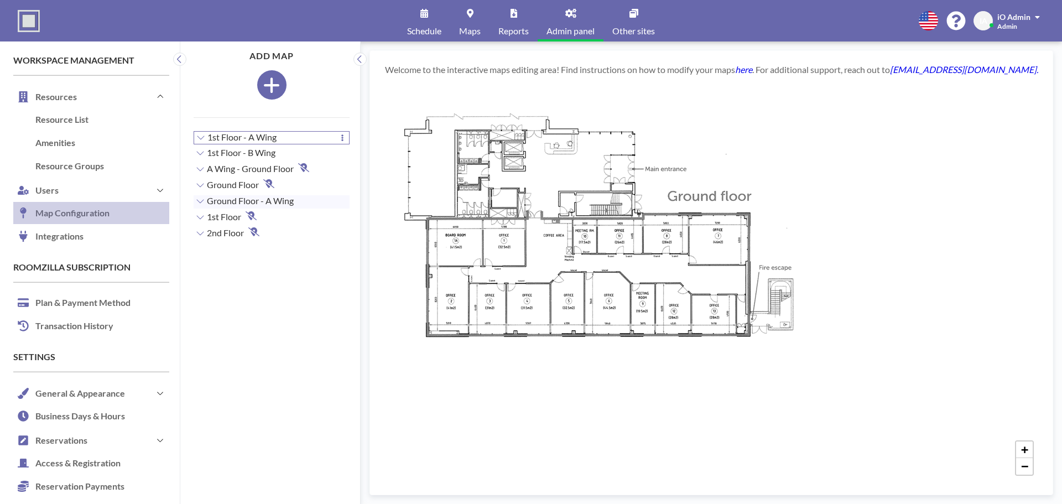
click at [289, 138] on div "1st Floor - A Wing" at bounding box center [271, 137] width 155 height 11
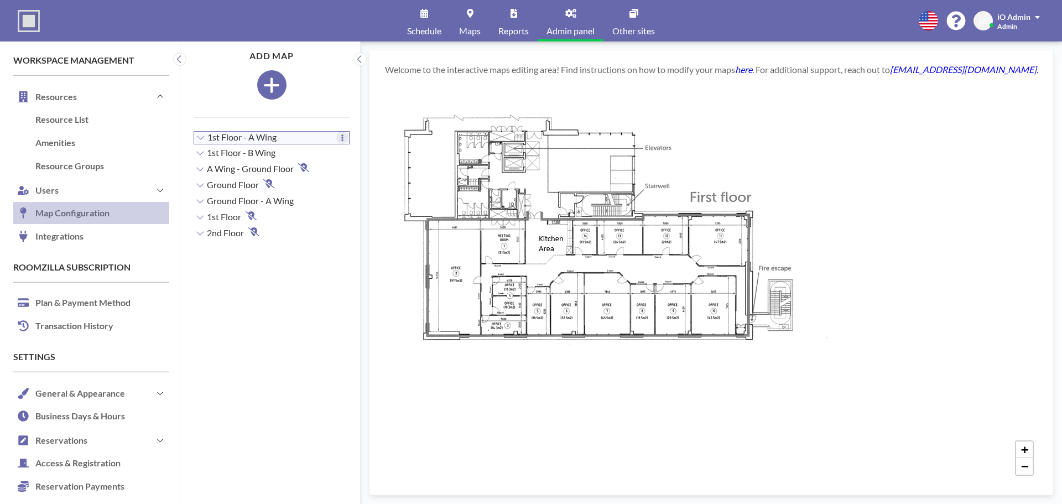
click at [341, 137] on icon at bounding box center [342, 137] width 3 height 7
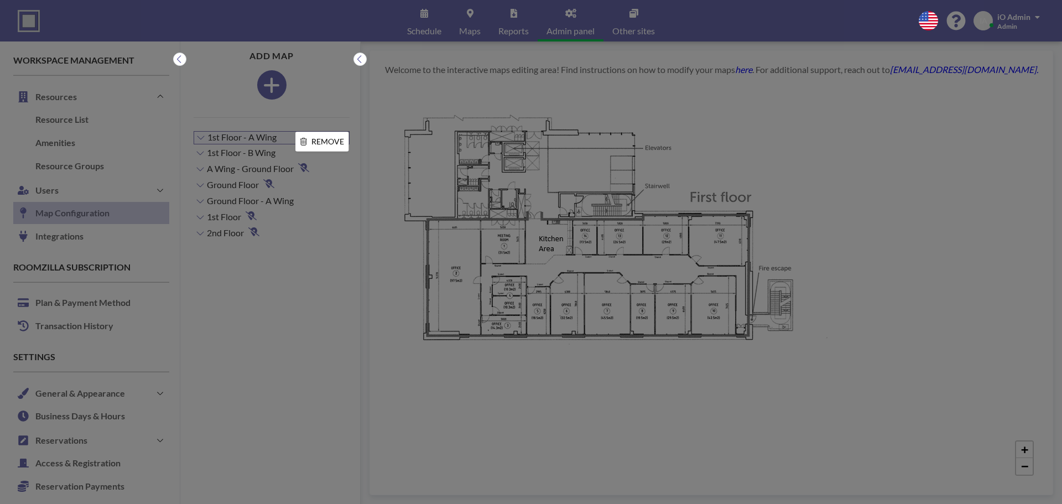
click at [314, 136] on li "REMOVE" at bounding box center [322, 141] width 53 height 19
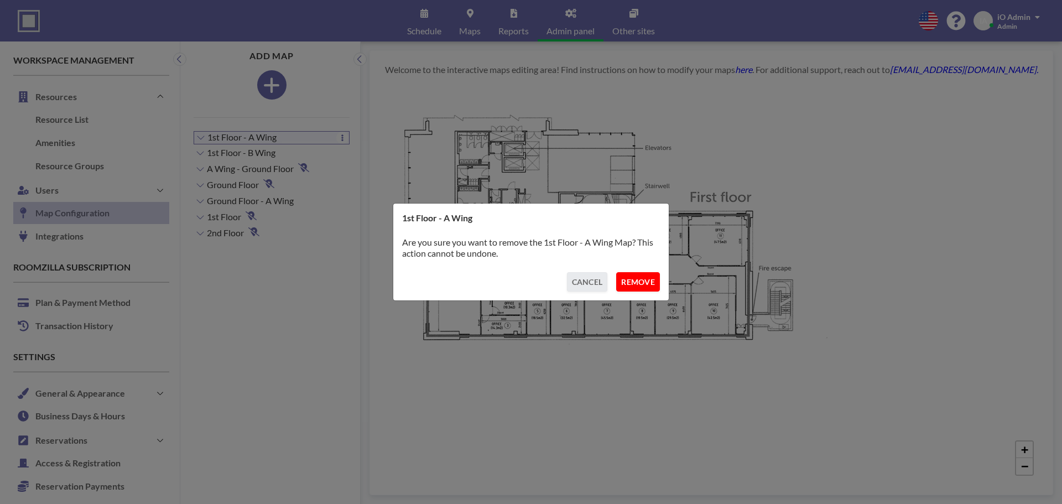
click at [644, 279] on button "REMOVE" at bounding box center [638, 281] width 44 height 19
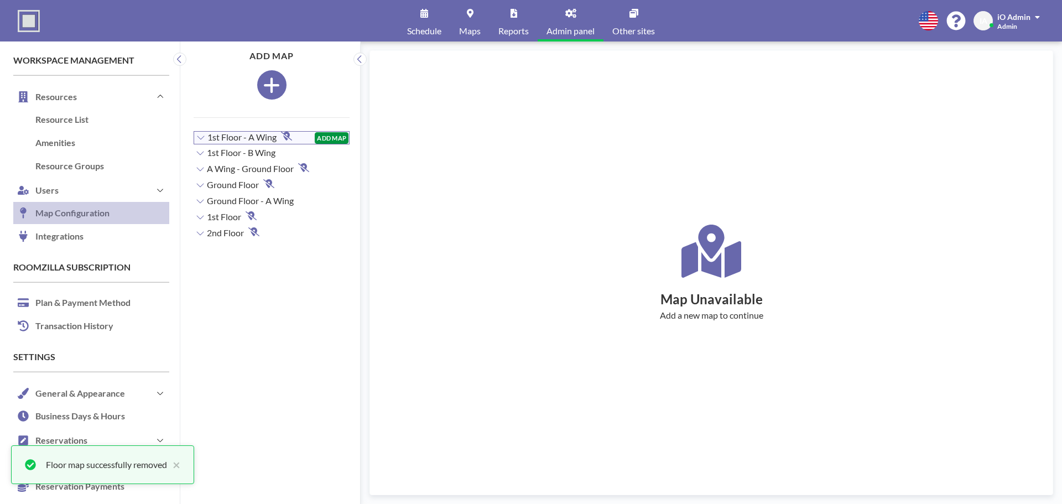
click at [326, 137] on button "ADD MAP" at bounding box center [332, 138] width 34 height 12
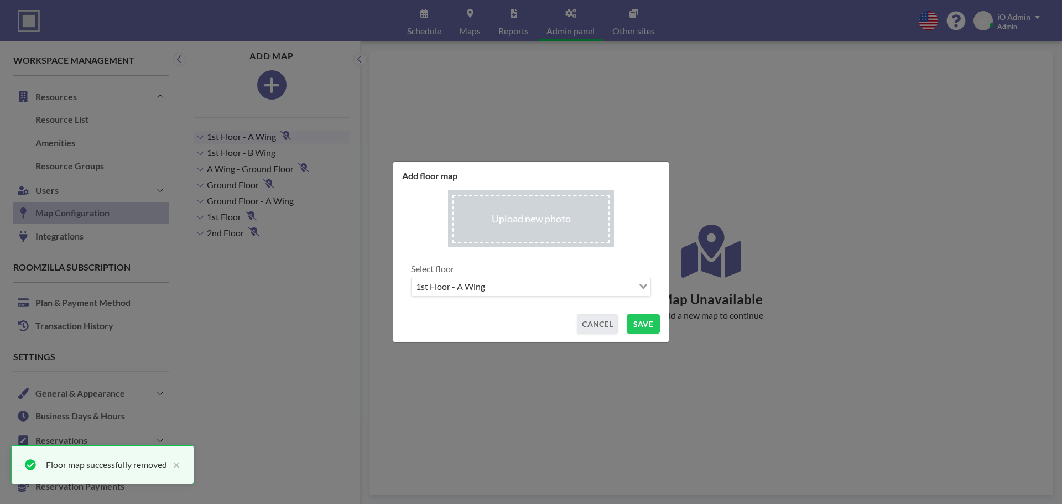
click at [501, 209] on input "file" at bounding box center [531, 218] width 166 height 57
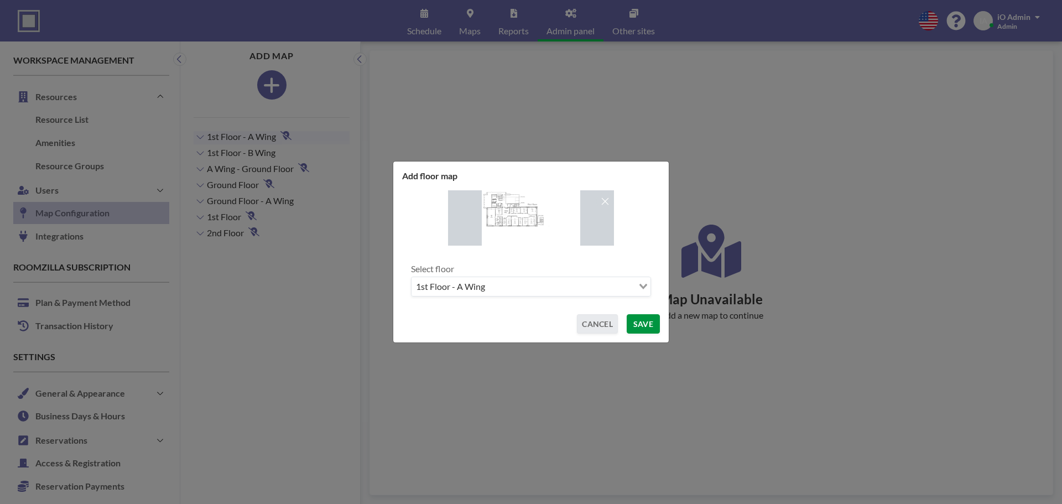
click at [639, 331] on button "SAVE" at bounding box center [642, 323] width 33 height 19
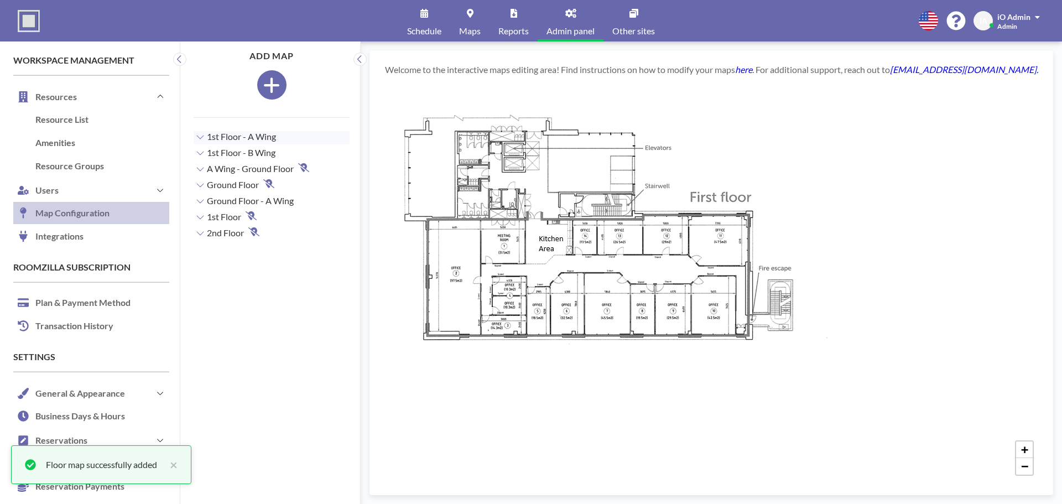
click at [841, 166] on div "+ −" at bounding box center [711, 284] width 656 height 393
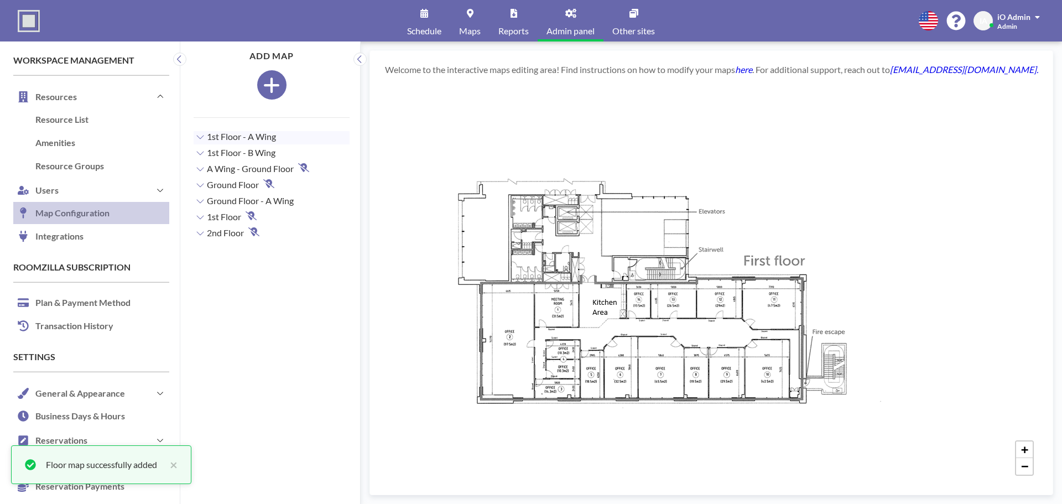
drag, startPoint x: 572, startPoint y: 222, endPoint x: 621, endPoint y: 252, distance: 57.1
click at [621, 252] on div "+ −" at bounding box center [711, 284] width 656 height 393
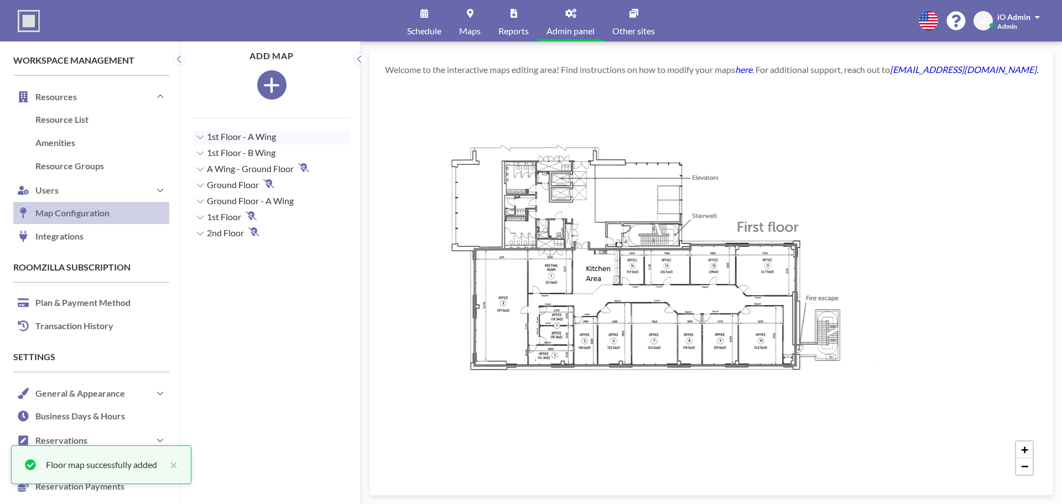
click at [621, 249] on div "+ −" at bounding box center [711, 284] width 656 height 393
click at [762, 117] on div "+ −" at bounding box center [711, 284] width 656 height 393
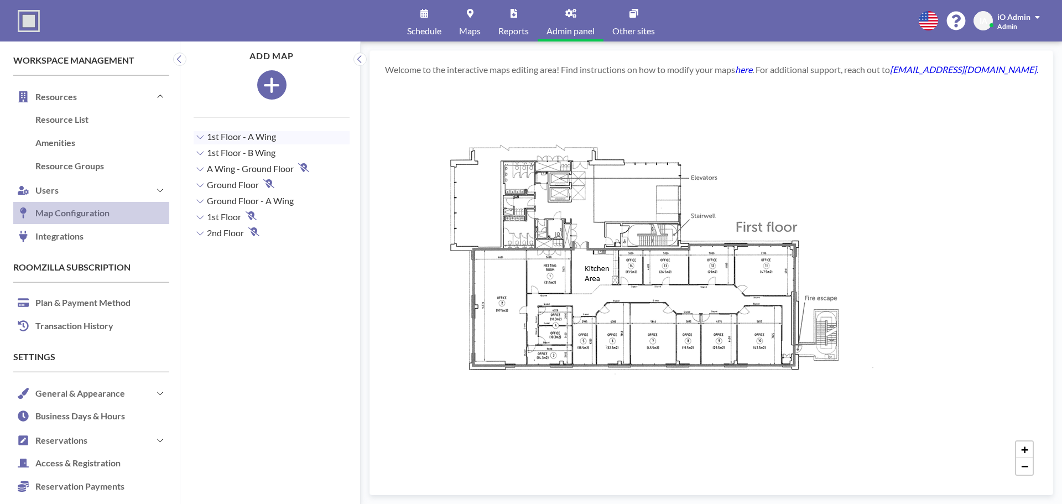
click at [752, 74] on em "here" at bounding box center [743, 69] width 17 height 11
click at [286, 132] on div "1st Floor - A Wing" at bounding box center [271, 137] width 155 height 11
click at [328, 135] on div "1st Floor - A Wing" at bounding box center [271, 137] width 155 height 11
click at [336, 135] on button at bounding box center [342, 138] width 12 height 12
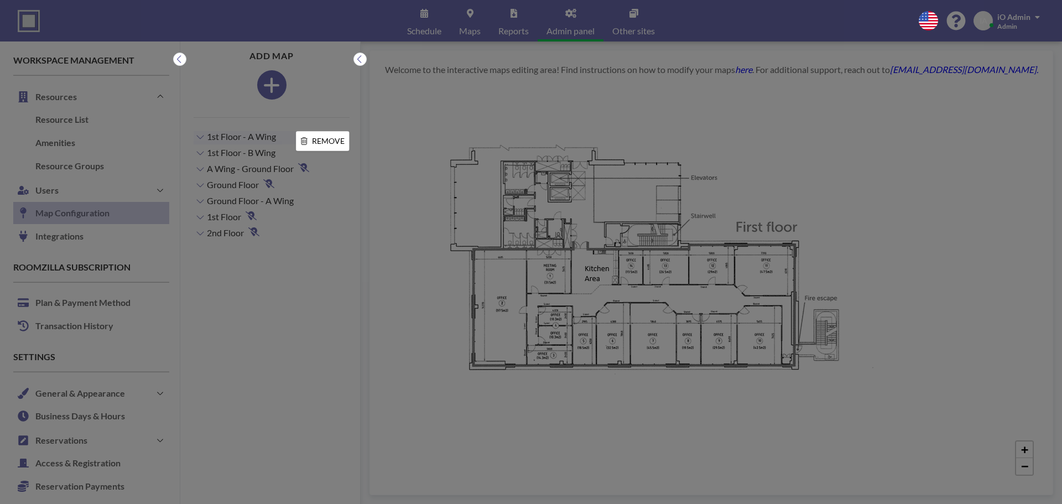
click at [326, 145] on li "REMOVE" at bounding box center [322, 141] width 53 height 19
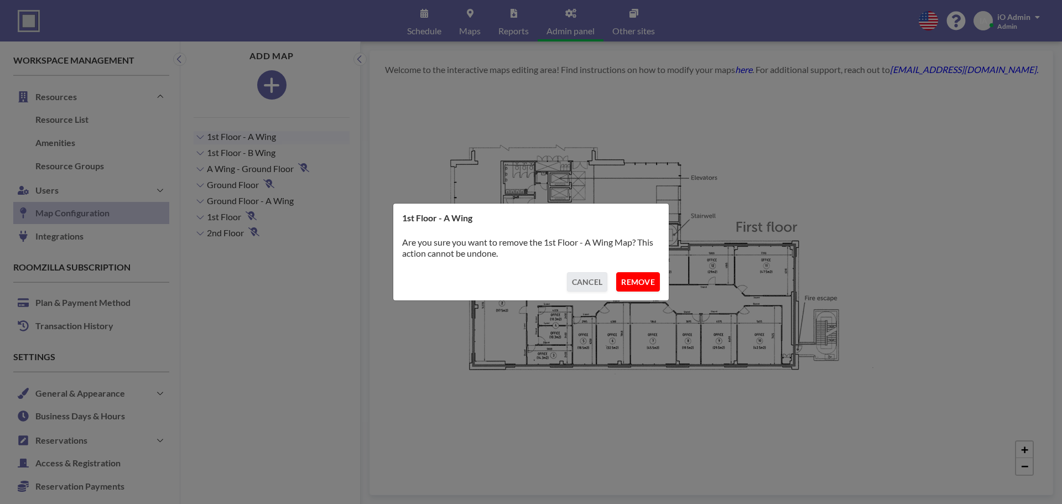
click at [645, 280] on button "REMOVE" at bounding box center [638, 281] width 44 height 19
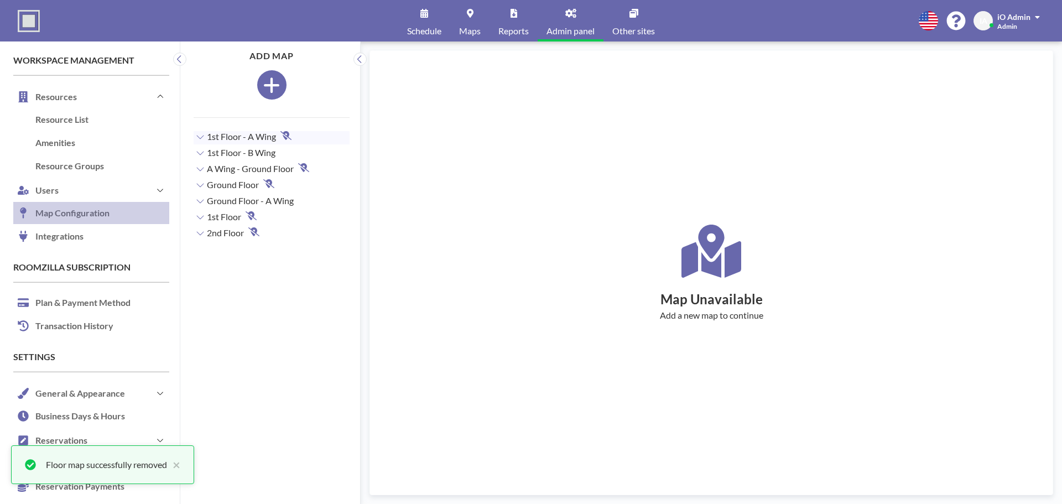
click at [263, 84] on icon "button" at bounding box center [271, 85] width 17 height 19
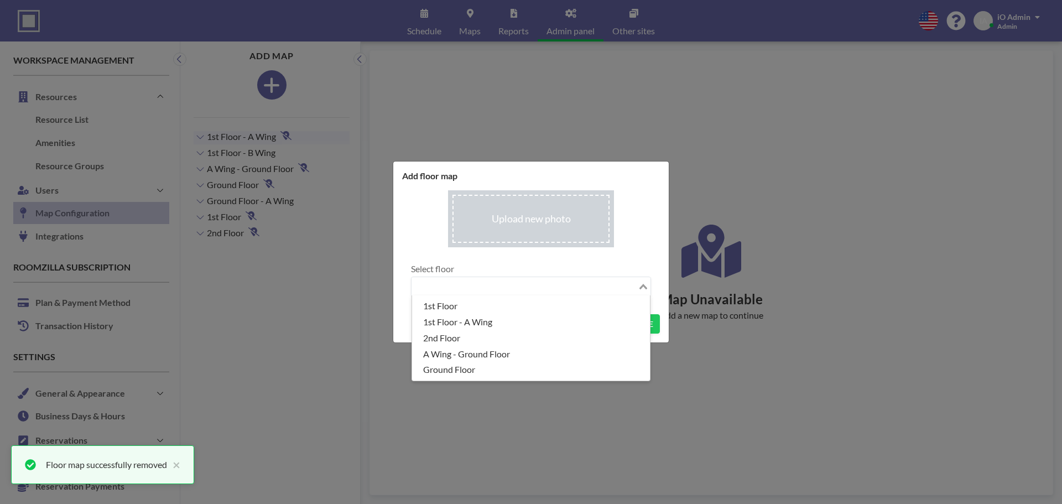
click at [517, 290] on input "Search for option" at bounding box center [524, 286] width 224 height 14
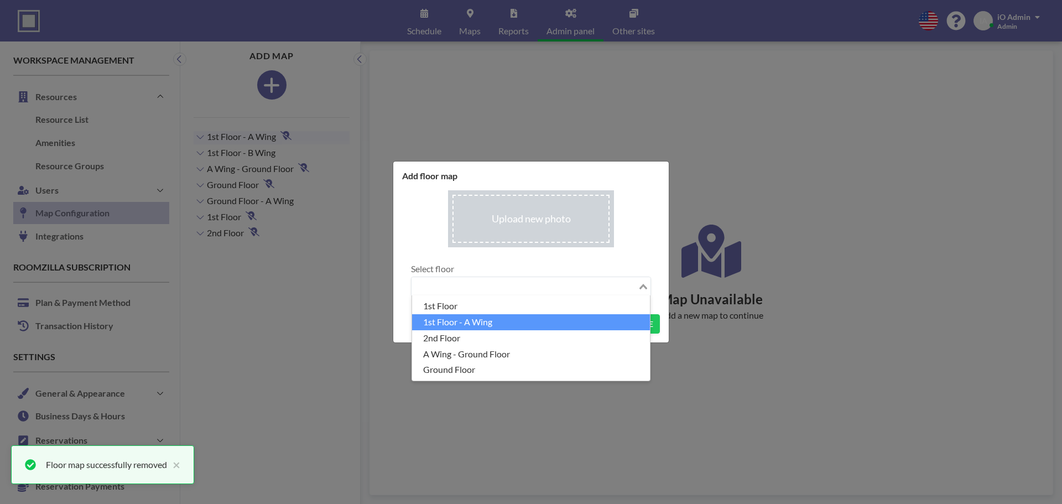
click at [473, 319] on li "1st Floor - A Wing" at bounding box center [531, 322] width 238 height 16
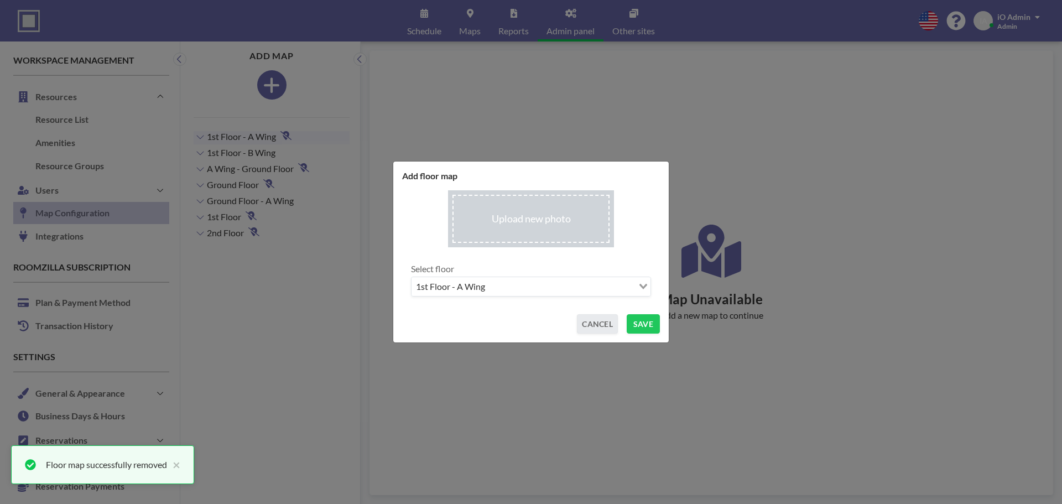
click at [544, 214] on input "file" at bounding box center [531, 218] width 166 height 57
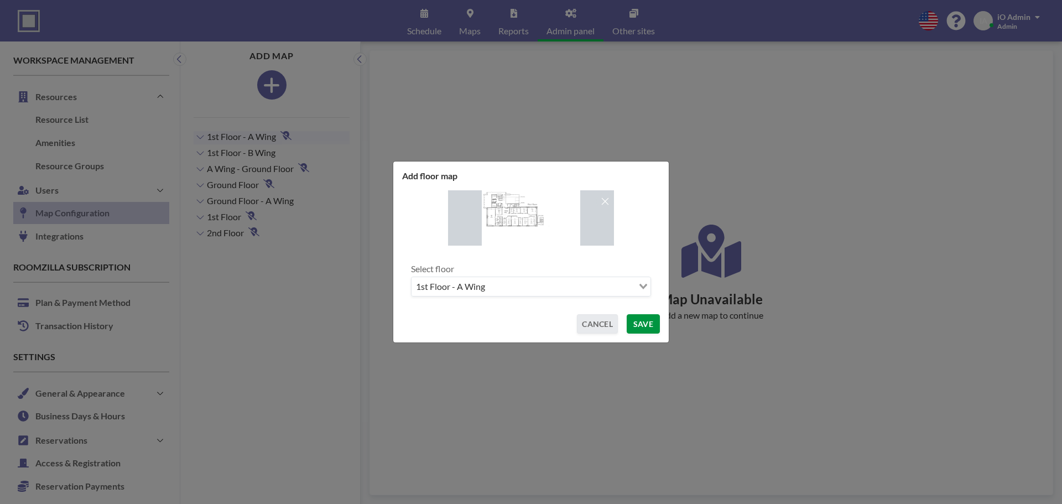
click at [646, 323] on button "SAVE" at bounding box center [642, 323] width 33 height 19
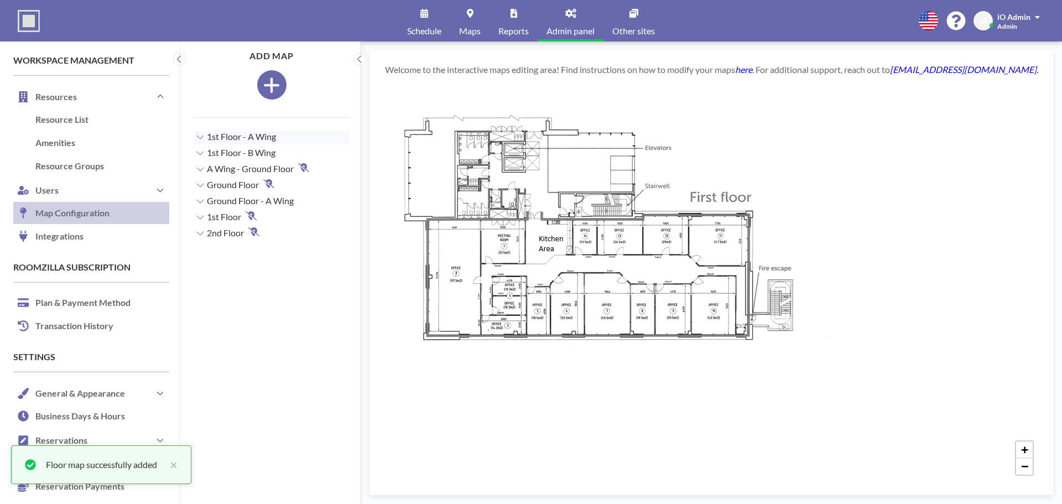
click at [630, 304] on div "+ −" at bounding box center [711, 284] width 656 height 393
click at [604, 296] on div "+ −" at bounding box center [711, 284] width 656 height 393
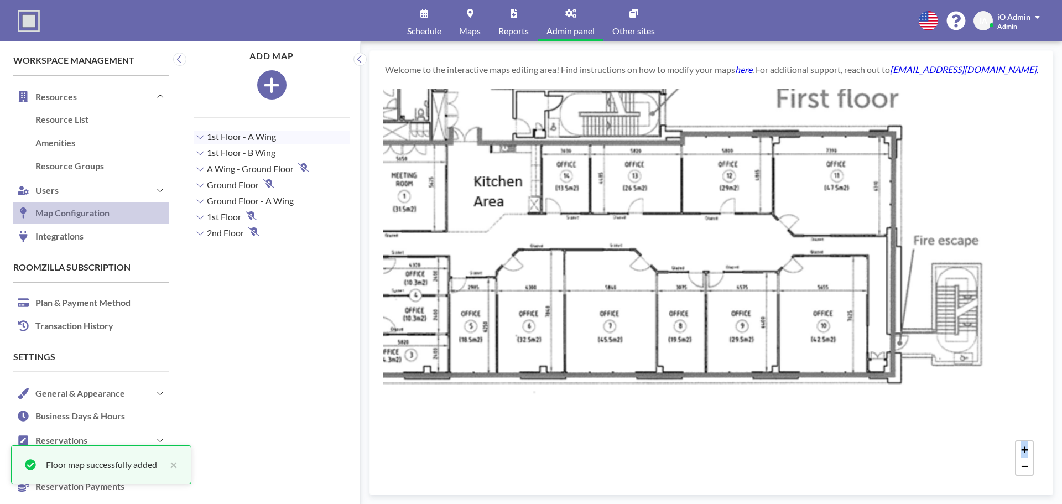
click at [604, 295] on div "+ −" at bounding box center [711, 284] width 656 height 393
click at [535, 380] on div "+ −" at bounding box center [711, 284] width 656 height 393
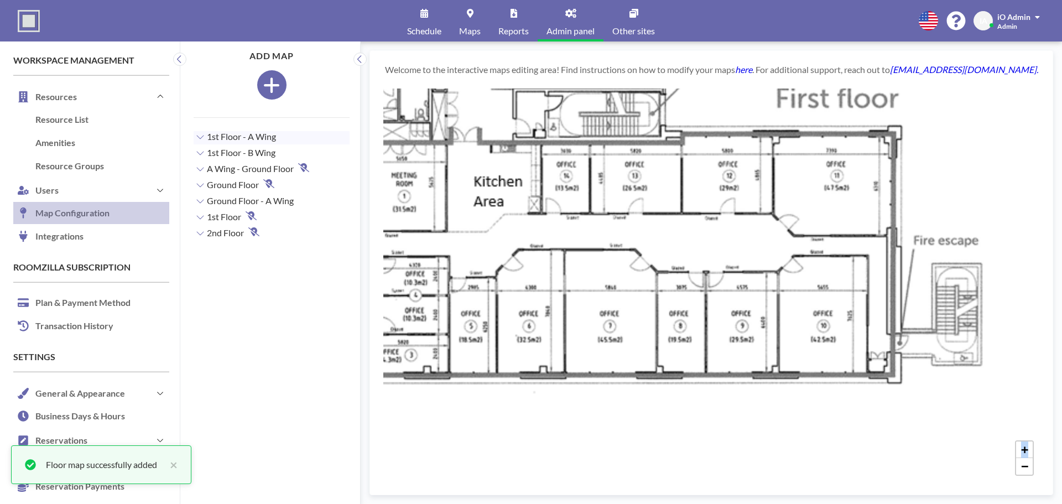
click at [535, 380] on div "+ −" at bounding box center [711, 284] width 656 height 393
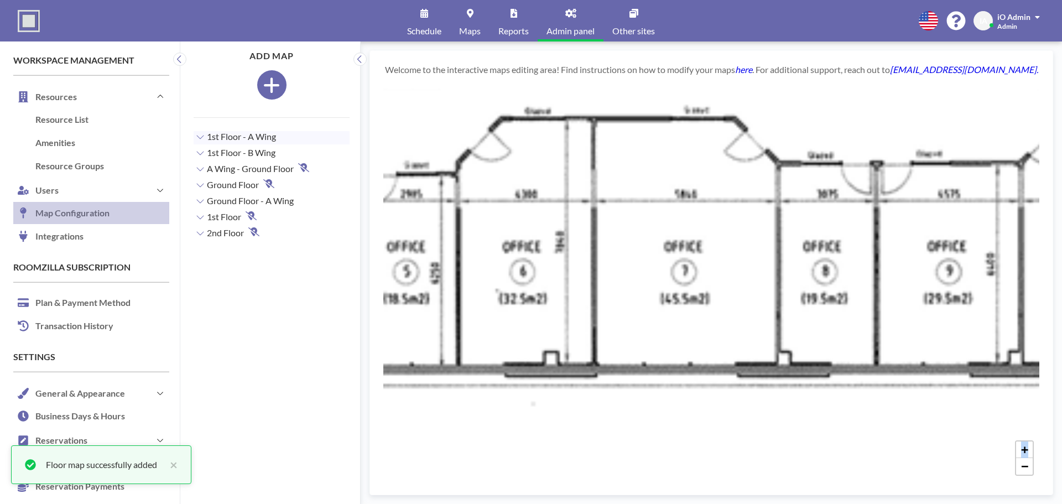
click at [588, 163] on div "+ −" at bounding box center [711, 284] width 656 height 393
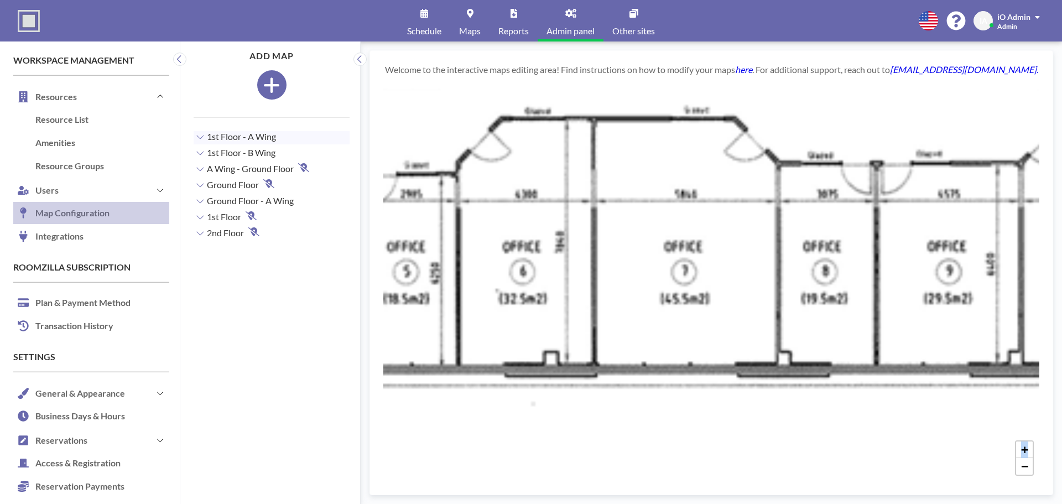
click at [588, 163] on div "+ −" at bounding box center [711, 284] width 656 height 393
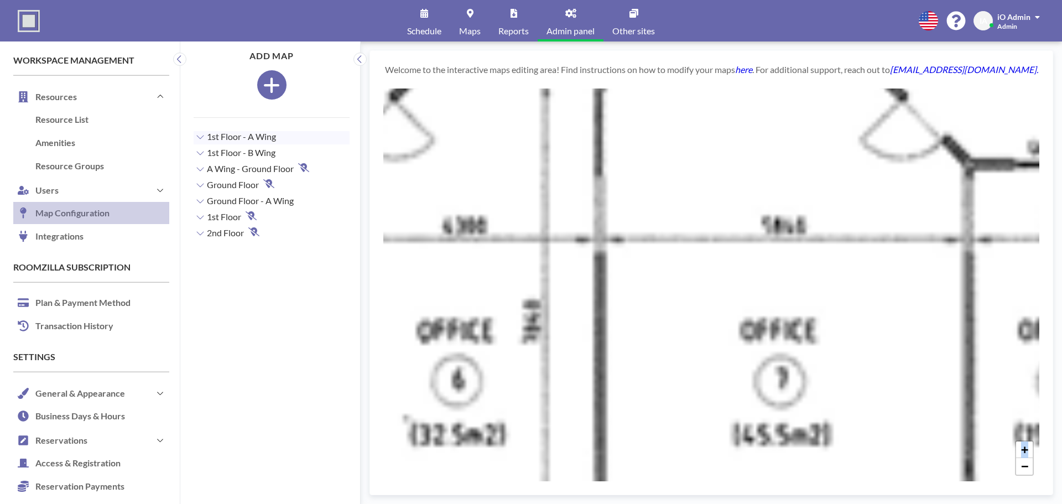
click at [588, 163] on div "+ −" at bounding box center [711, 284] width 656 height 393
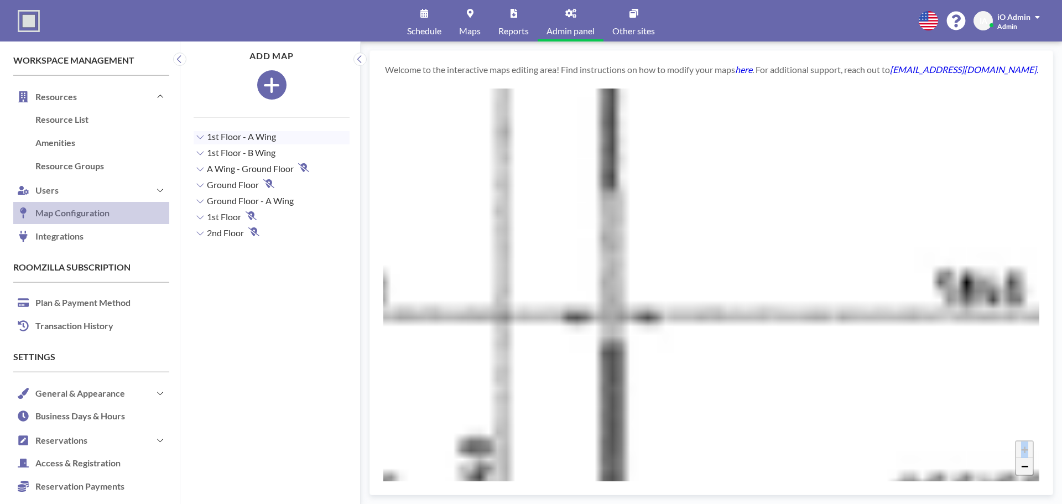
click at [1024, 470] on span "−" at bounding box center [1024, 466] width 7 height 14
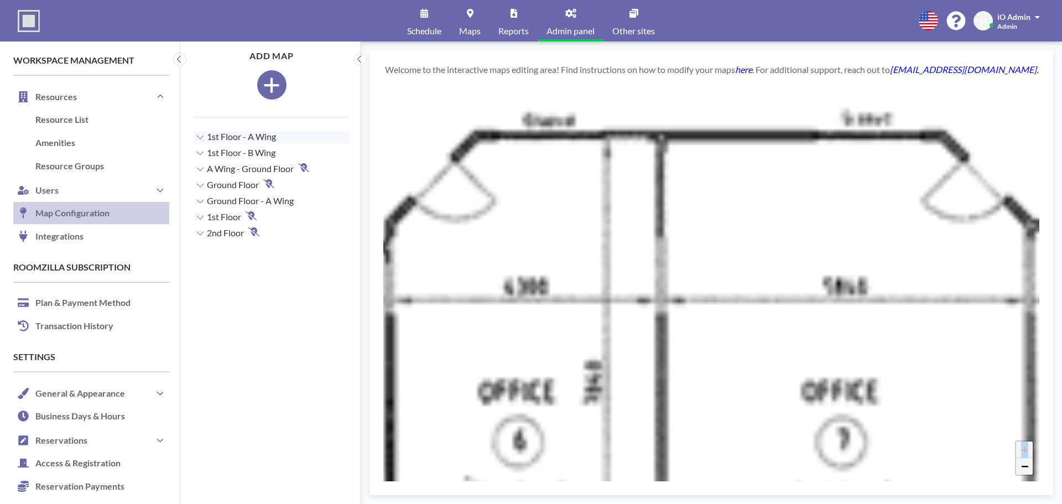
click at [1024, 470] on span "−" at bounding box center [1024, 466] width 7 height 14
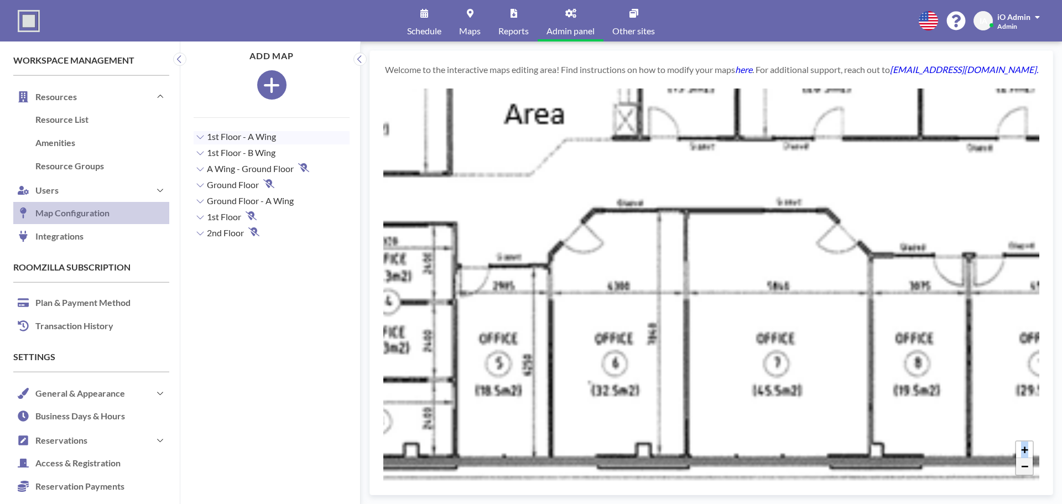
click at [1024, 470] on span "−" at bounding box center [1024, 466] width 7 height 14
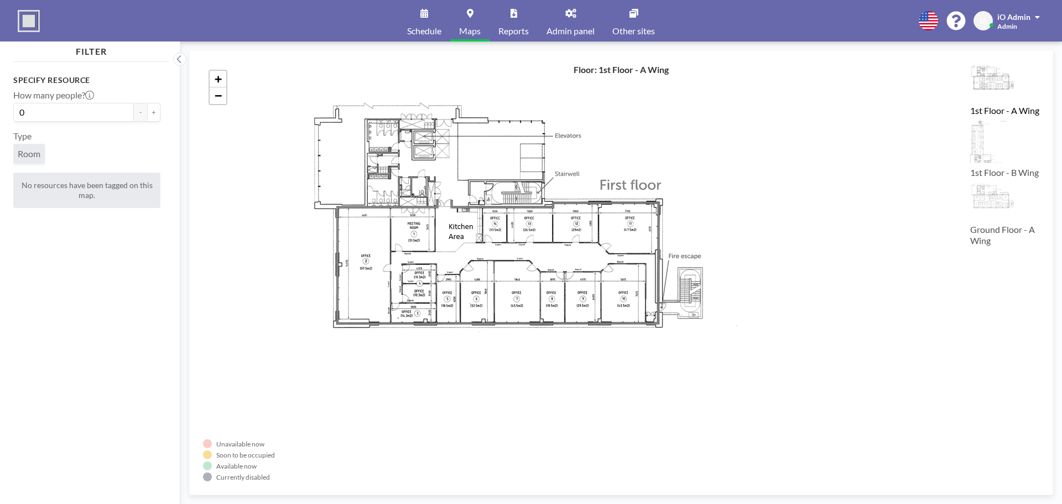
click at [579, 20] on link "Admin panel" at bounding box center [570, 20] width 66 height 41
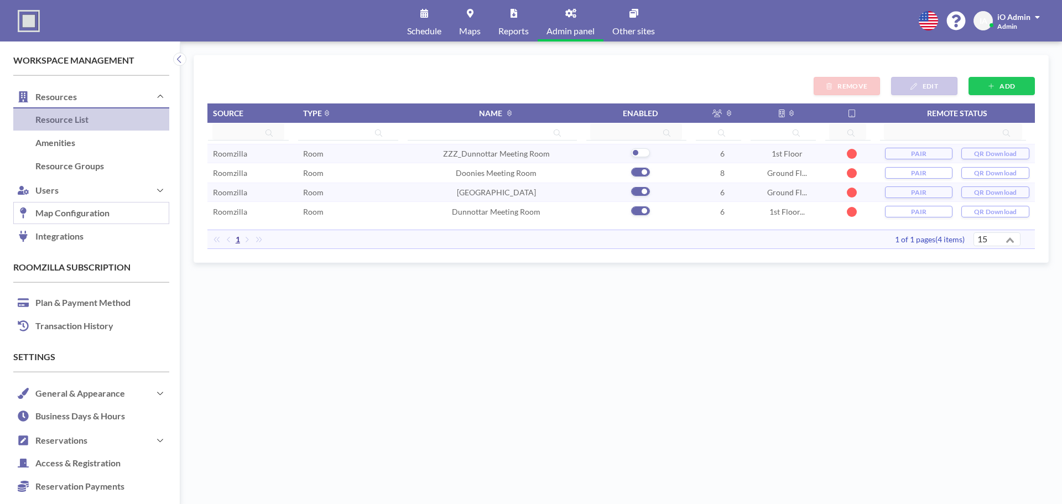
click at [69, 210] on link "Map Configuration" at bounding box center [91, 213] width 156 height 23
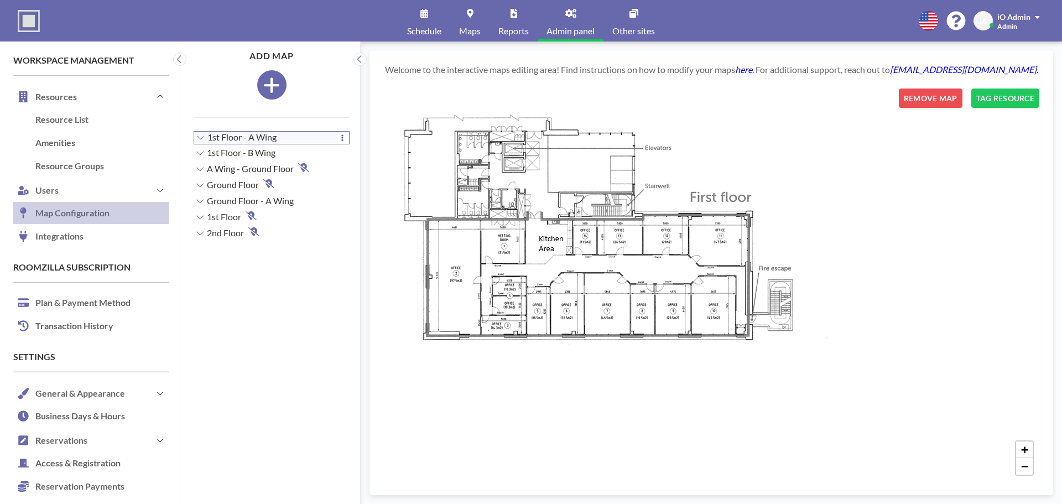
click at [240, 134] on span "1st Floor - A Wing" at bounding box center [241, 137] width 69 height 11
click at [1018, 93] on button "TAG RESOURCE" at bounding box center [1005, 97] width 68 height 19
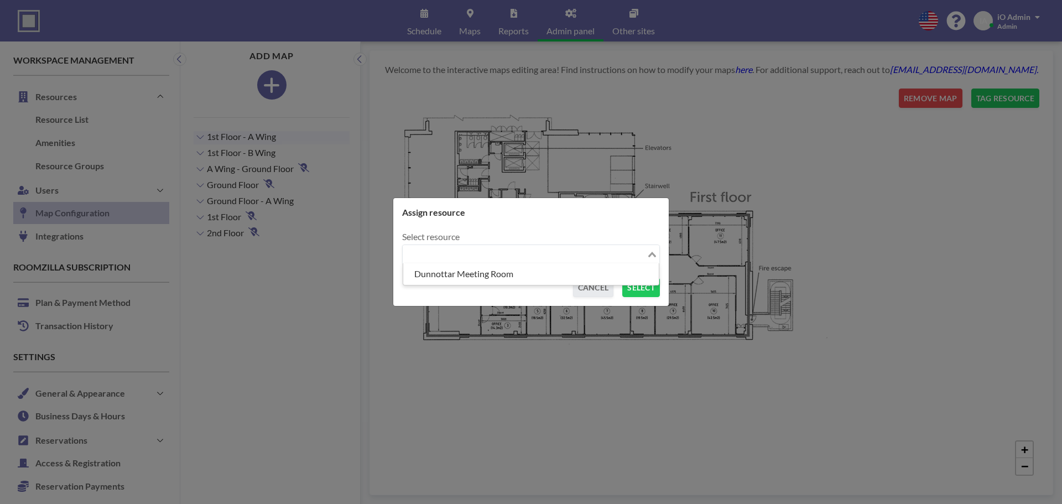
click at [515, 251] on input "Search for option" at bounding box center [525, 254] width 242 height 14
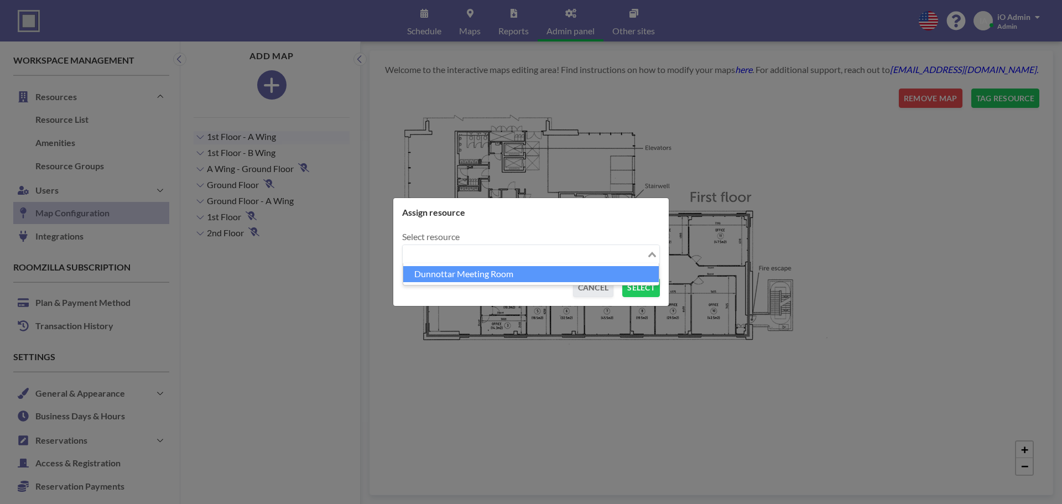
click at [479, 284] on ul "Dunnottar Meeting Room" at bounding box center [530, 274] width 257 height 22
click at [492, 274] on li "Dunnottar Meeting Room" at bounding box center [530, 274] width 255 height 16
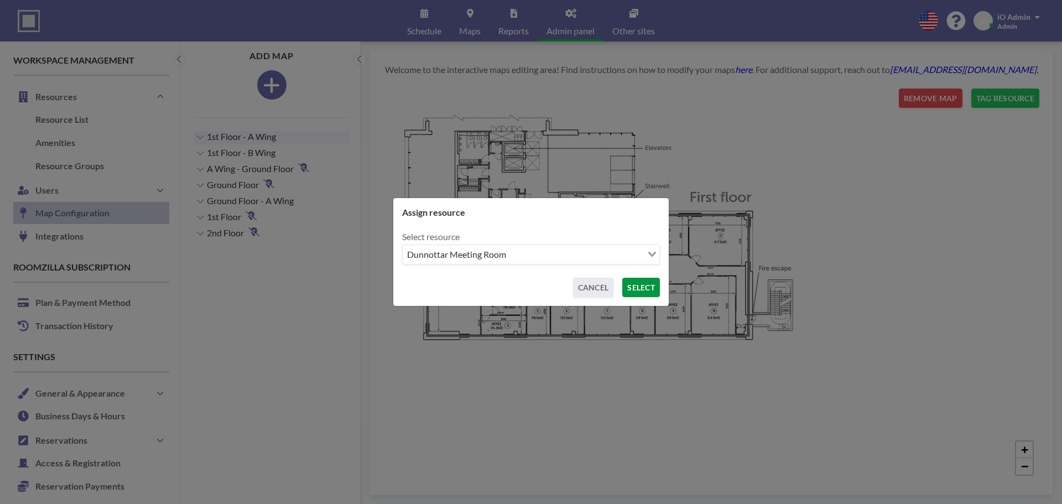
click at [634, 289] on button "SELECT" at bounding box center [641, 287] width 38 height 19
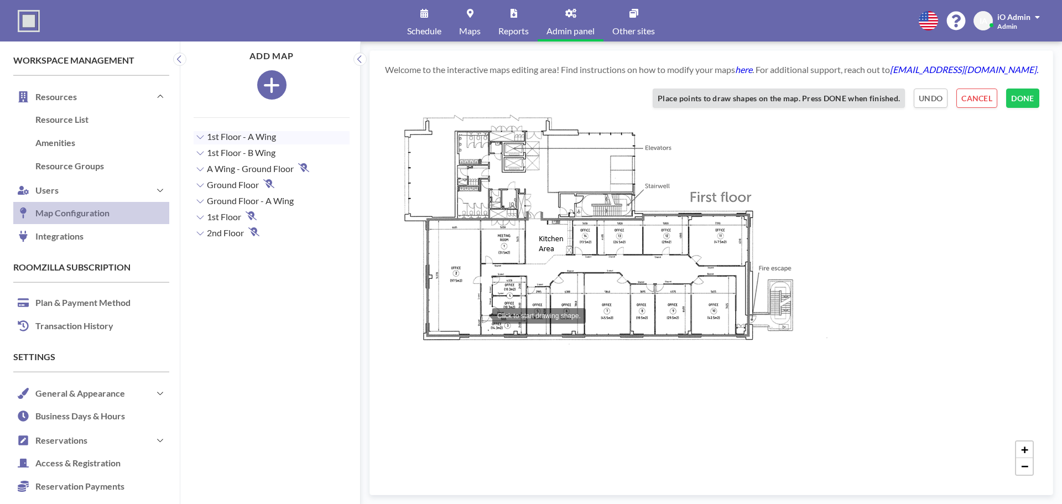
click at [481, 315] on div at bounding box center [481, 315] width 22 height 22
click at [481, 333] on div at bounding box center [481, 333] width 22 height 22
click at [526, 334] on div at bounding box center [526, 334] width 22 height 22
click at [526, 316] on div at bounding box center [526, 316] width 22 height 22
click at [1033, 100] on button "DONE" at bounding box center [1022, 97] width 33 height 19
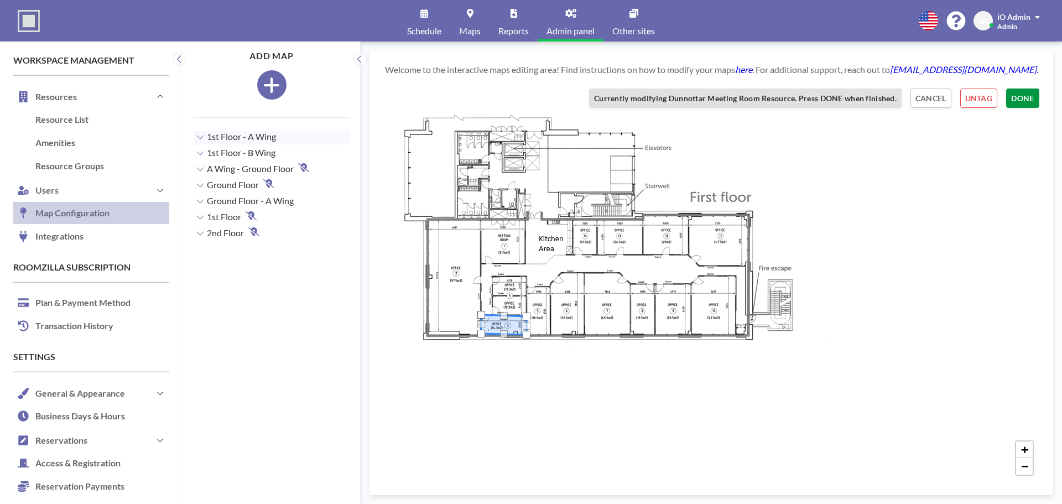
click at [1034, 98] on button "DONE" at bounding box center [1022, 97] width 33 height 19
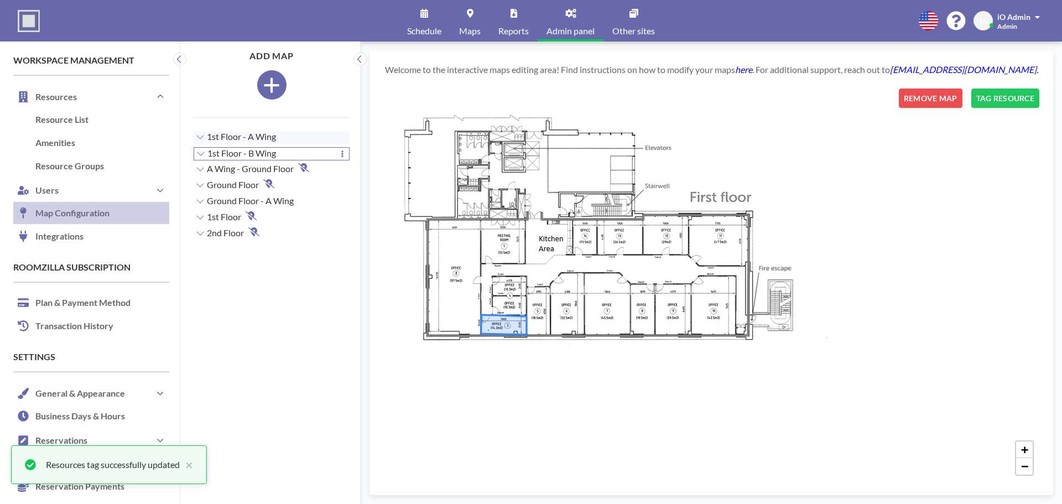
click at [247, 158] on span "1st Floor - B Wing" at bounding box center [241, 153] width 69 height 11
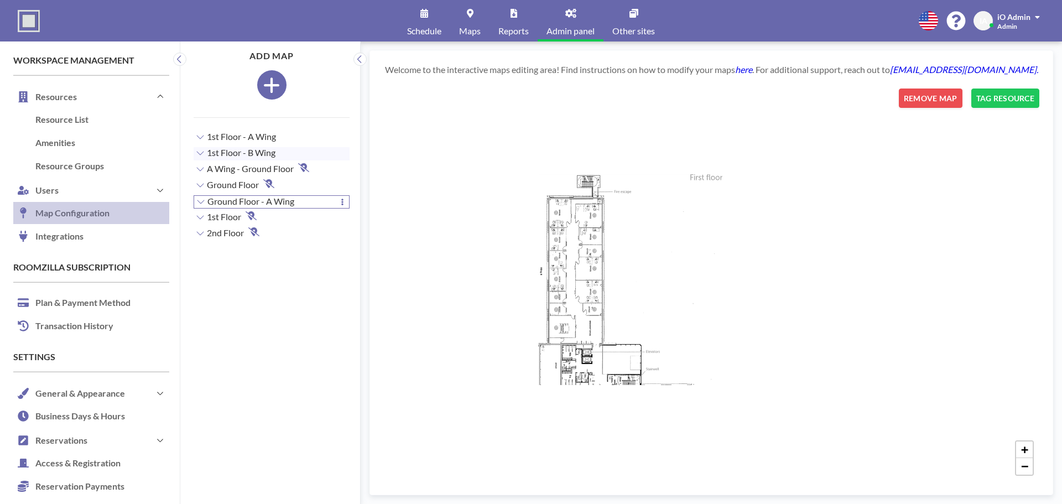
click at [239, 198] on span "Ground Floor - A Wing" at bounding box center [250, 201] width 87 height 11
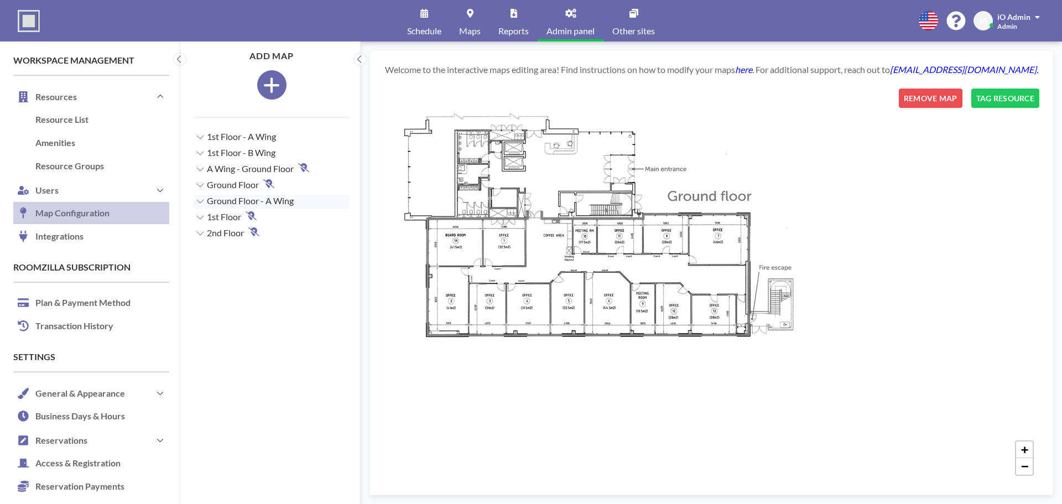
click at [469, 20] on link "Maps" at bounding box center [469, 20] width 39 height 41
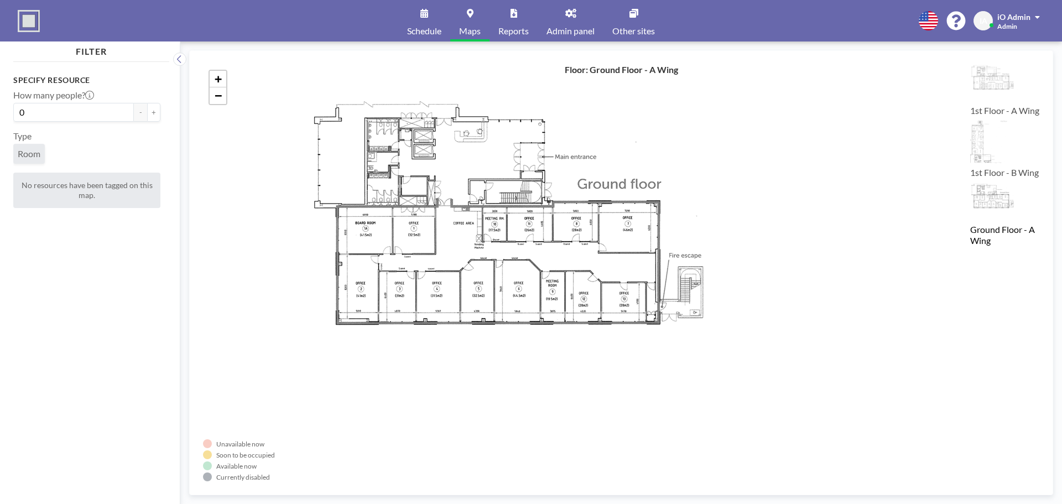
click at [991, 82] on img at bounding box center [1004, 83] width 69 height 39
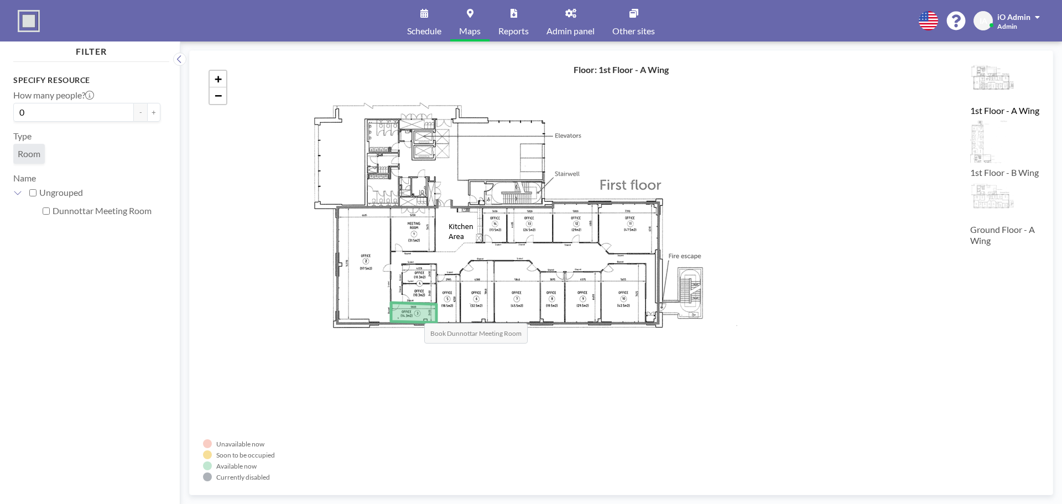
click at [413, 312] on icon at bounding box center [413, 312] width 45 height 20
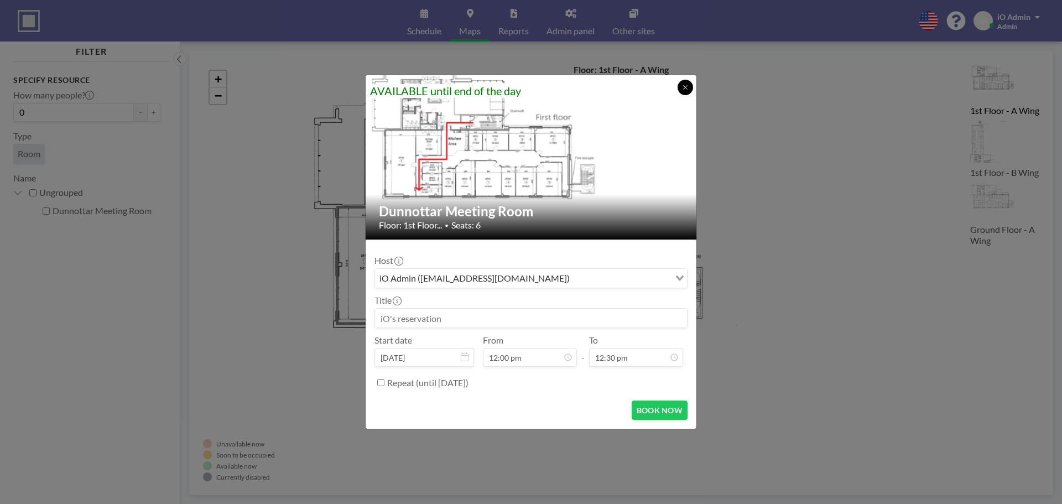
click at [684, 88] on icon at bounding box center [685, 87] width 7 height 7
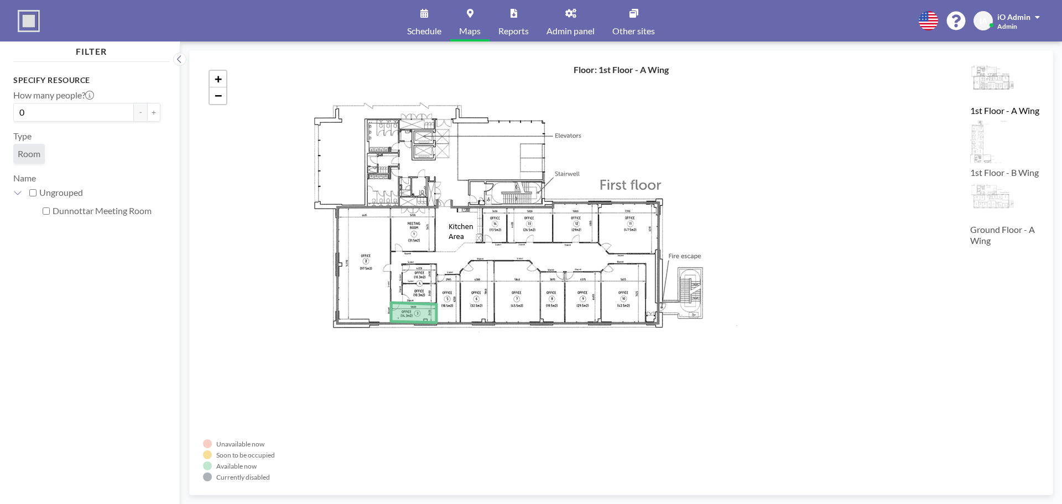
click at [434, 28] on span "Schedule" at bounding box center [424, 31] width 34 height 9
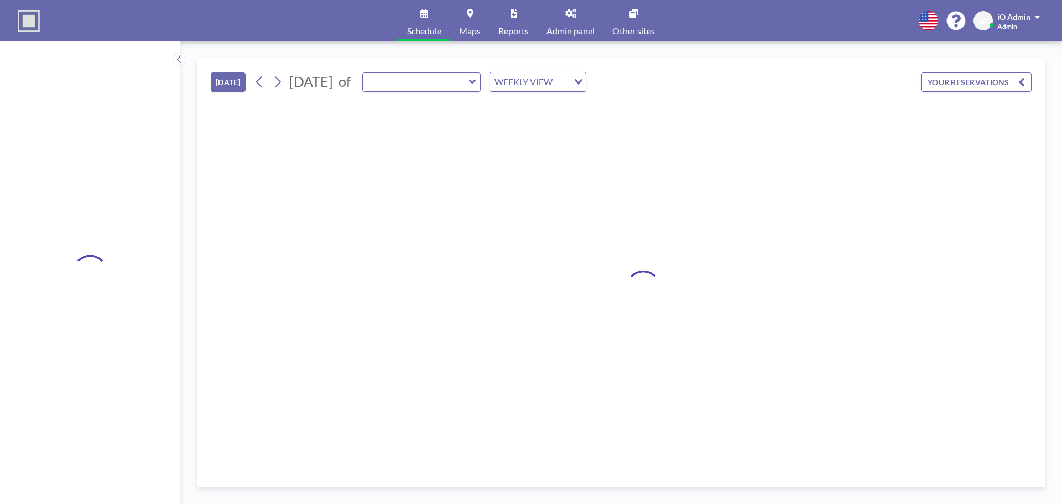
type input "Doonies Meeting Room"
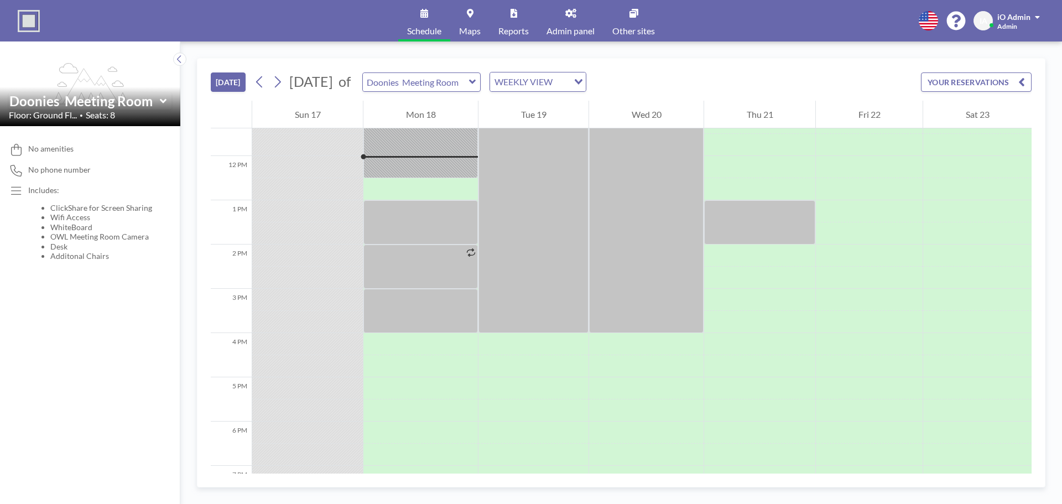
scroll to position [509, 0]
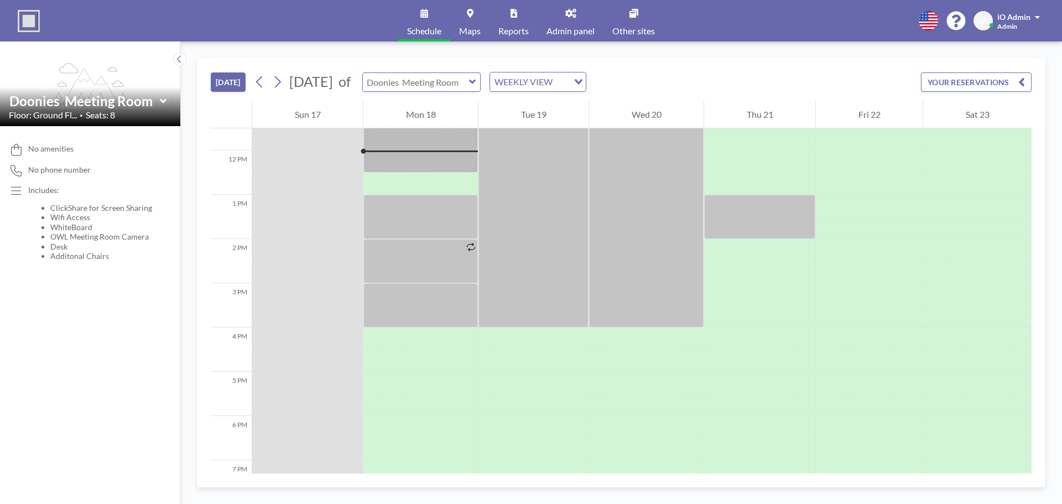
click at [457, 77] on input "text" at bounding box center [416, 82] width 106 height 18
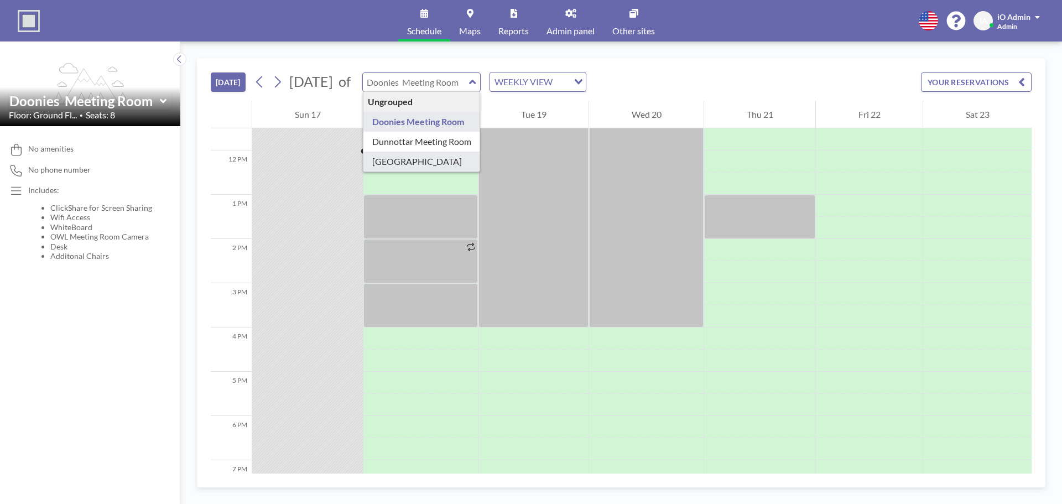
type input "[GEOGRAPHIC_DATA]"
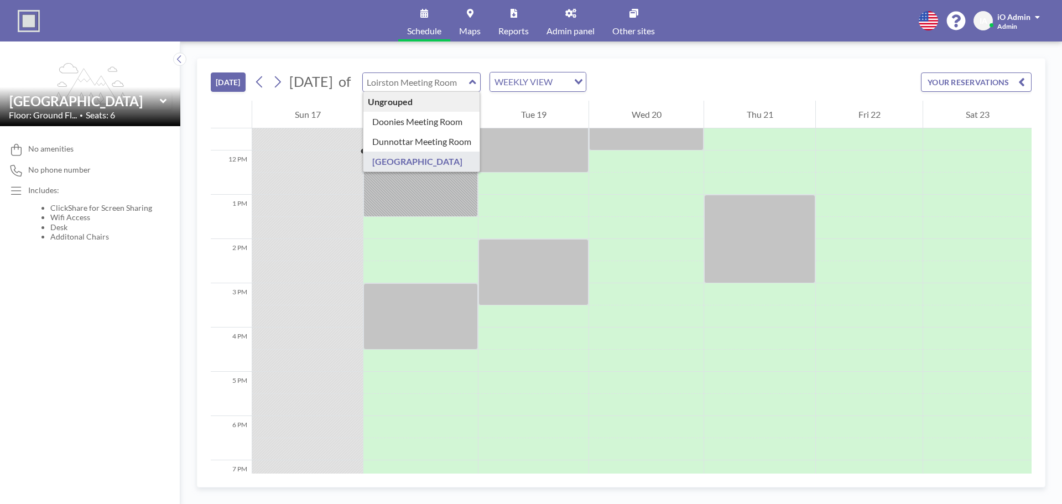
click at [442, 74] on input "text" at bounding box center [416, 82] width 106 height 18
type input "Doonies Meeting Room"
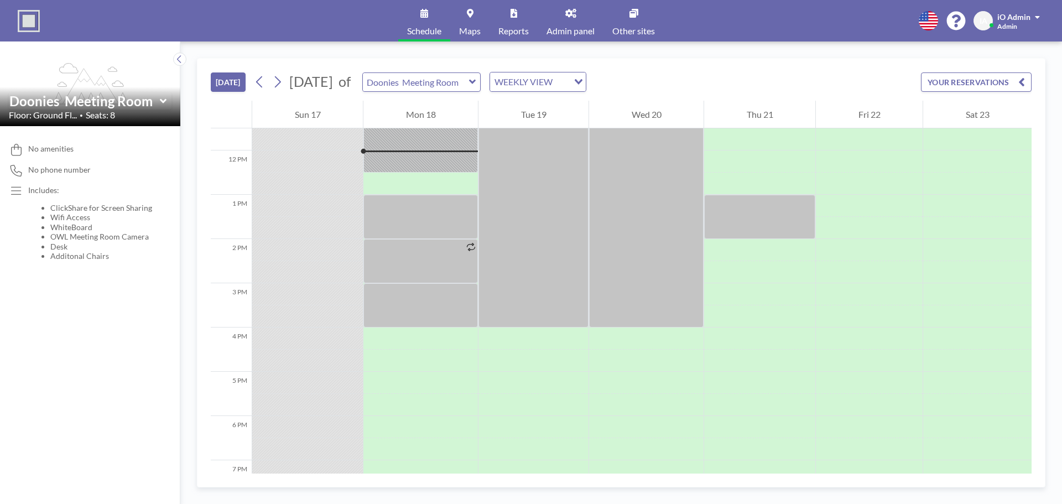
click at [472, 18] on link "Maps" at bounding box center [469, 20] width 39 height 41
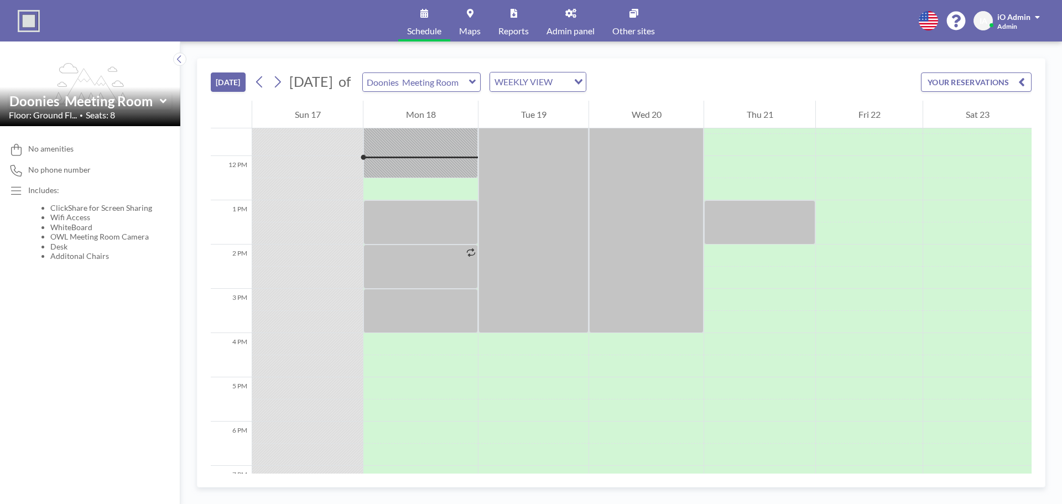
scroll to position [509, 0]
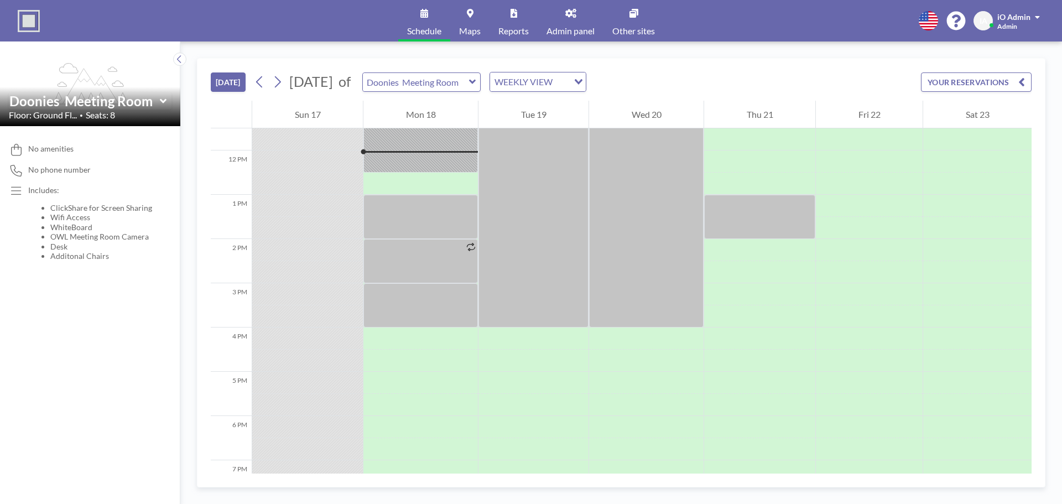
click at [472, 24] on link "Maps" at bounding box center [469, 20] width 39 height 41
click at [445, 77] on input "text" at bounding box center [416, 82] width 106 height 18
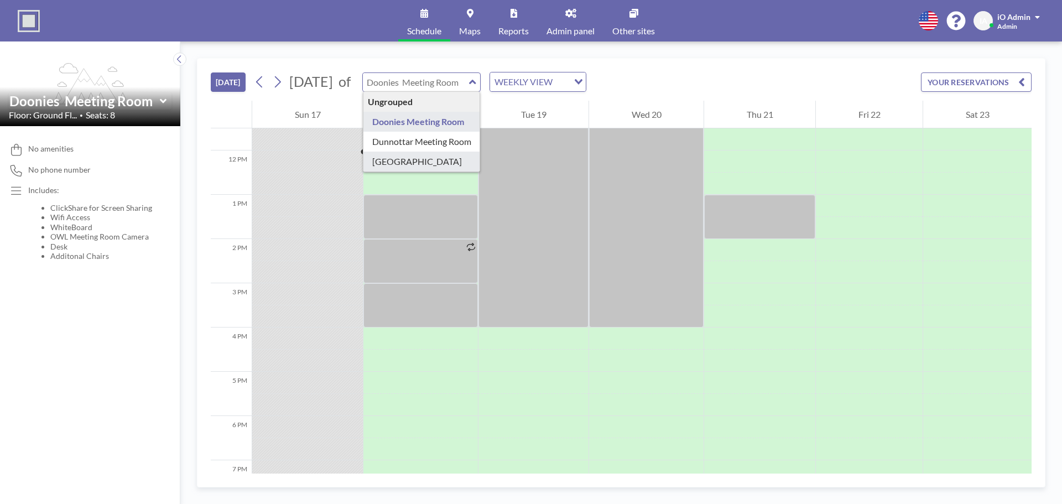
type input "[GEOGRAPHIC_DATA]"
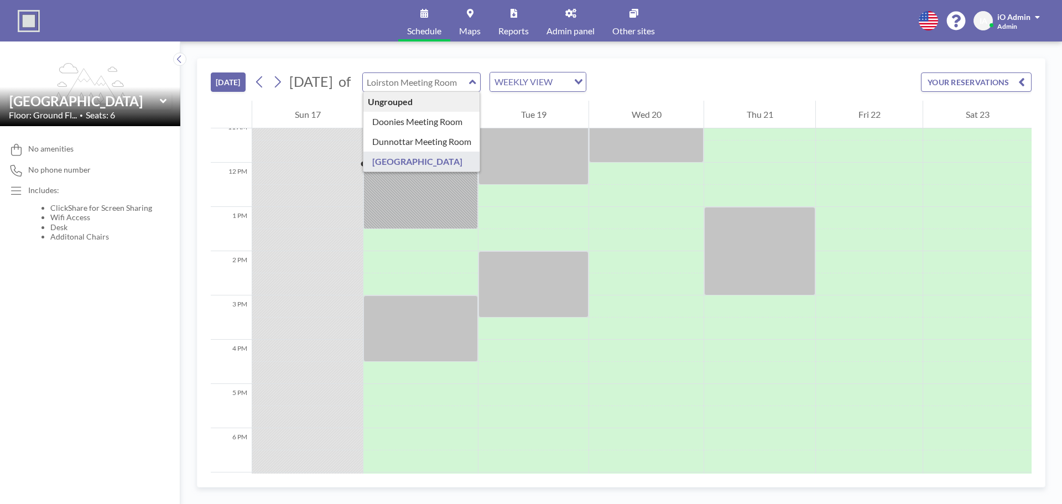
click at [453, 87] on input "text" at bounding box center [416, 82] width 106 height 18
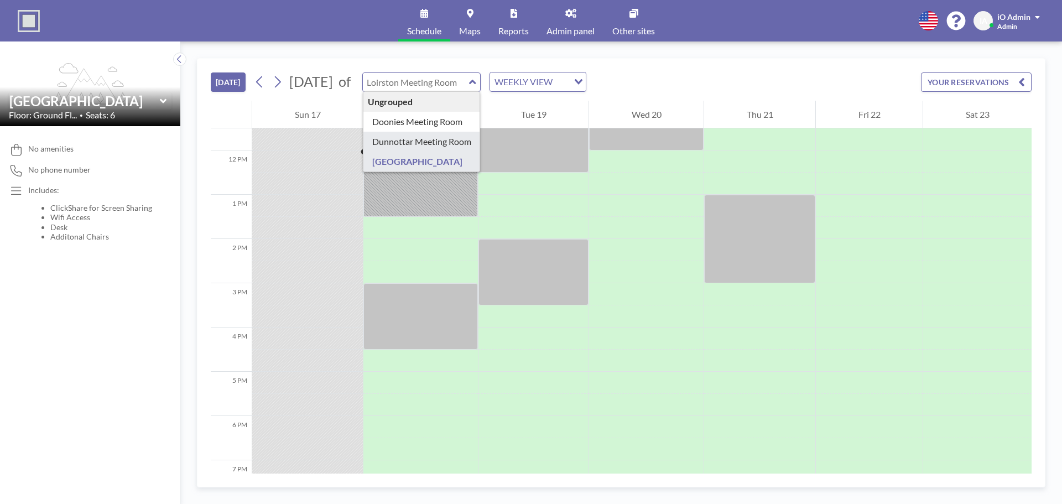
type input "Dunnottar Meeting Room"
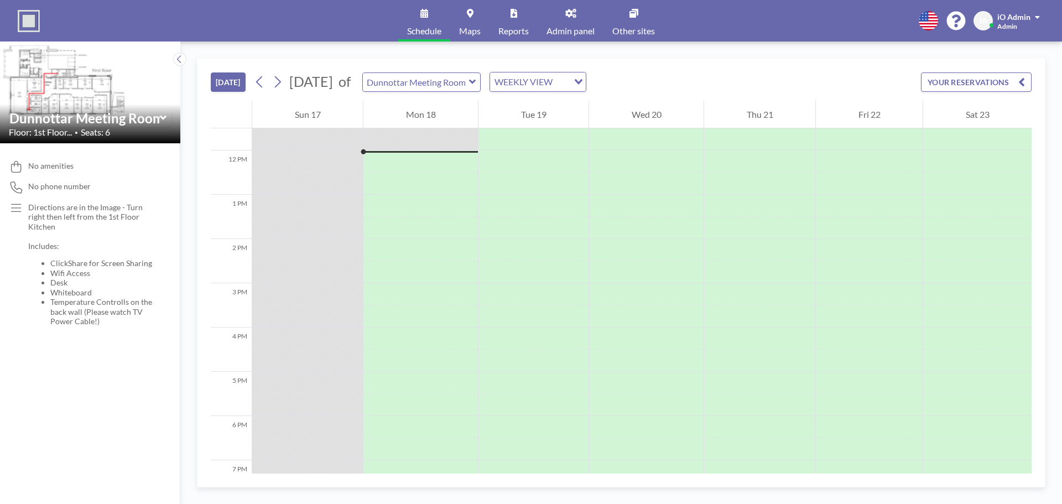
click at [471, 25] on link "Maps" at bounding box center [469, 20] width 39 height 41
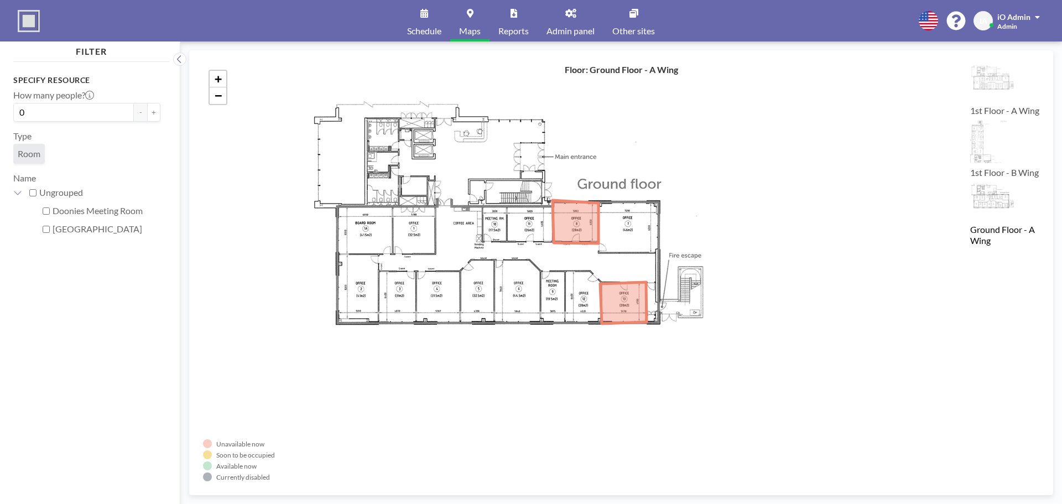
click at [987, 212] on img at bounding box center [1004, 201] width 69 height 39
click at [536, 15] on link "Reports" at bounding box center [513, 20] width 48 height 41
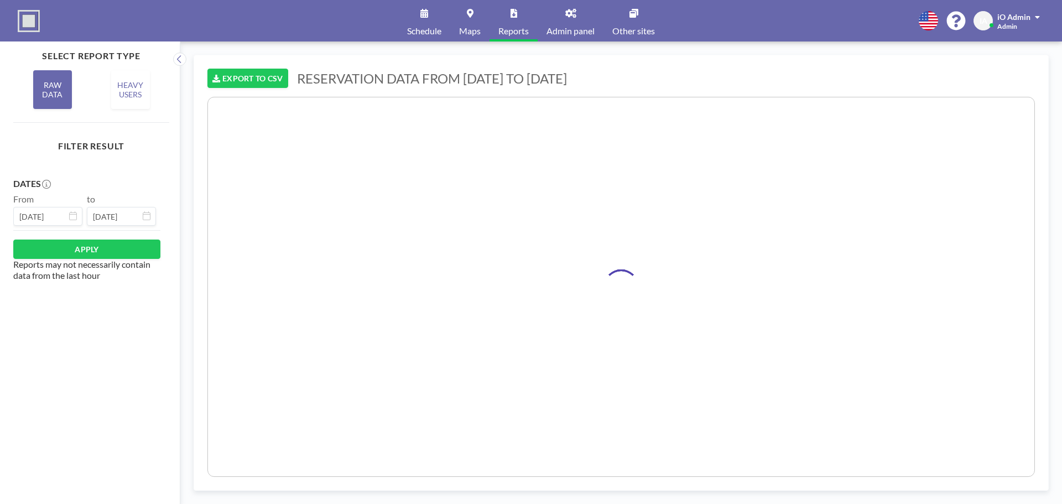
click at [572, 15] on icon at bounding box center [570, 13] width 11 height 9
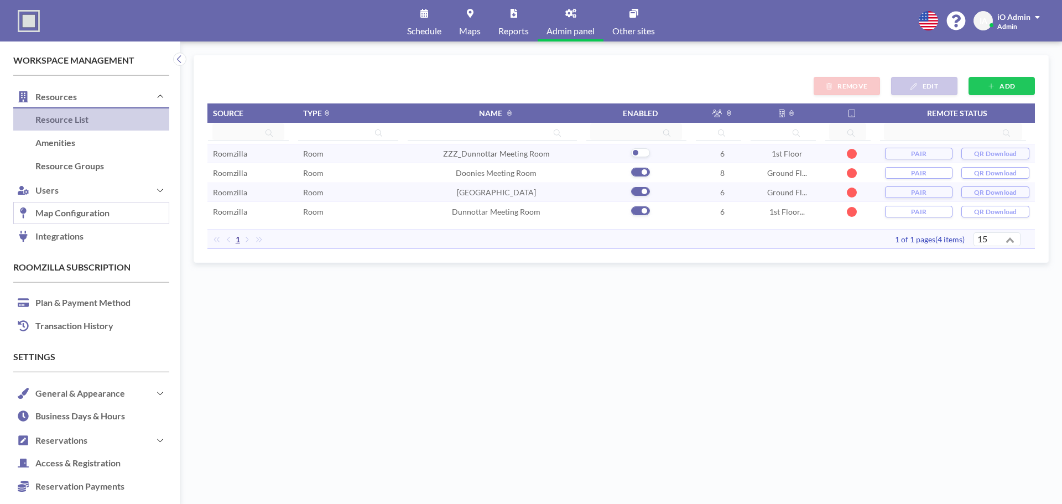
click at [69, 224] on link "Map Configuration" at bounding box center [91, 213] width 156 height 23
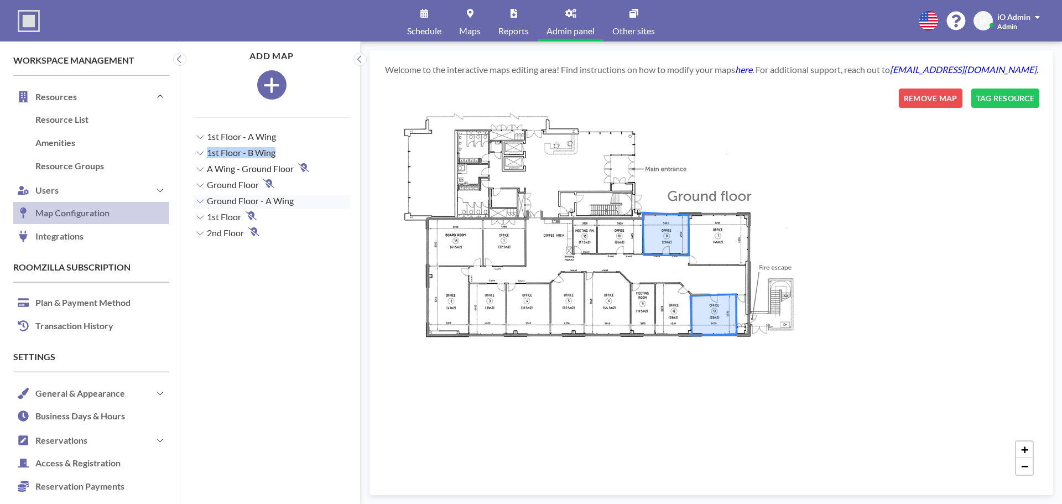
drag, startPoint x: 299, startPoint y: 153, endPoint x: 305, endPoint y: 130, distance: 23.5
click at [305, 130] on div "1st Floor - A Wing Dunnottar Meeting Room 1st Floor - B Wing A Wing - Ground Fl…" at bounding box center [272, 185] width 156 height 127
click at [339, 151] on button at bounding box center [342, 154] width 12 height 12
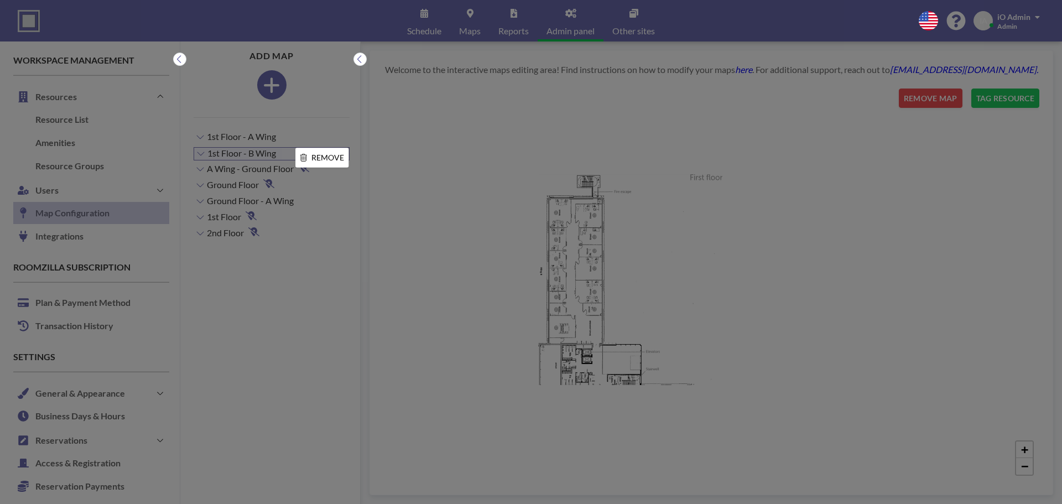
drag, startPoint x: 339, startPoint y: 151, endPoint x: 365, endPoint y: 113, distance: 46.2
click at [349, 148] on div "REMOVE" at bounding box center [349, 148] width 0 height 0
click at [365, 113] on div at bounding box center [531, 252] width 1062 height 504
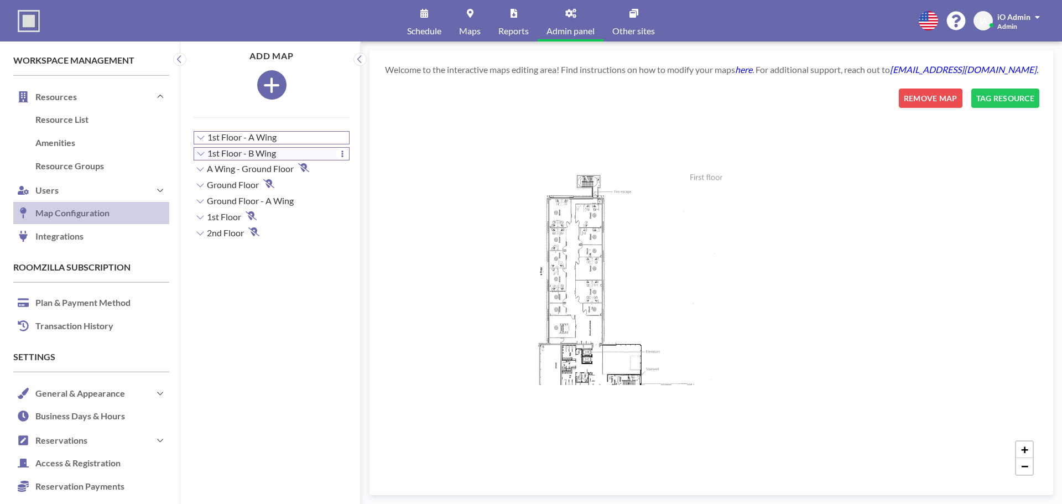
click at [254, 131] on div "1st Floor - A Wing" at bounding box center [272, 137] width 156 height 13
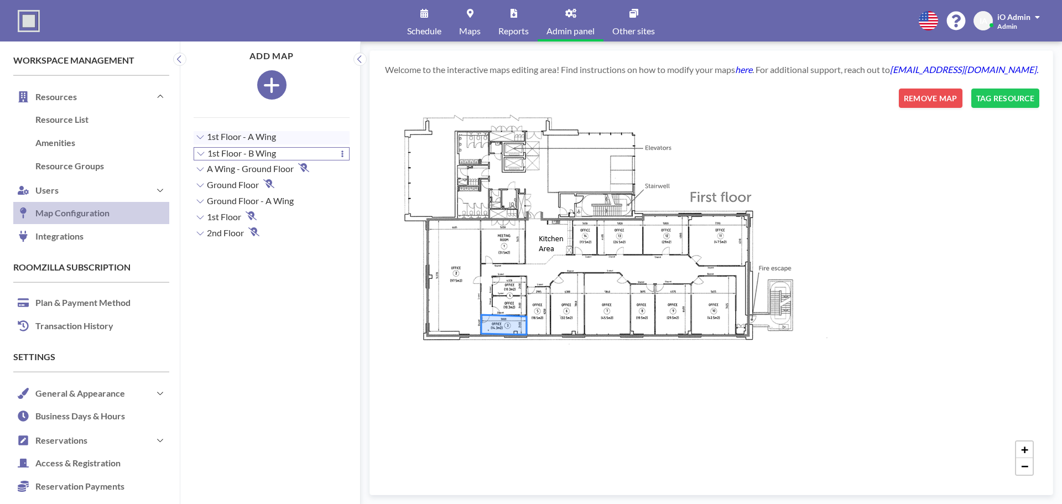
click at [264, 154] on span "1st Floor - B Wing" at bounding box center [241, 153] width 69 height 11
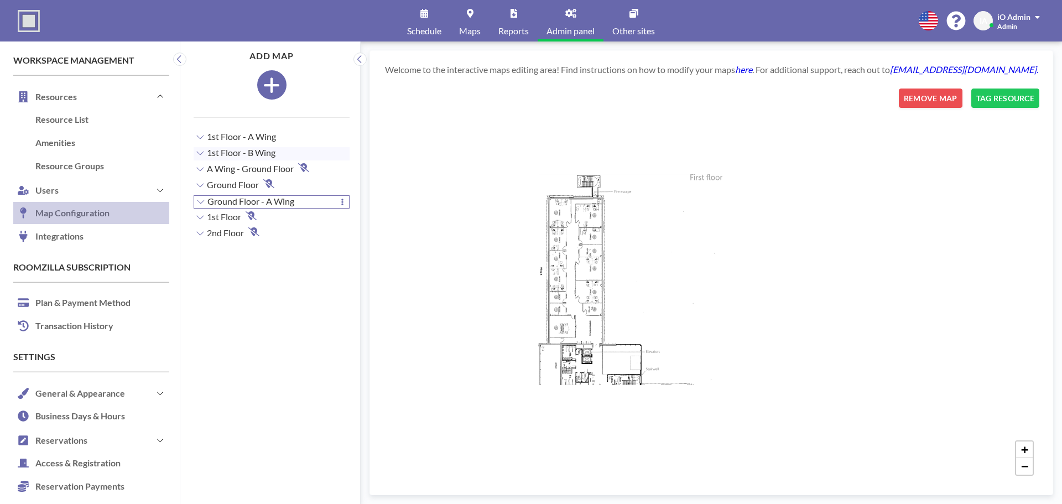
click at [246, 197] on span "Ground Floor - A Wing" at bounding box center [250, 201] width 87 height 11
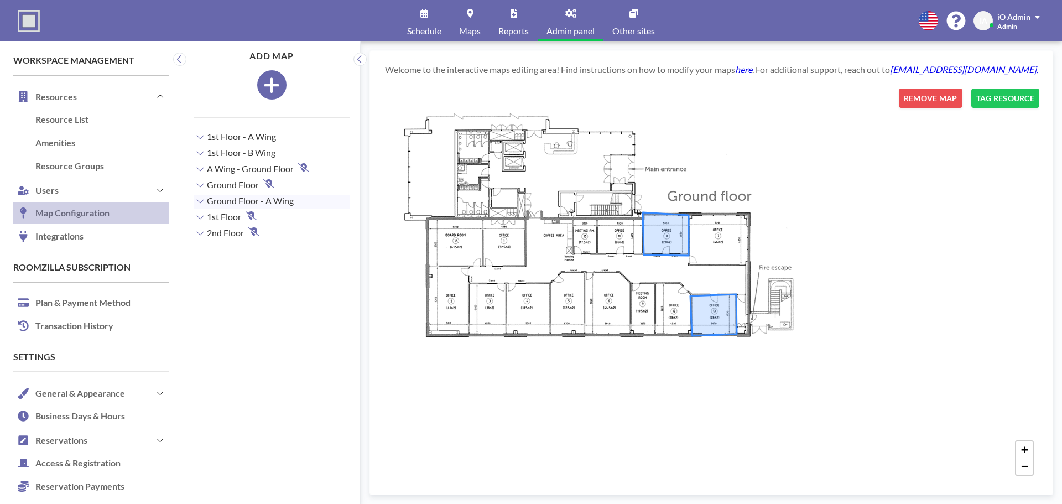
click at [510, 21] on link "Reports" at bounding box center [513, 20] width 48 height 41
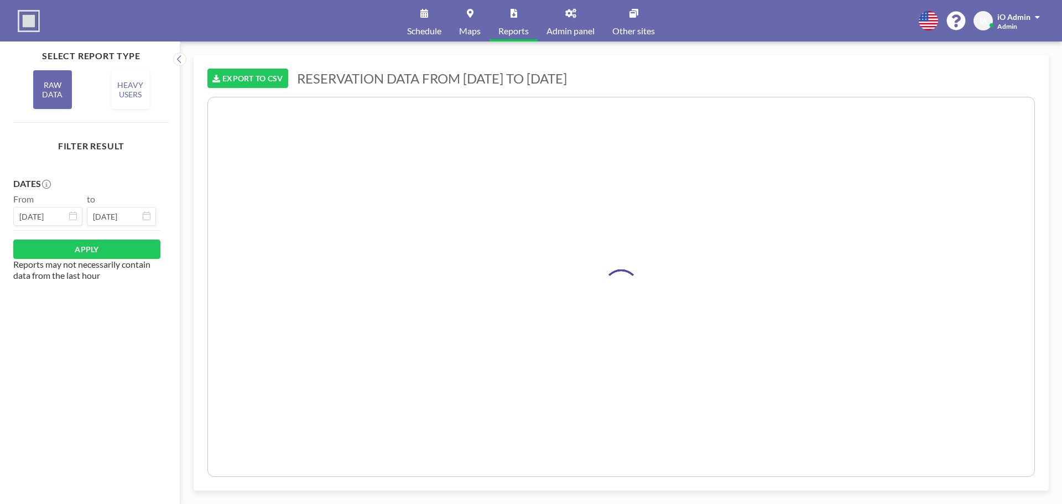
click at [440, 19] on link "Schedule" at bounding box center [424, 20] width 52 height 41
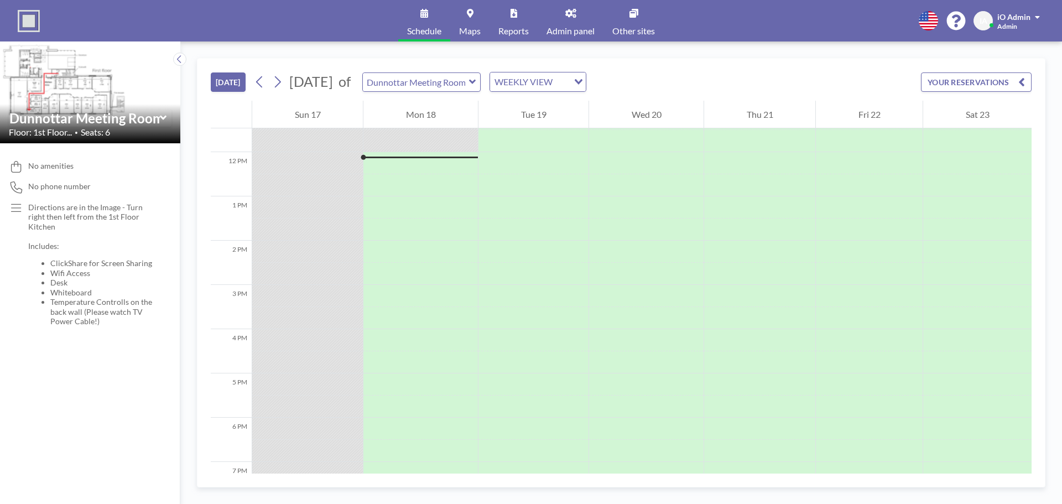
scroll to position [509, 0]
click at [472, 20] on link "Maps" at bounding box center [469, 20] width 39 height 41
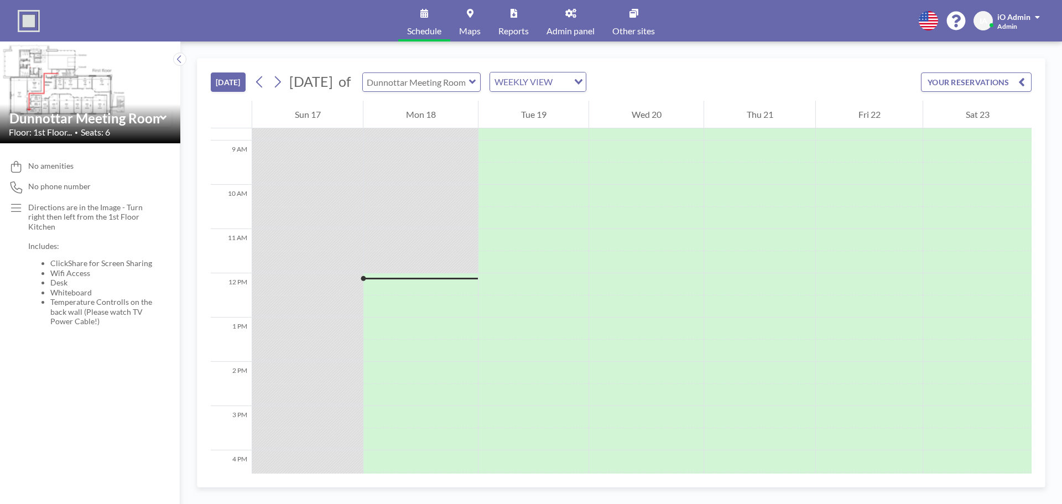
click at [459, 86] on input "text" at bounding box center [416, 82] width 106 height 18
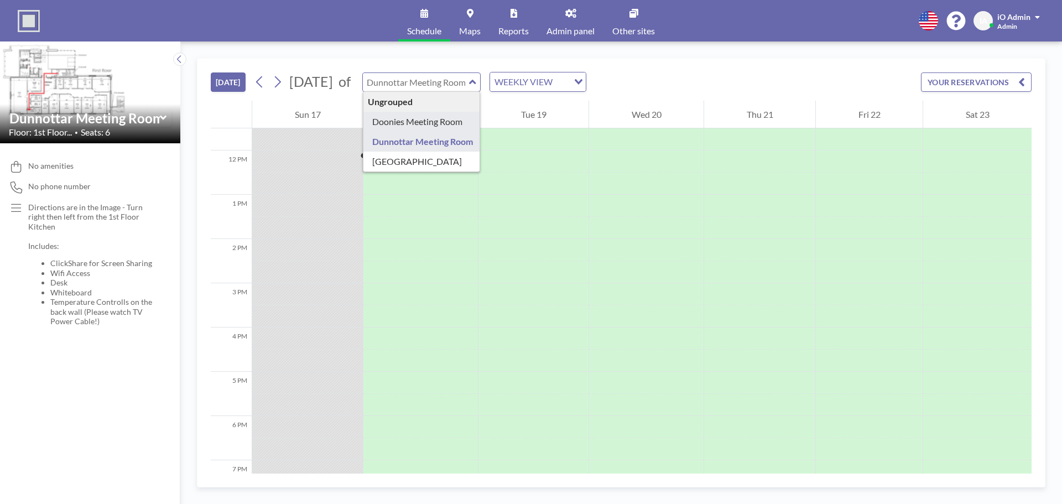
type input "Doonies Meeting Room"
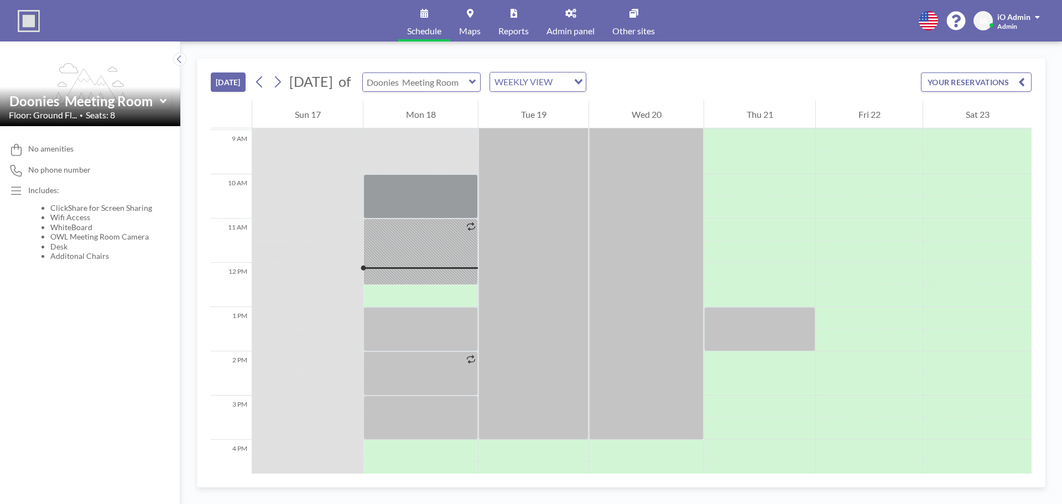
click at [447, 87] on input "text" at bounding box center [416, 82] width 106 height 18
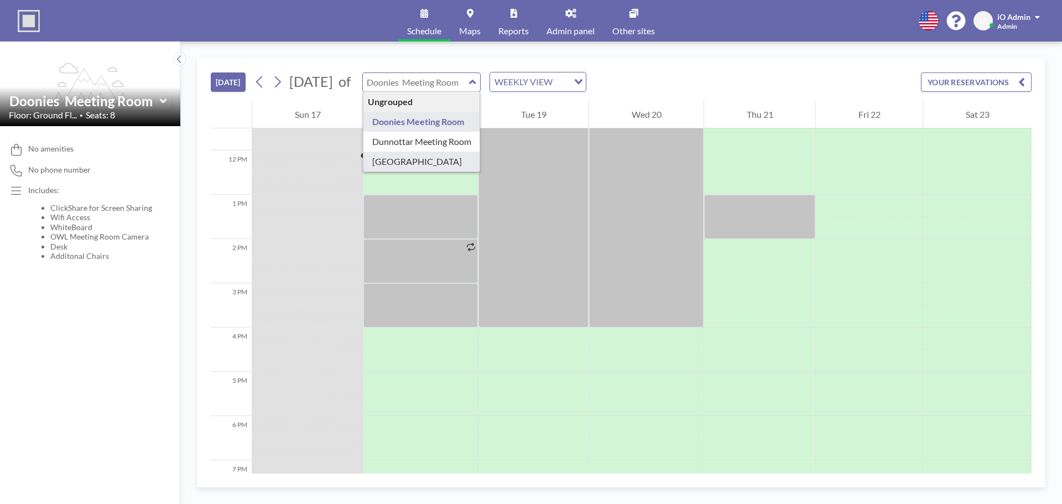
type input "[GEOGRAPHIC_DATA]"
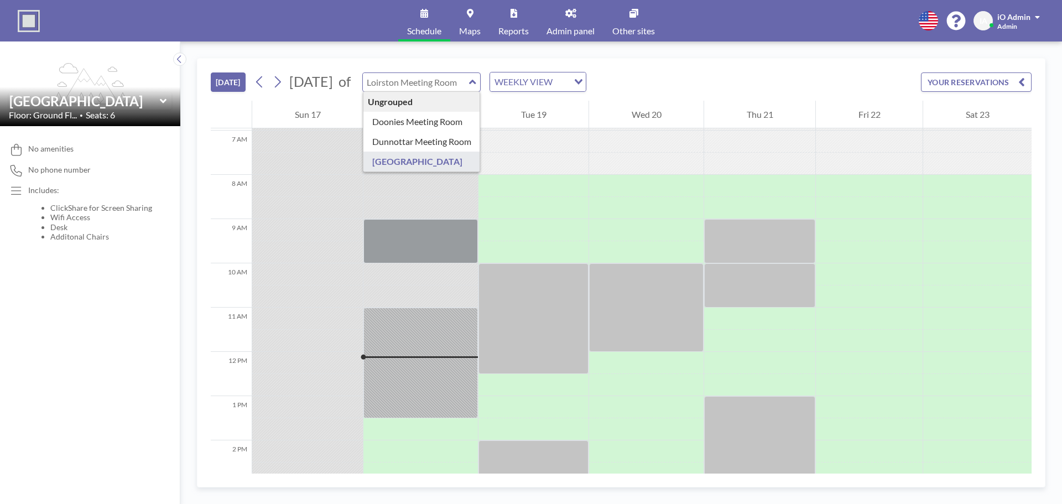
click at [438, 82] on input "text" at bounding box center [416, 82] width 106 height 18
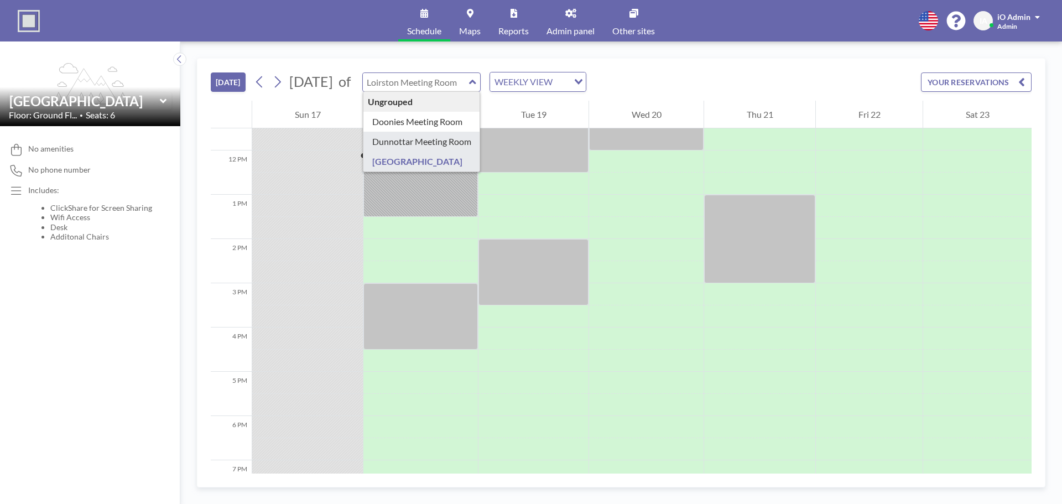
type input "Dunnottar Meeting Room"
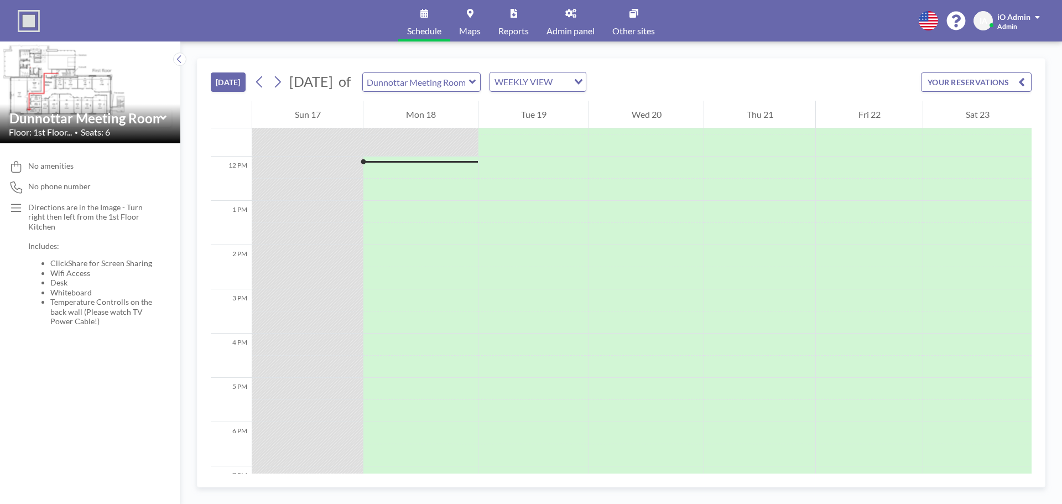
scroll to position [509, 0]
click at [470, 33] on span "Maps" at bounding box center [470, 31] width 22 height 9
